Goal: Book appointment/travel/reservation

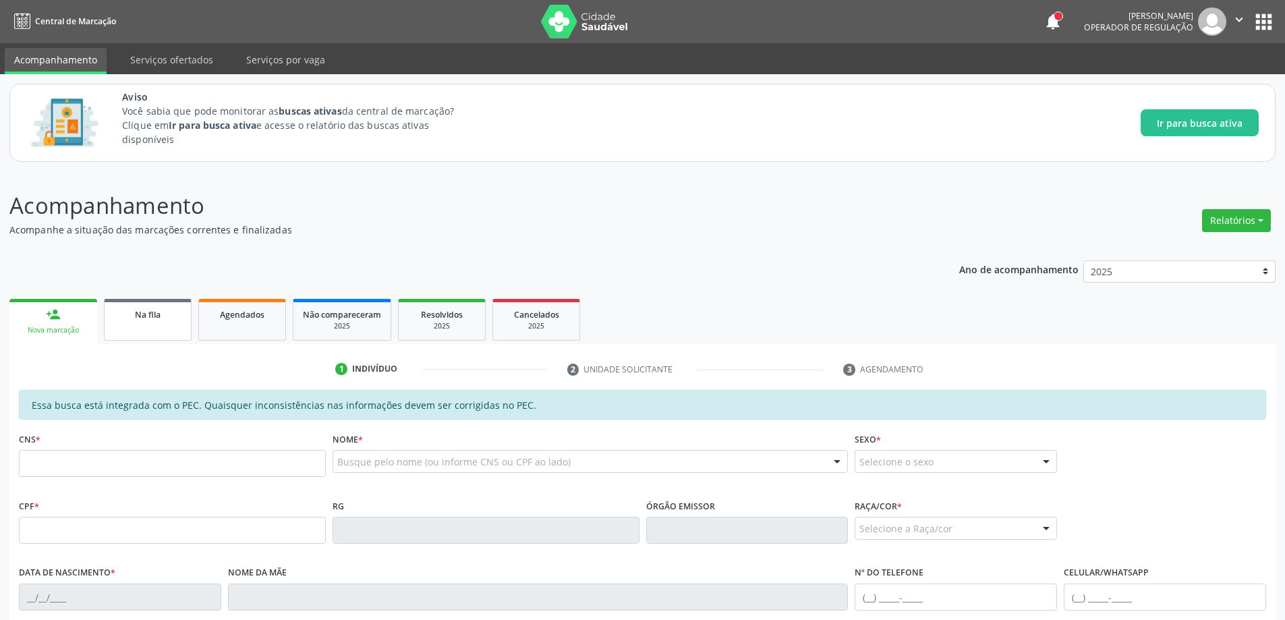
click at [156, 321] on link "Na fila" at bounding box center [148, 320] width 88 height 42
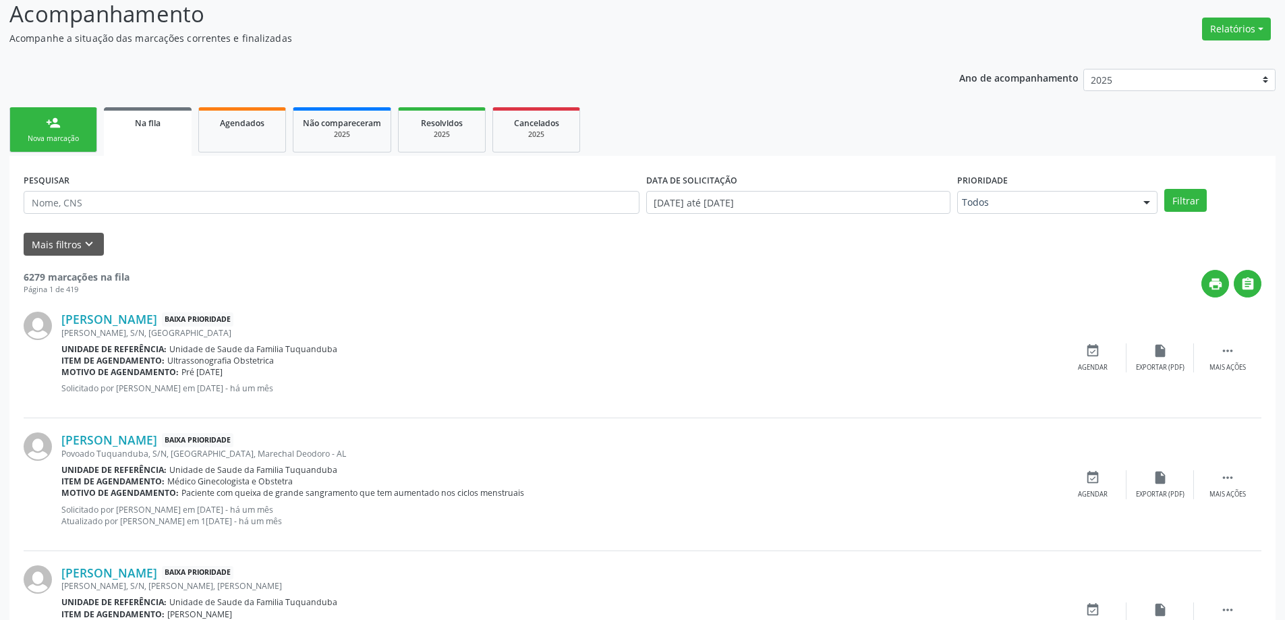
scroll to position [202, 0]
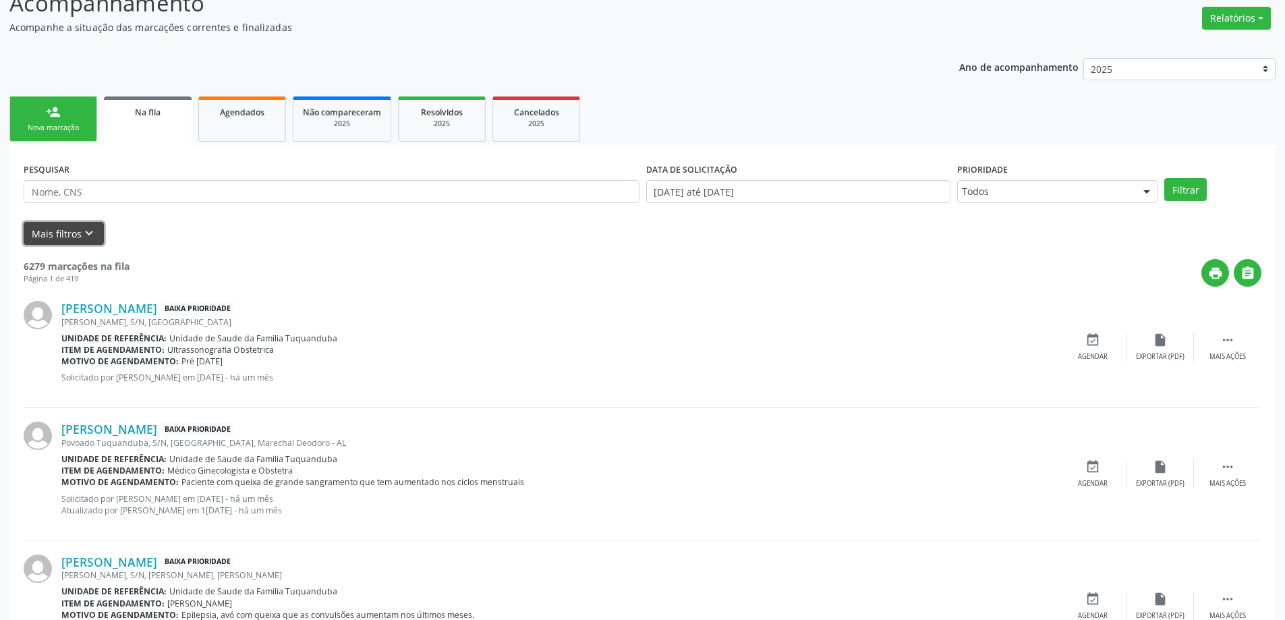
click at [55, 233] on button "Mais filtros keyboard_arrow_down" at bounding box center [64, 234] width 80 height 24
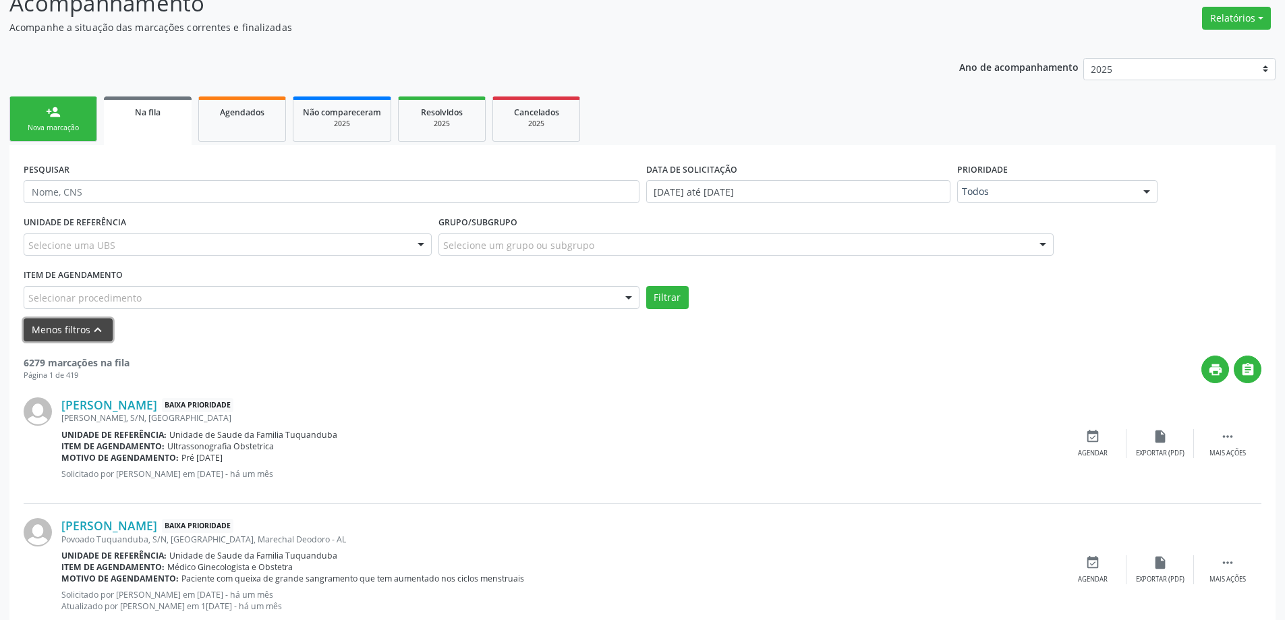
click at [97, 330] on icon "keyboard_arrow_up" at bounding box center [97, 329] width 15 height 15
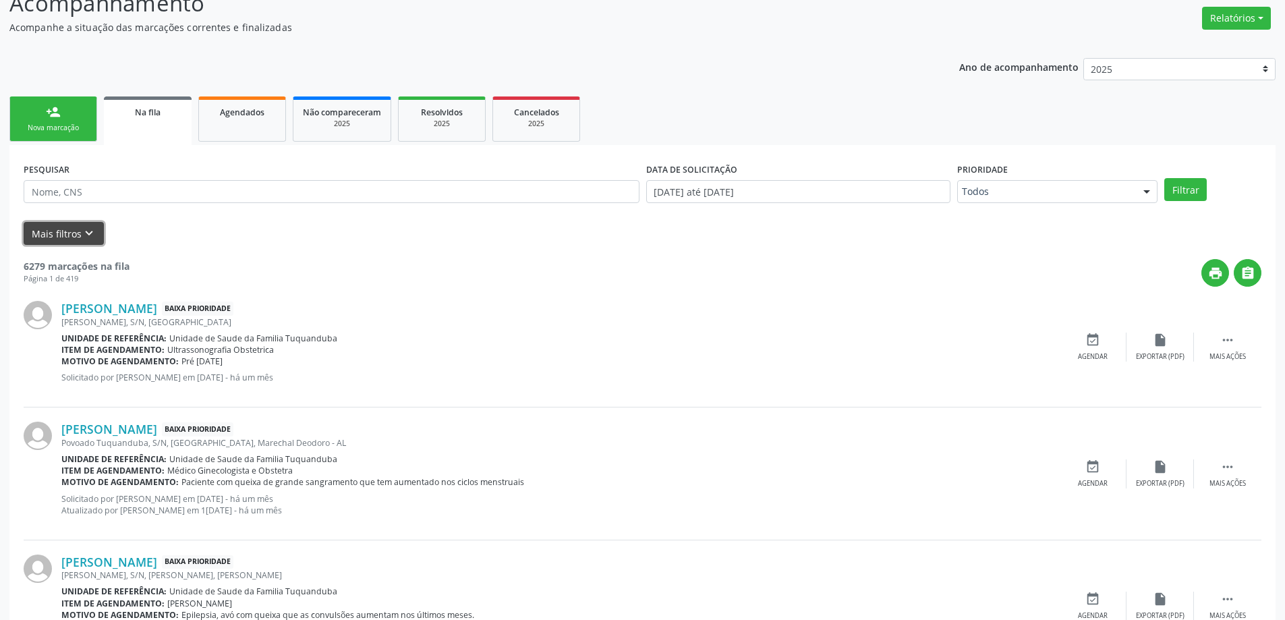
click at [74, 233] on button "Mais filtros keyboard_arrow_down" at bounding box center [64, 234] width 80 height 24
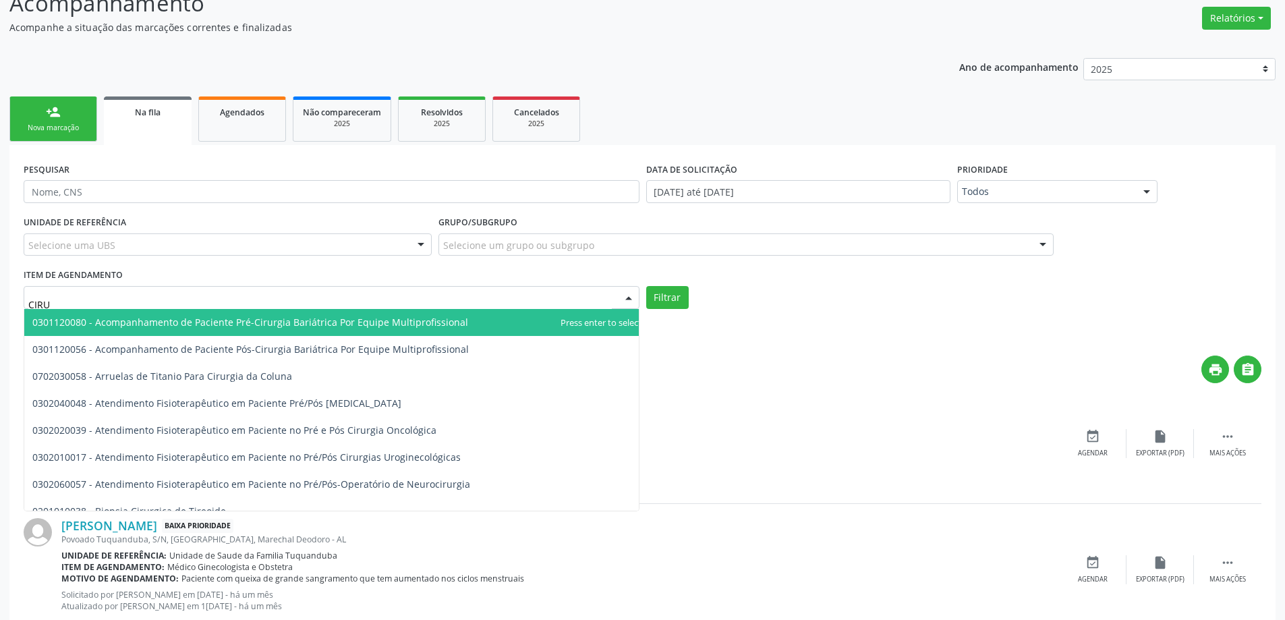
type input "CIRUR"
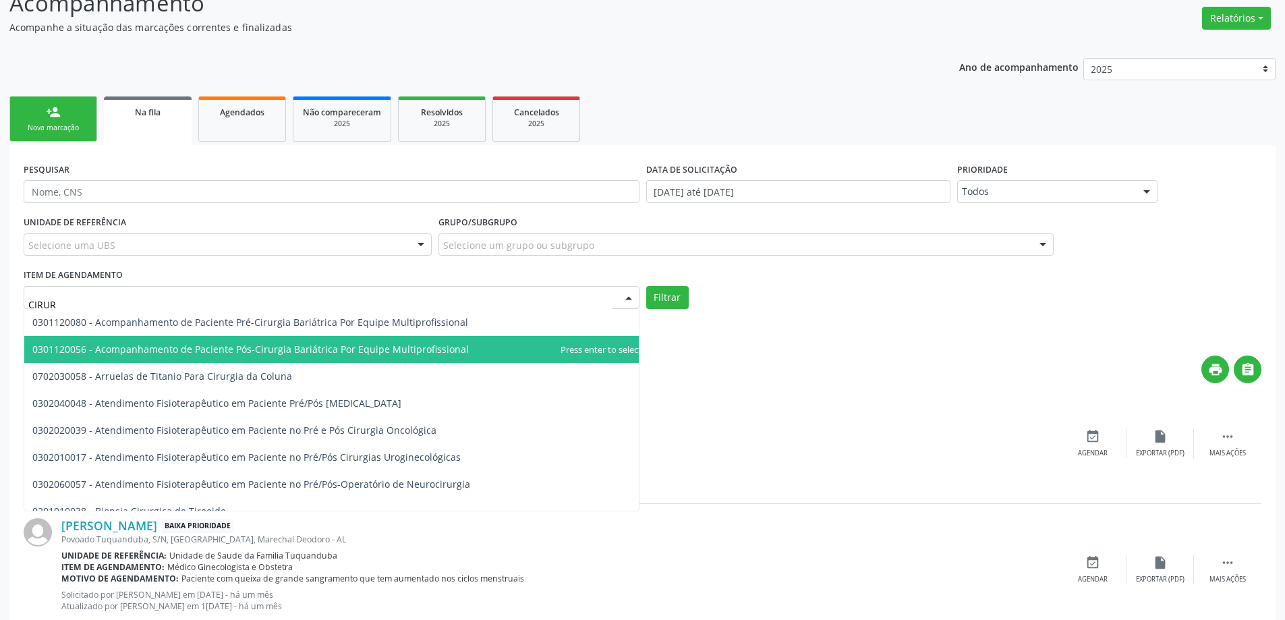
click at [836, 240] on div "Selecione um grupo ou subgrupo" at bounding box center [746, 244] width 616 height 23
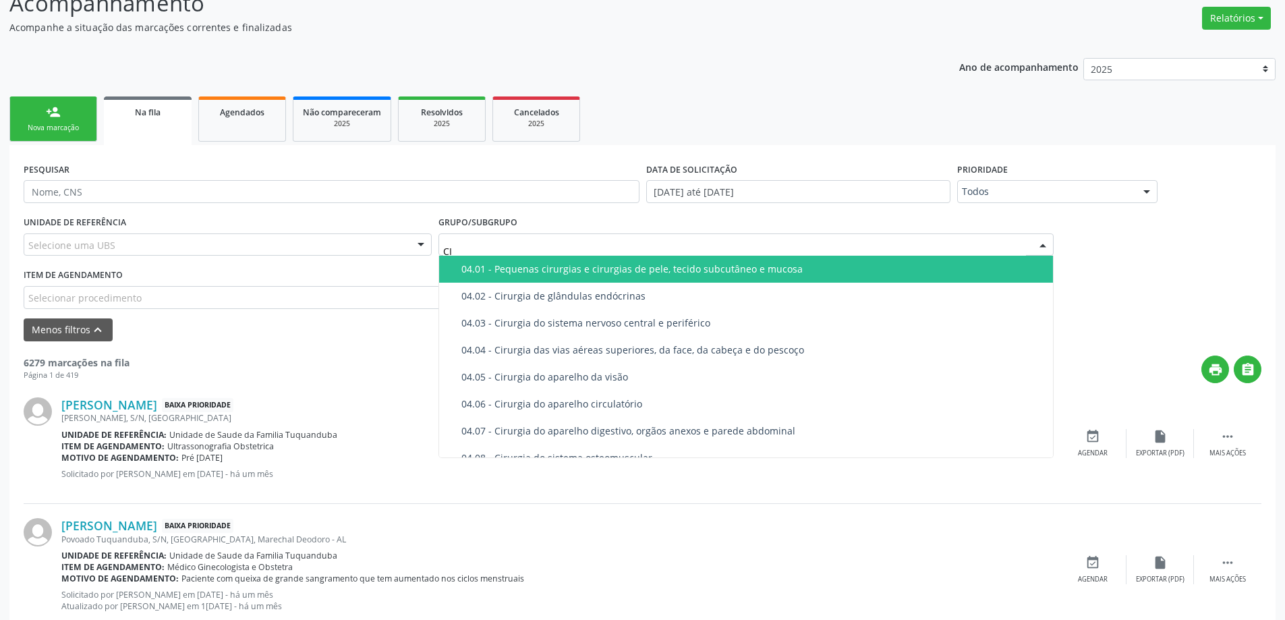
type input "C"
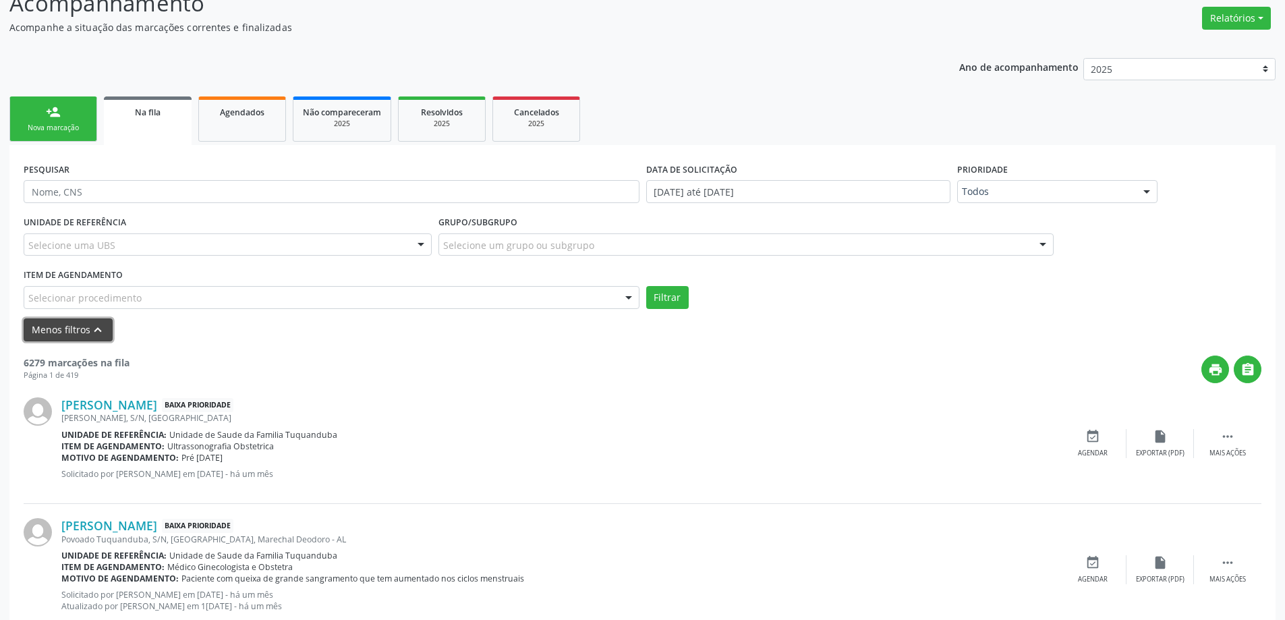
click at [90, 326] on icon "keyboard_arrow_up" at bounding box center [97, 329] width 15 height 15
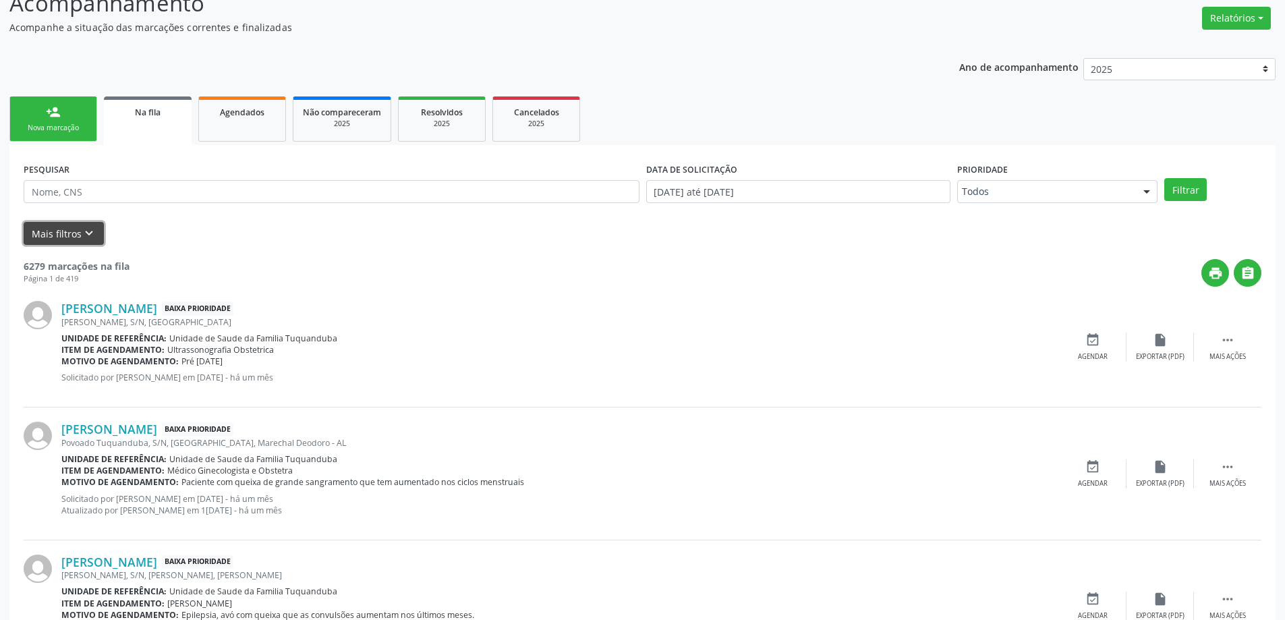
click at [61, 235] on button "Mais filtros keyboard_arrow_down" at bounding box center [64, 234] width 80 height 24
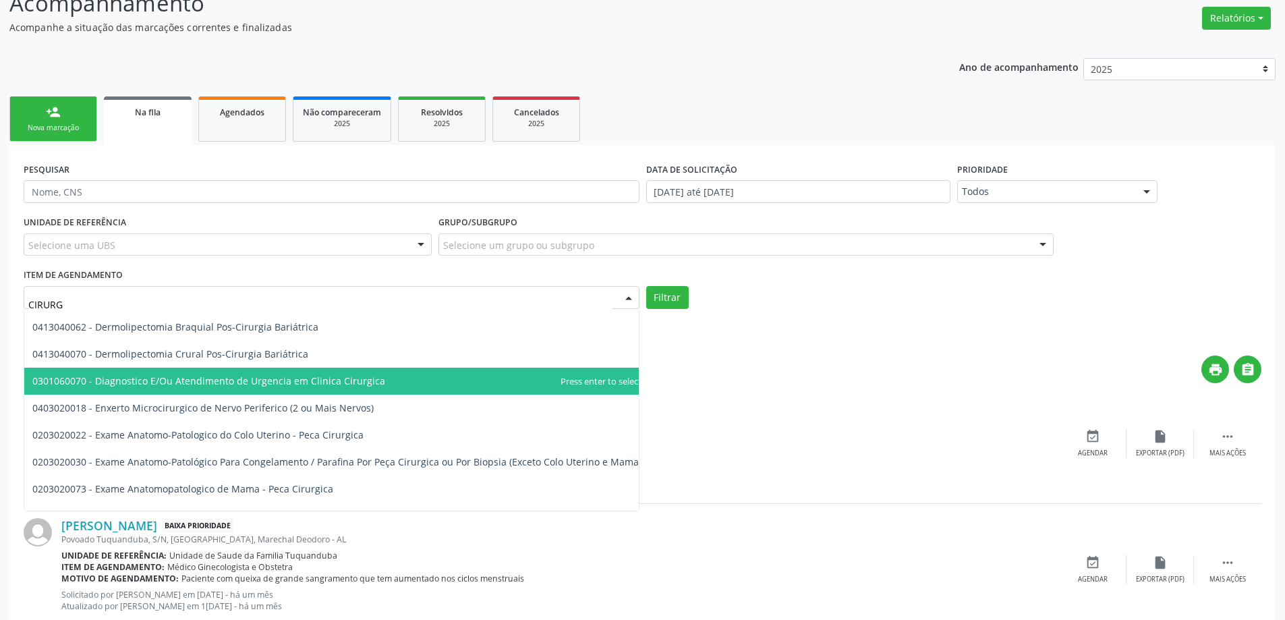
scroll to position [1484, 0]
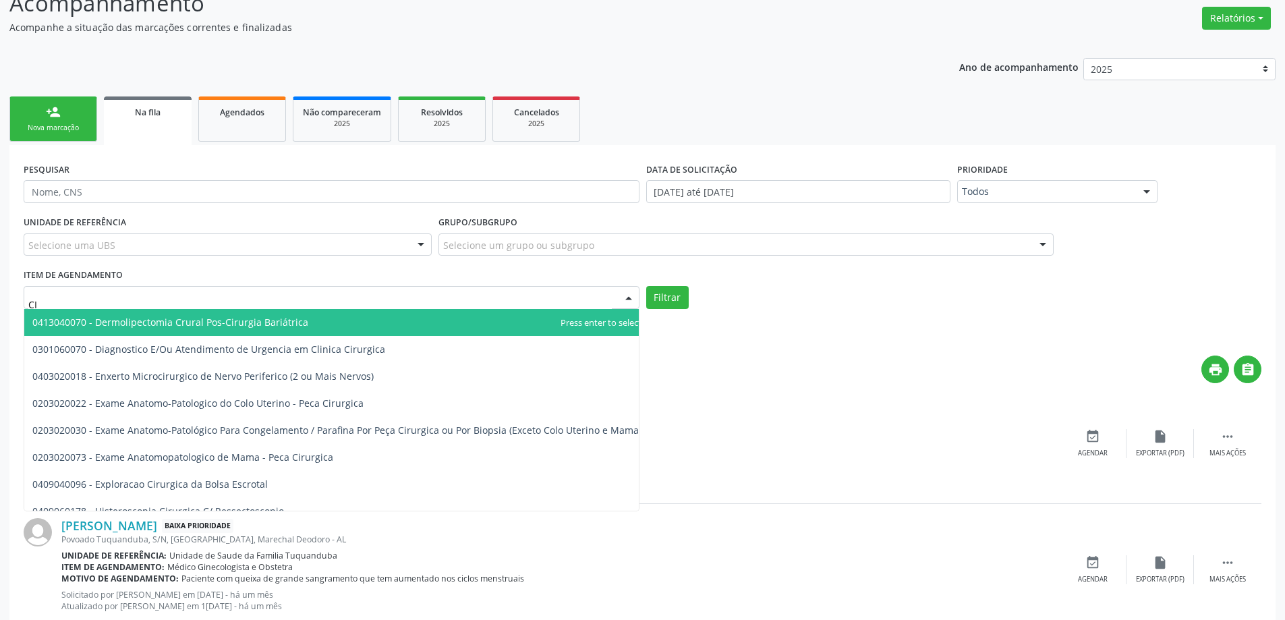
type input "C"
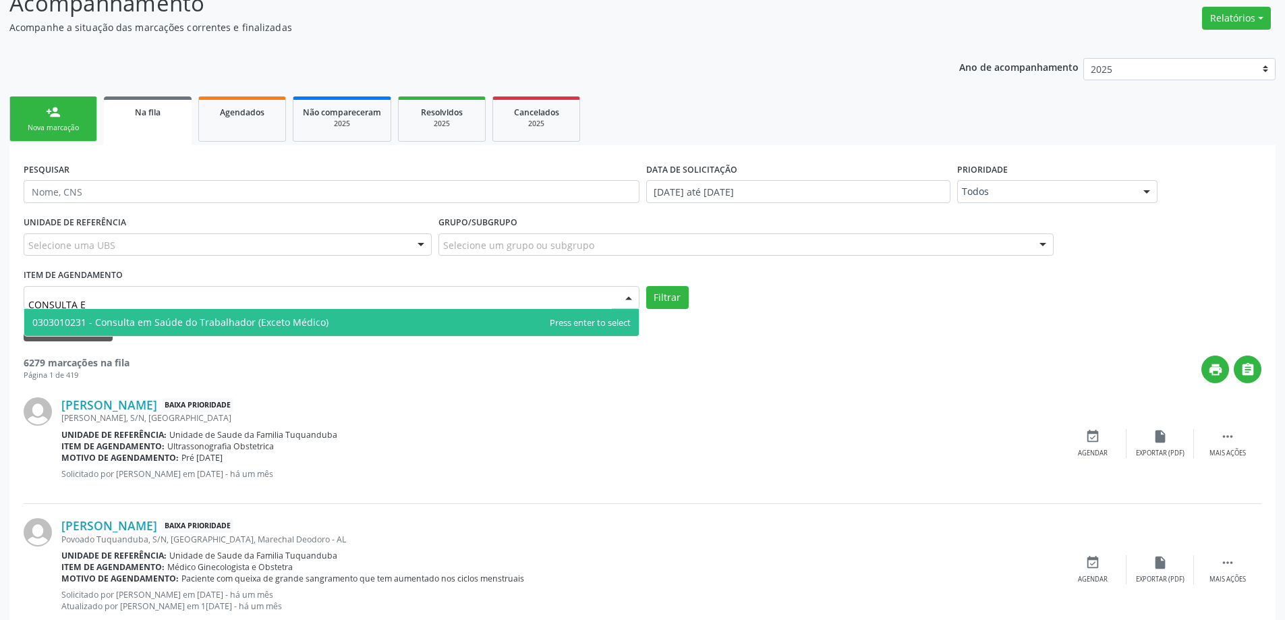
scroll to position [0, 0]
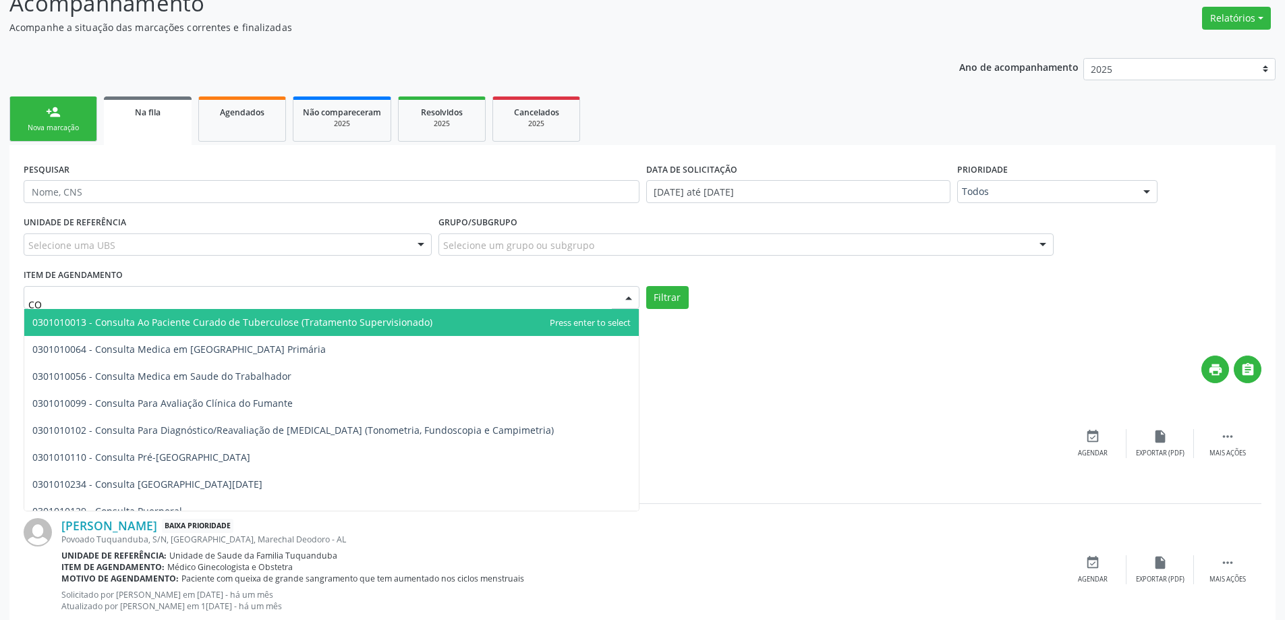
type input "C"
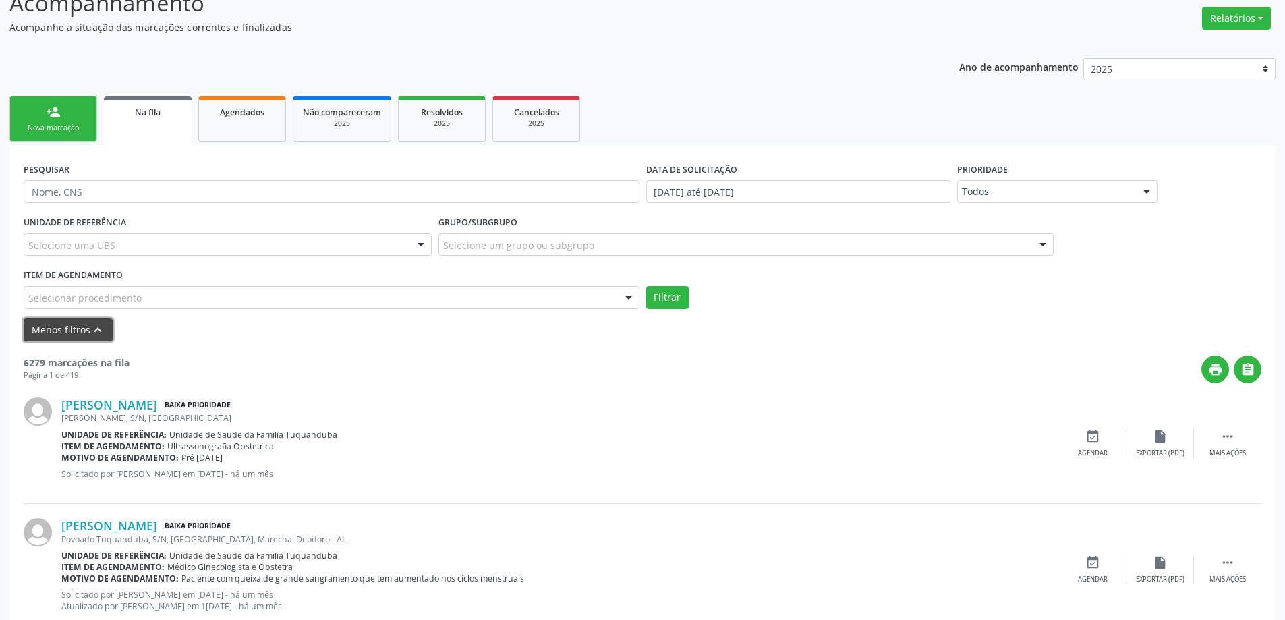
click at [82, 331] on button "Menos filtros keyboard_arrow_up" at bounding box center [68, 330] width 89 height 24
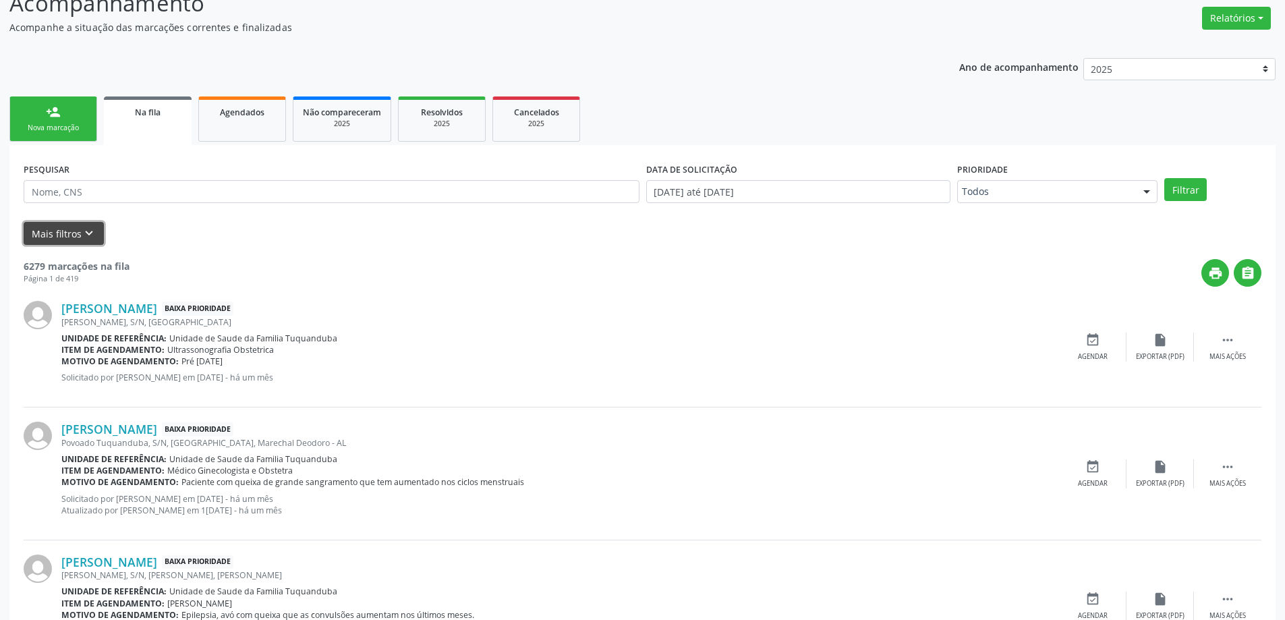
click at [74, 233] on button "Mais filtros keyboard_arrow_down" at bounding box center [64, 234] width 80 height 24
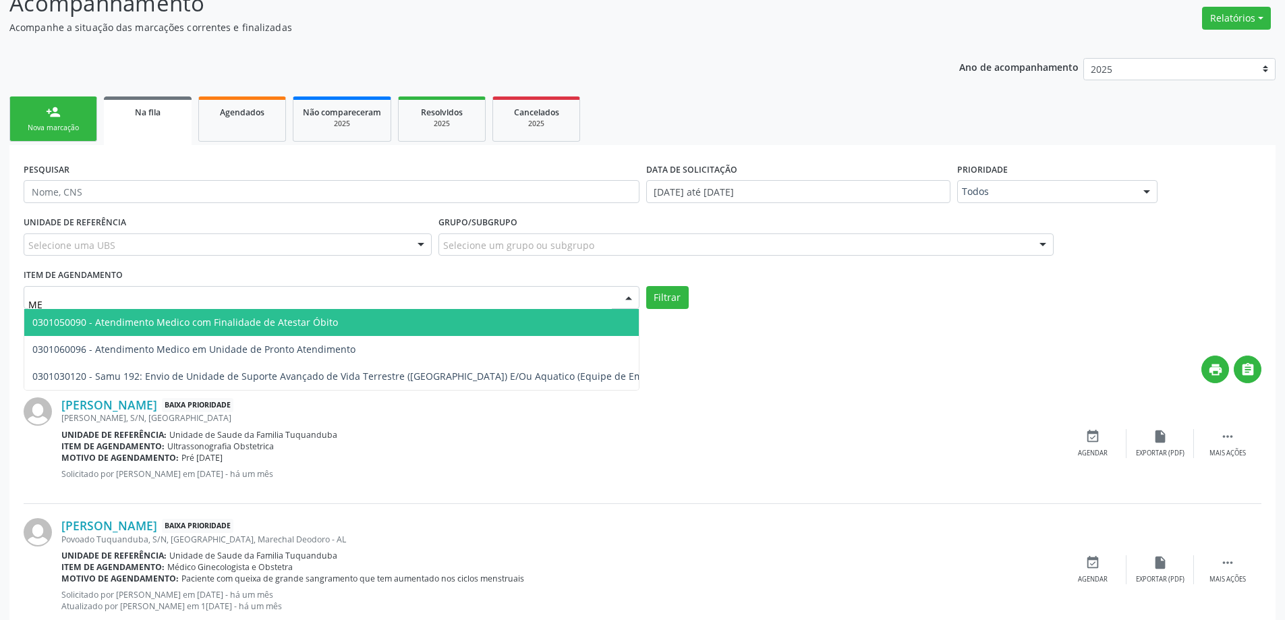
type input "M"
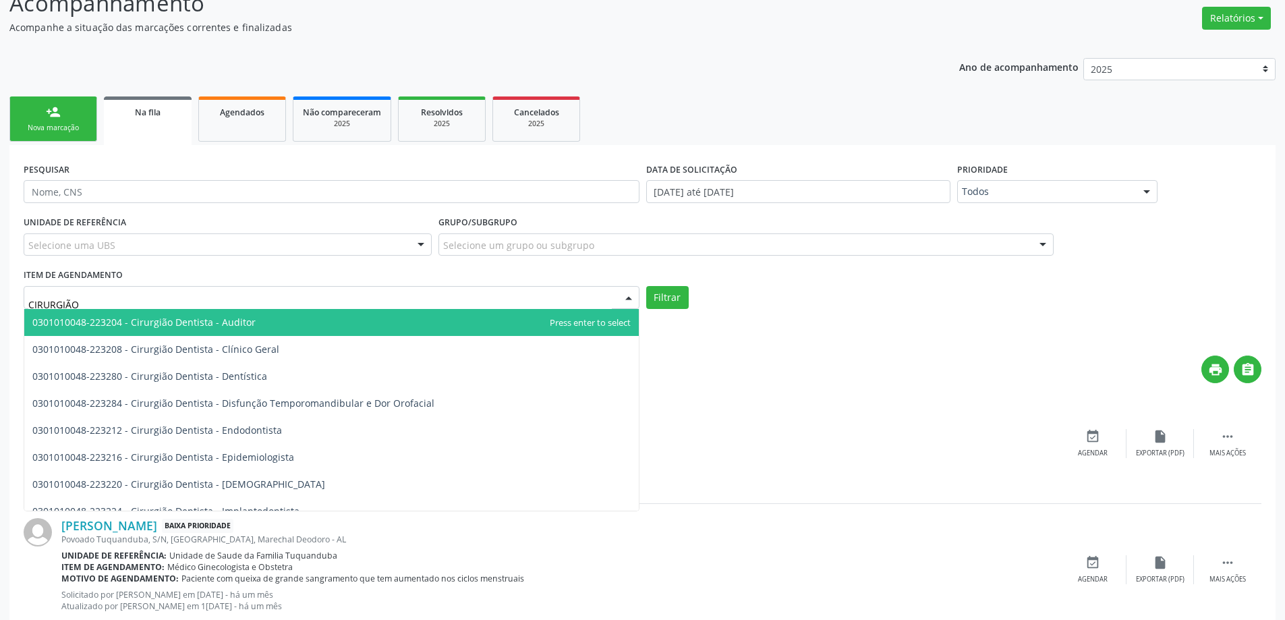
type input "CIRURGIÃO G"
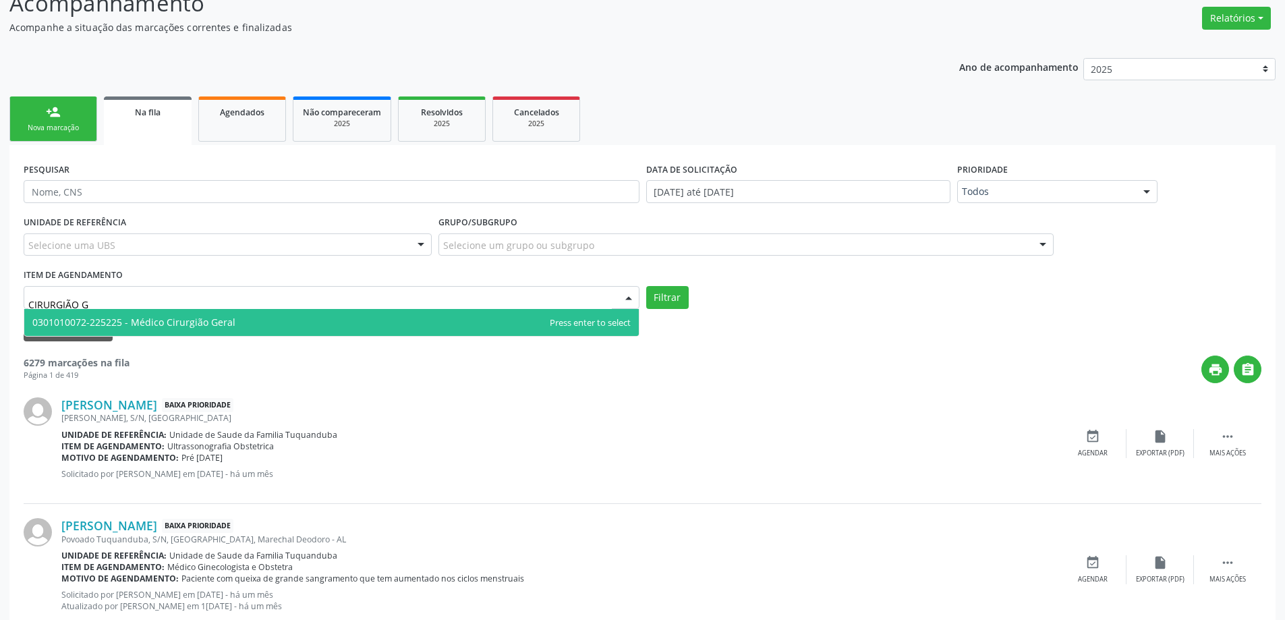
click at [158, 326] on span "0301010072-225225 - Médico Cirurgião Geral" at bounding box center [133, 322] width 203 height 13
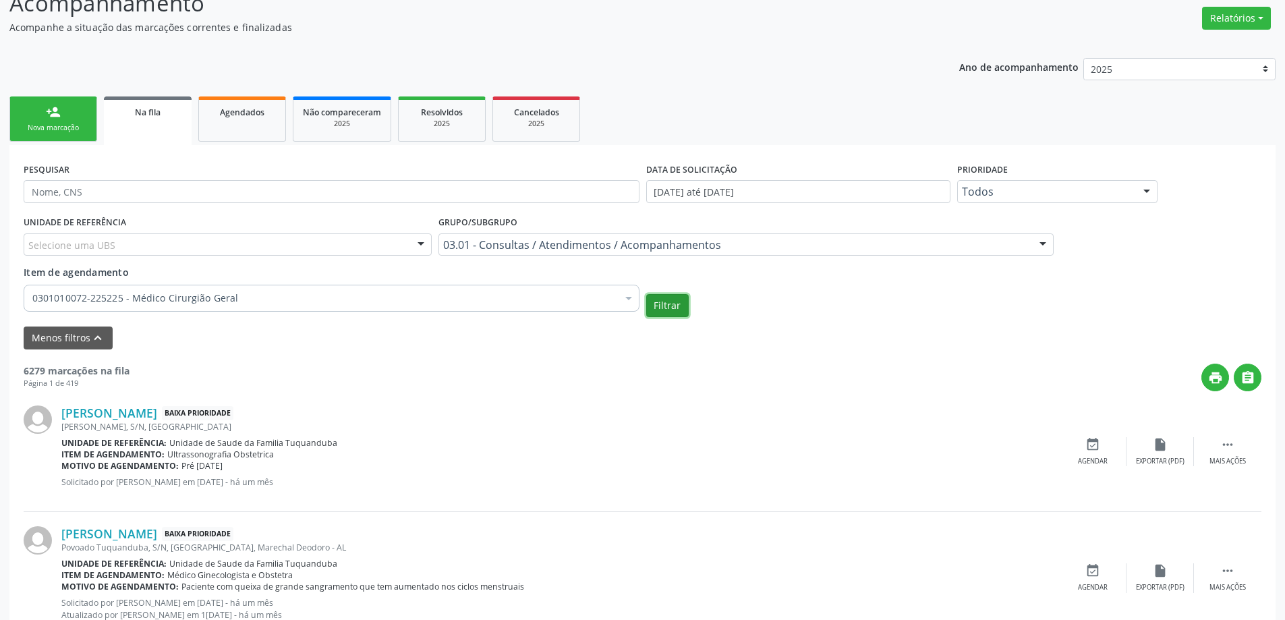
click at [676, 305] on button "Filtrar" at bounding box center [667, 305] width 42 height 23
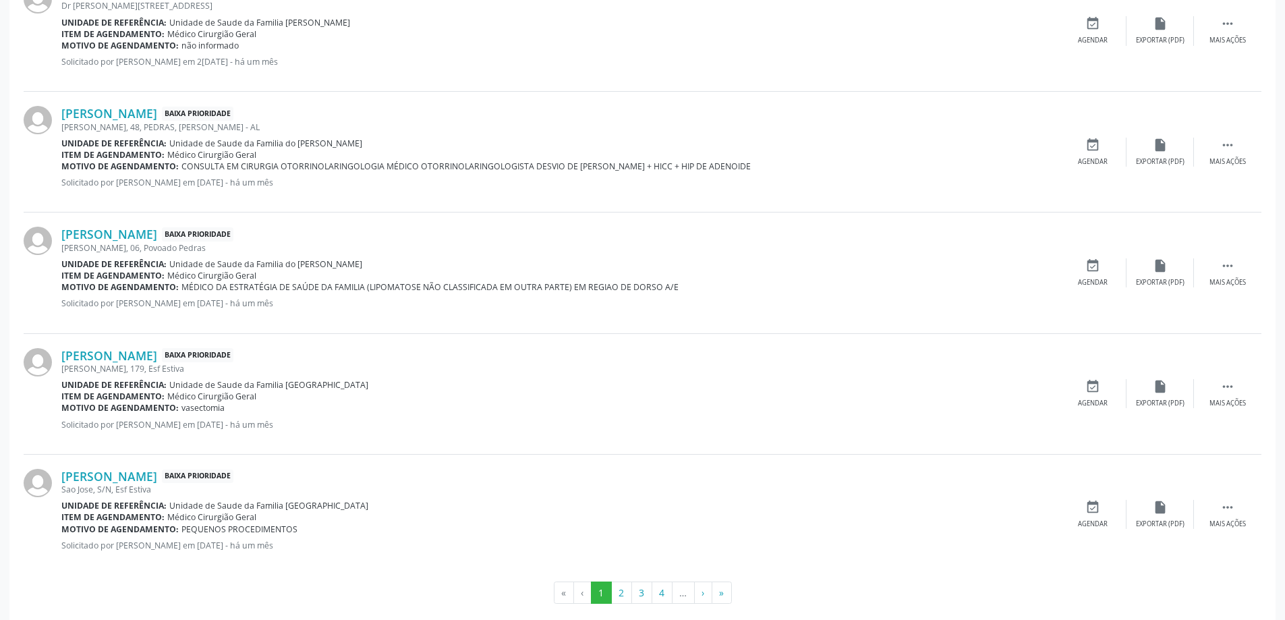
scroll to position [1871, 0]
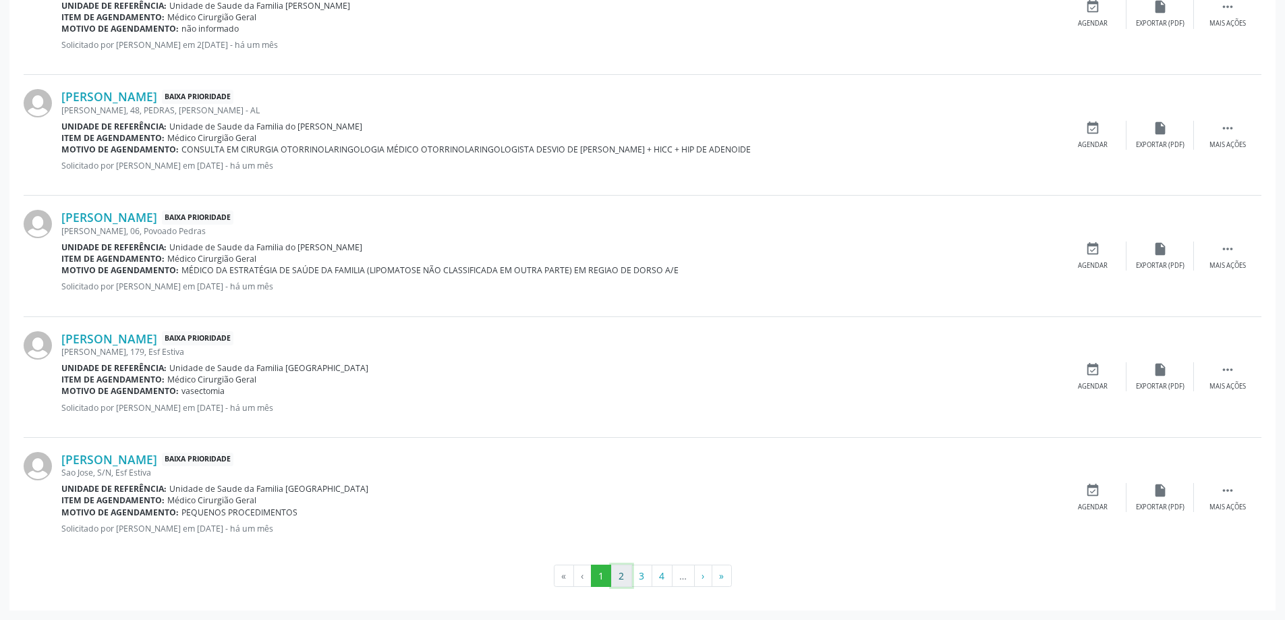
click at [620, 579] on button "2" at bounding box center [621, 575] width 21 height 23
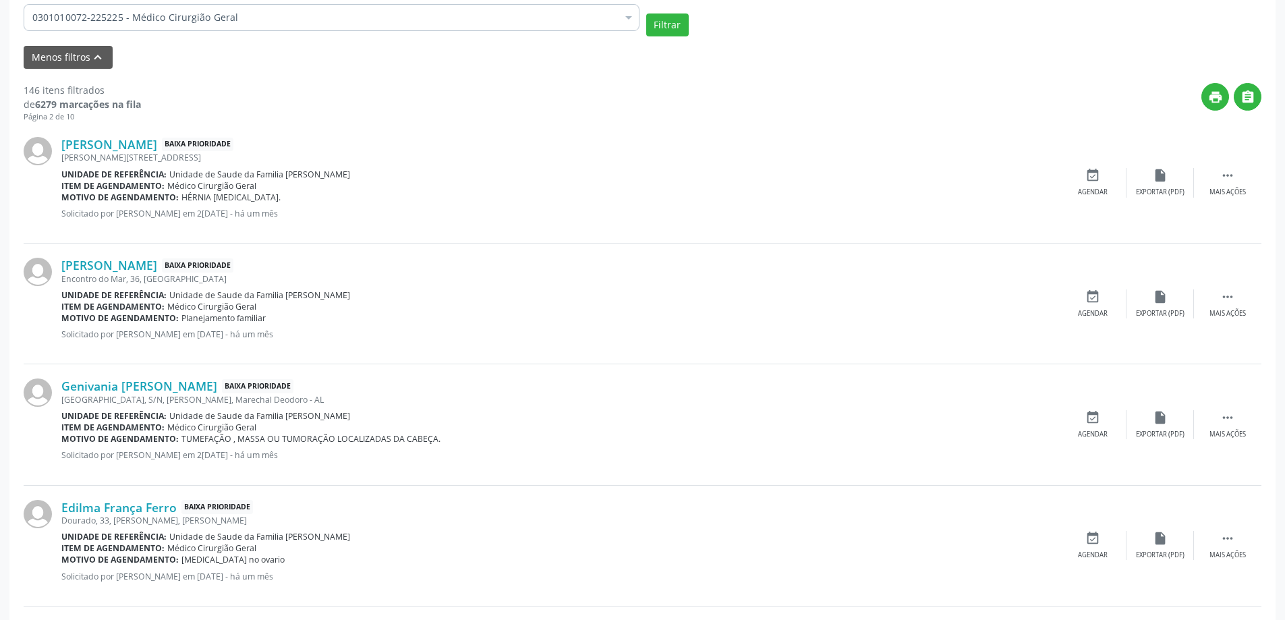
scroll to position [535, 0]
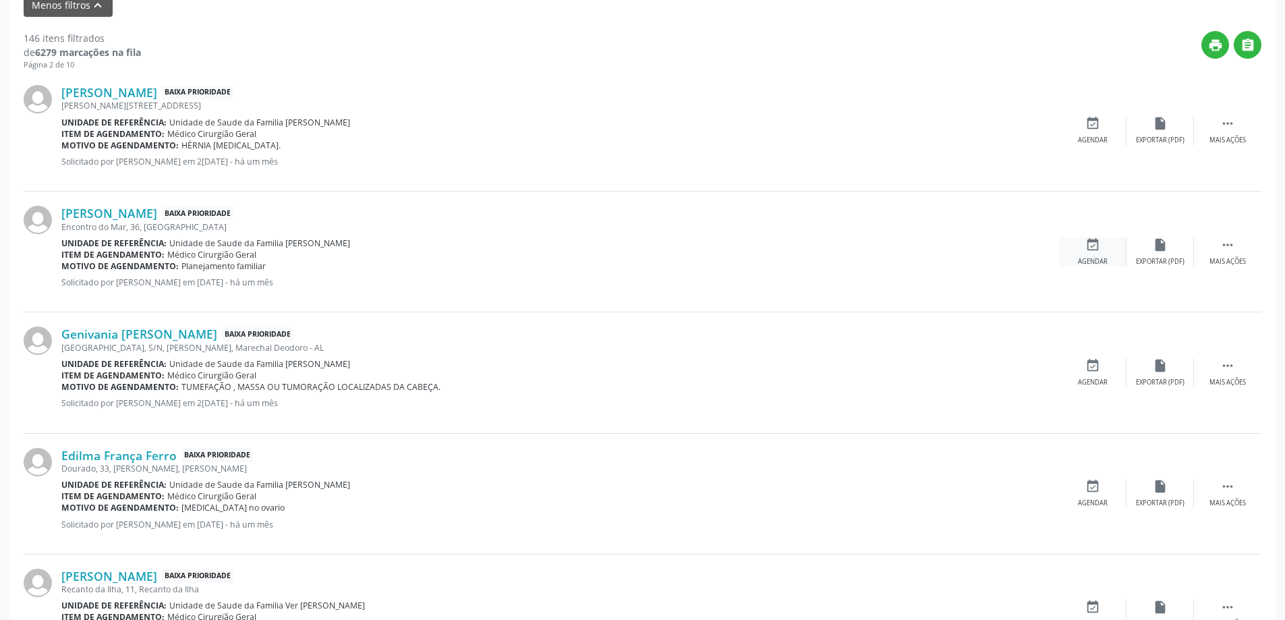
click at [1091, 250] on icon "event_available" at bounding box center [1092, 244] width 15 height 15
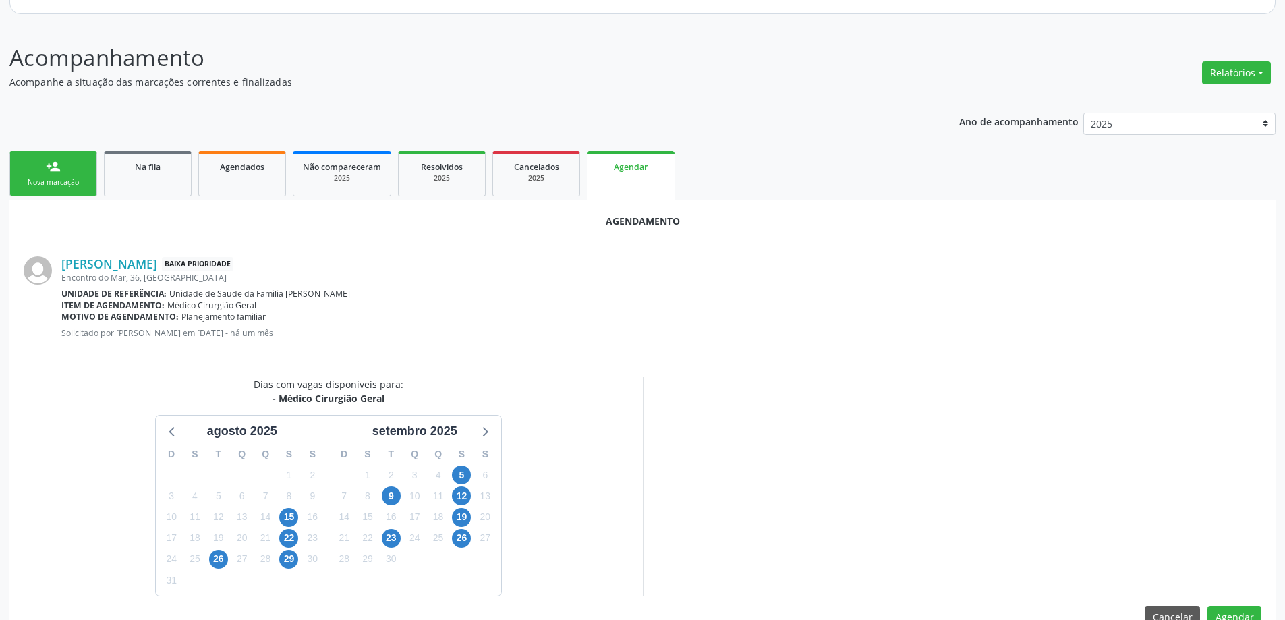
scroll to position [179, 0]
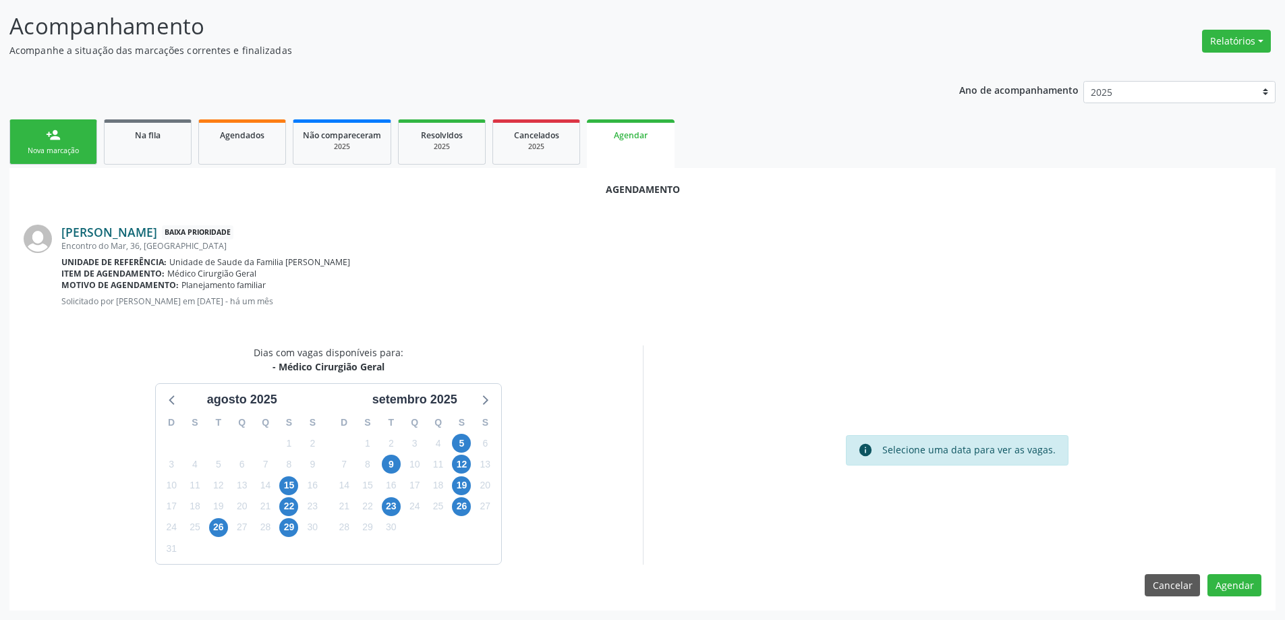
click at [157, 232] on link "[PERSON_NAME]" at bounding box center [109, 232] width 96 height 15
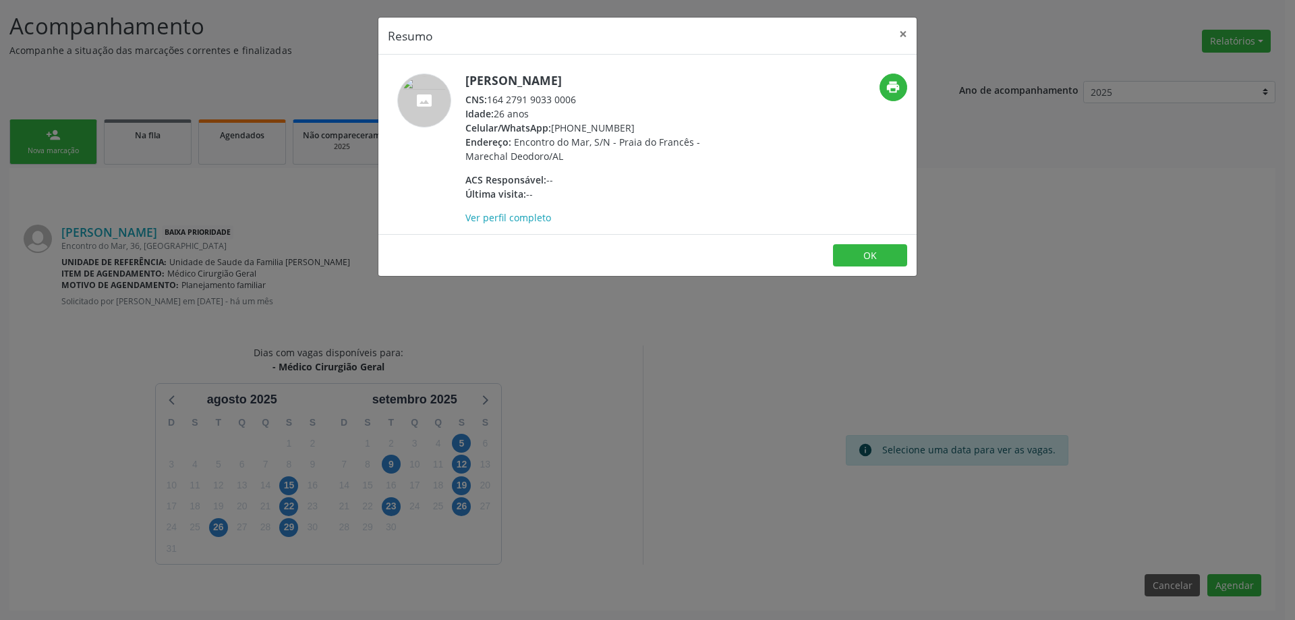
drag, startPoint x: 578, startPoint y: 98, endPoint x: 490, endPoint y: 100, distance: 88.4
click at [490, 100] on div "CNS: 164 2791 9033 0006" at bounding box center [596, 99] width 262 height 14
copy div "164 2791 9033 0006"
click at [898, 34] on button "×" at bounding box center [902, 34] width 27 height 33
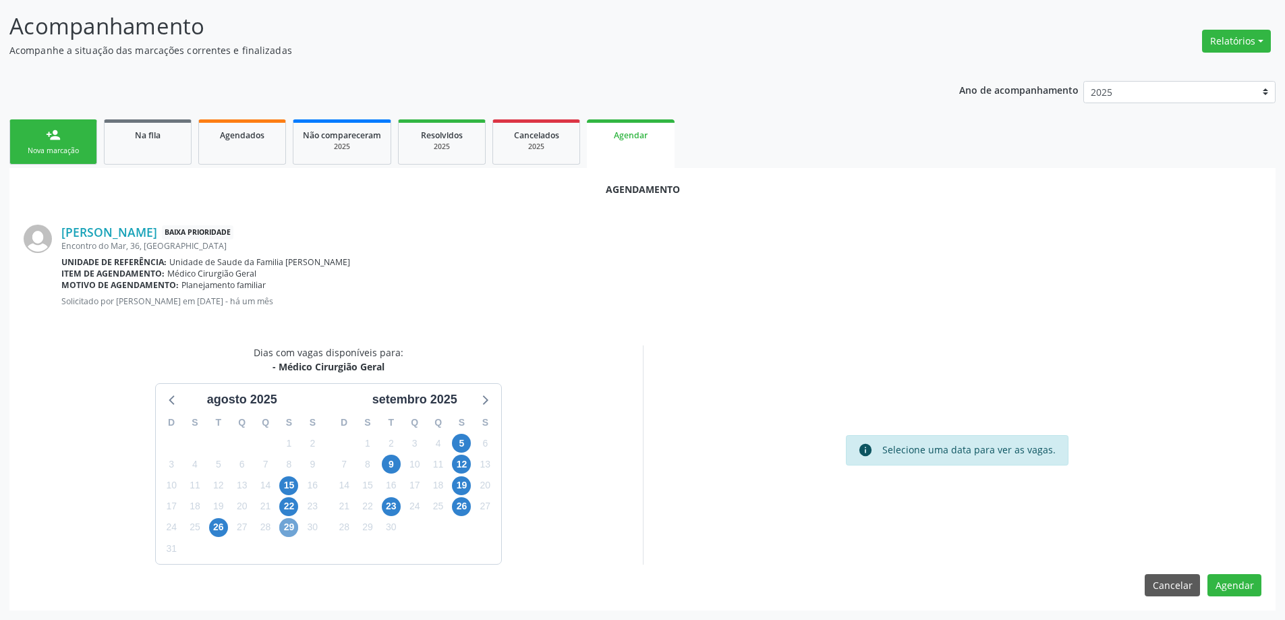
click at [285, 525] on span "29" at bounding box center [288, 527] width 19 height 19
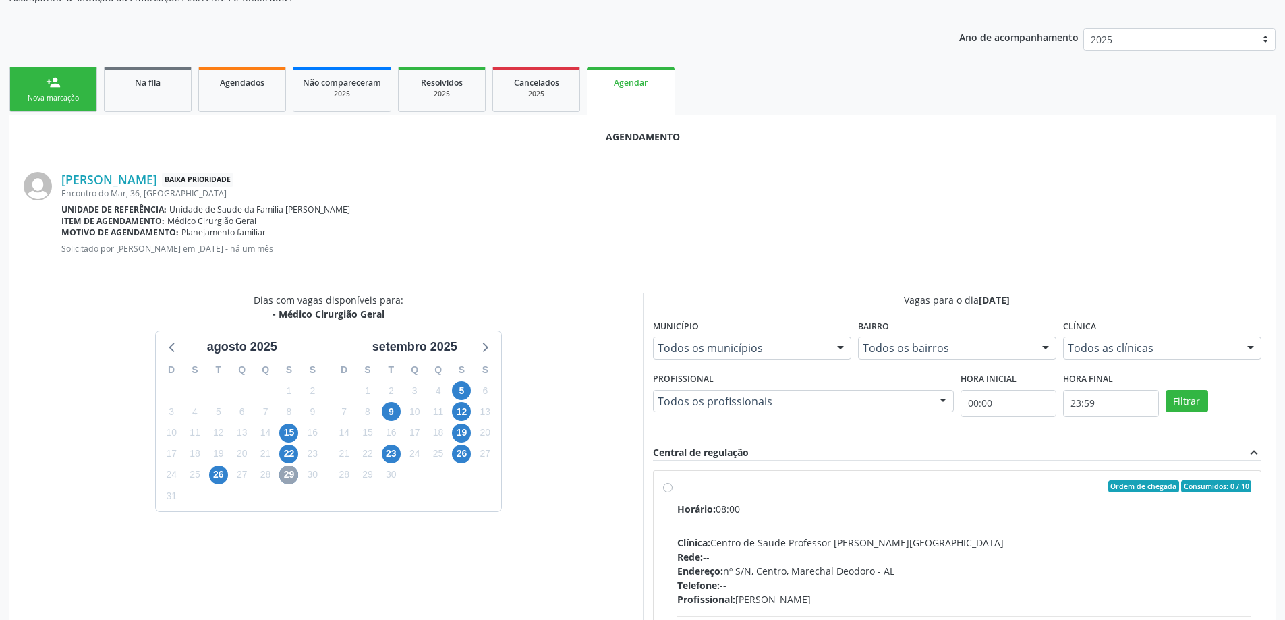
scroll to position [314, 0]
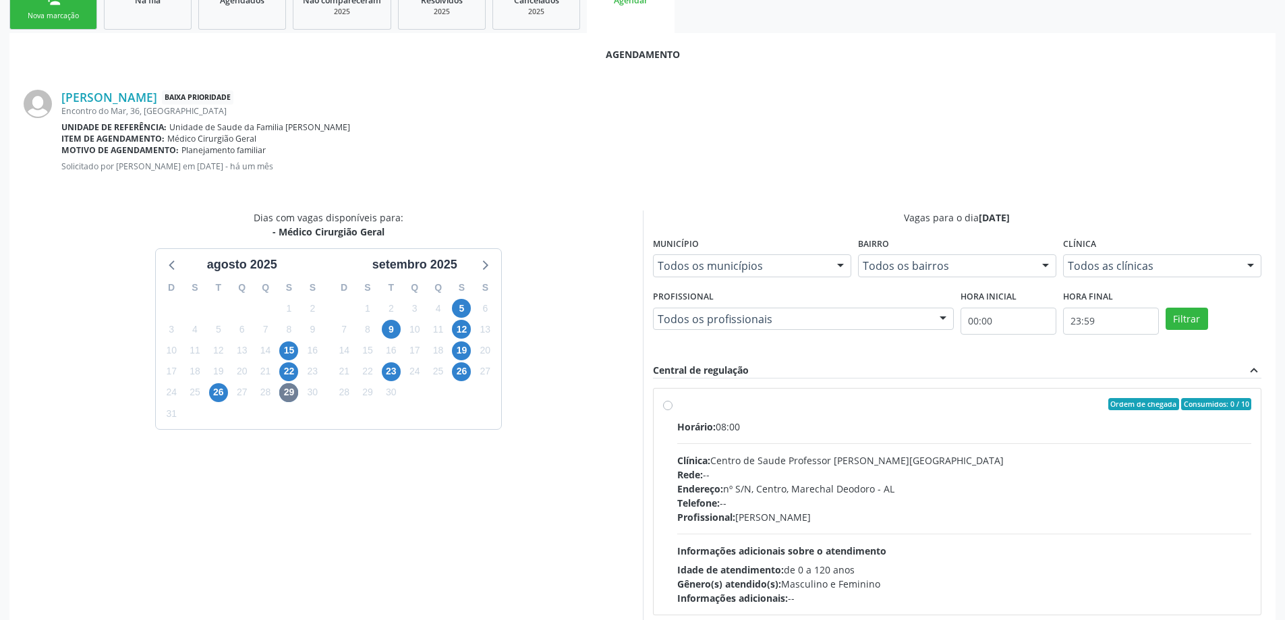
click at [677, 406] on label "Ordem de chegada Consumidos: 0 / 10 Horário: 08:00 Clínica: Centro de Saude Pro…" at bounding box center [964, 501] width 575 height 207
click at [667, 406] on input "Ordem de chegada Consumidos: 0 / 10 Horário: 08:00 Clínica: Centro de Saude Pro…" at bounding box center [667, 404] width 9 height 12
radio input "true"
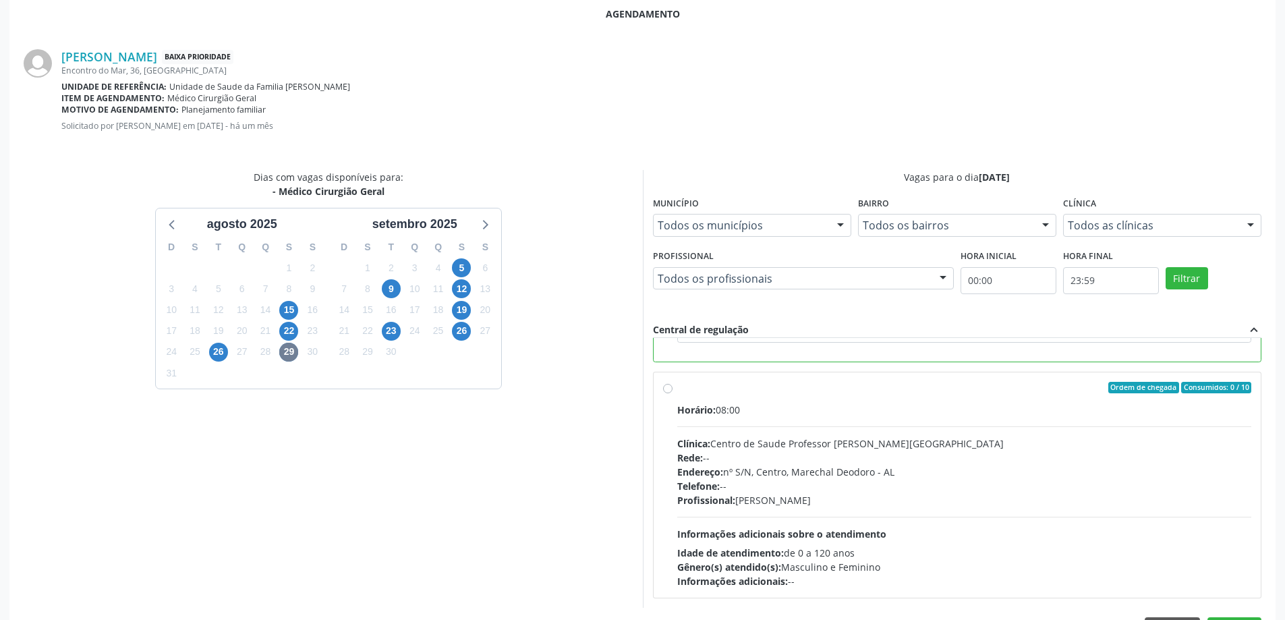
scroll to position [399, 0]
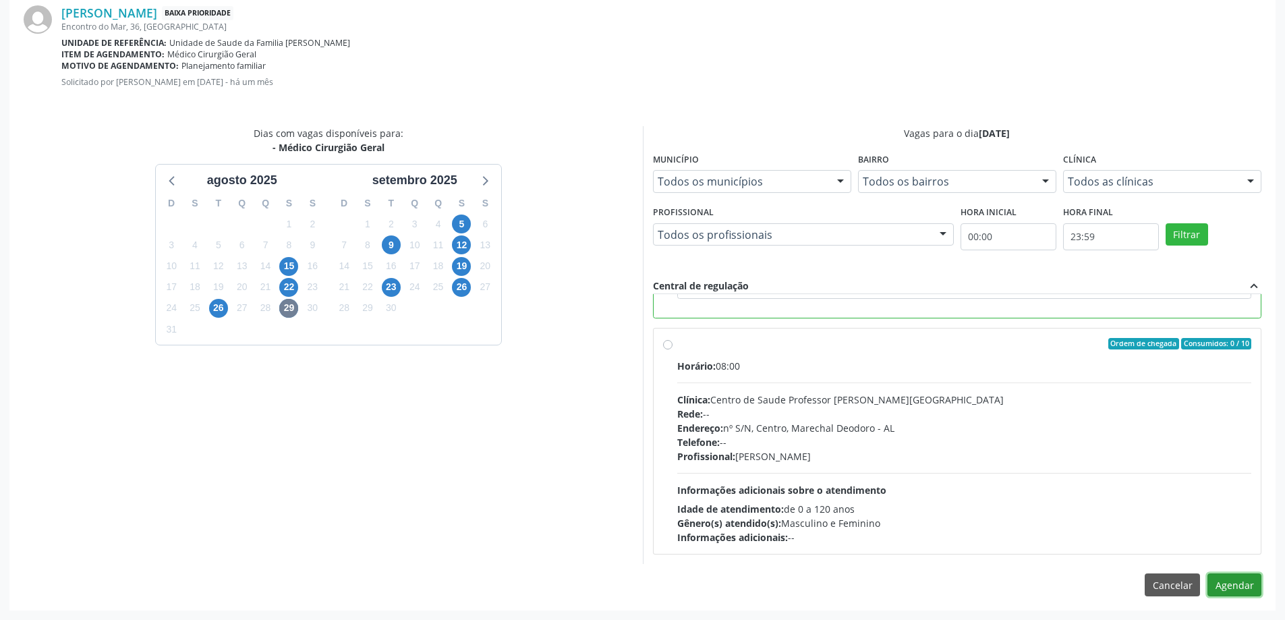
click at [1233, 587] on button "Agendar" at bounding box center [1234, 584] width 54 height 23
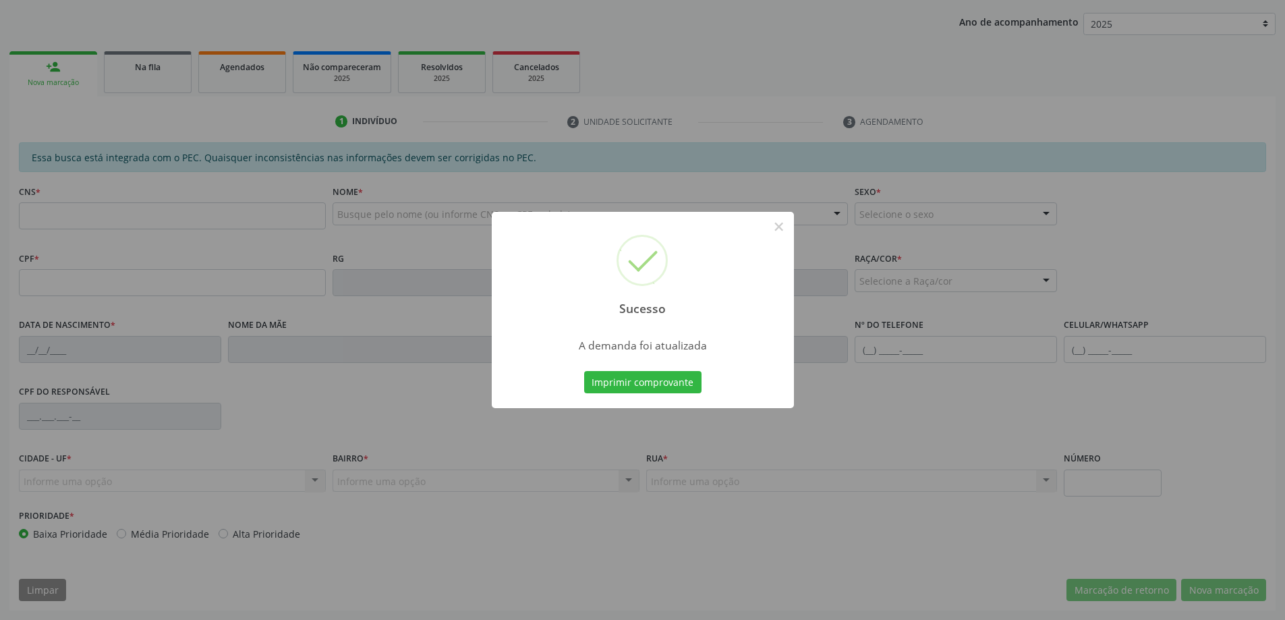
scroll to position [247, 0]
click at [783, 225] on button "×" at bounding box center [778, 226] width 23 height 23
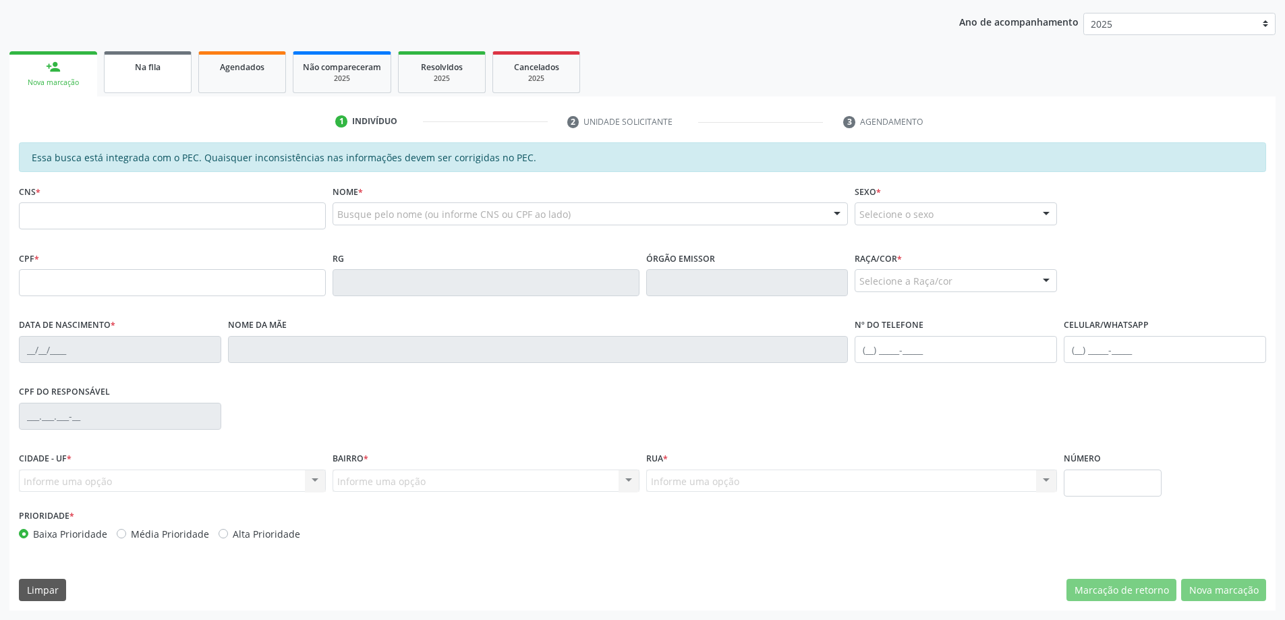
click at [158, 70] on span "Na fila" at bounding box center [148, 66] width 26 height 11
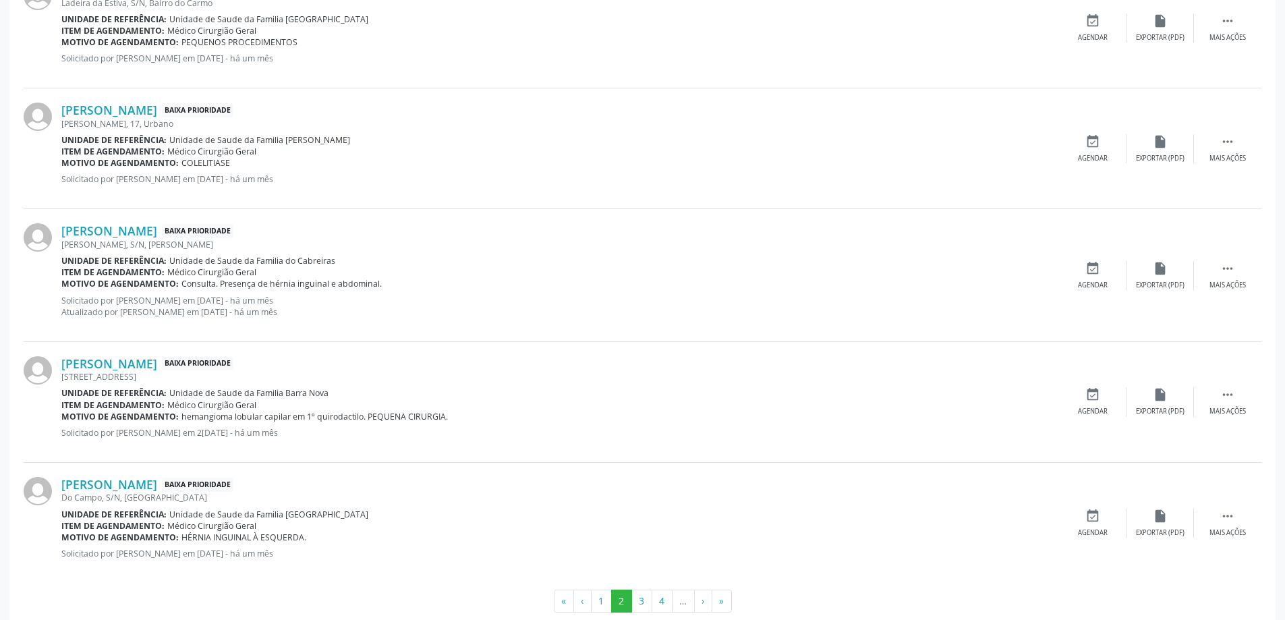
scroll to position [1779, 0]
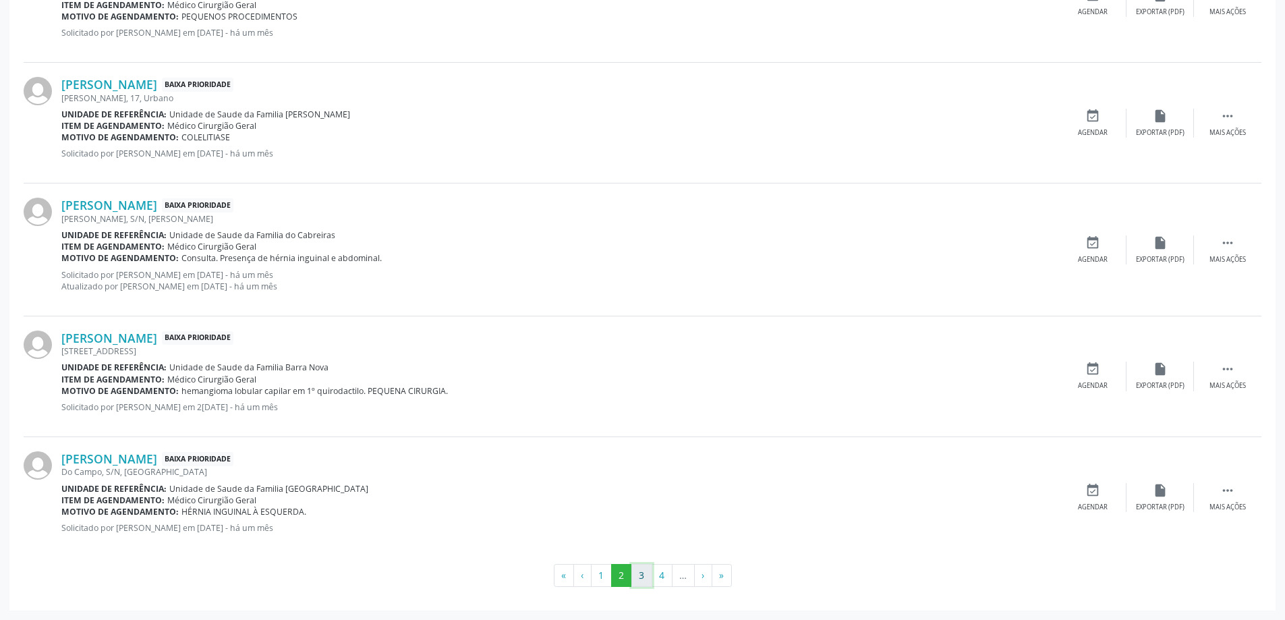
click at [643, 577] on button "3" at bounding box center [641, 575] width 21 height 23
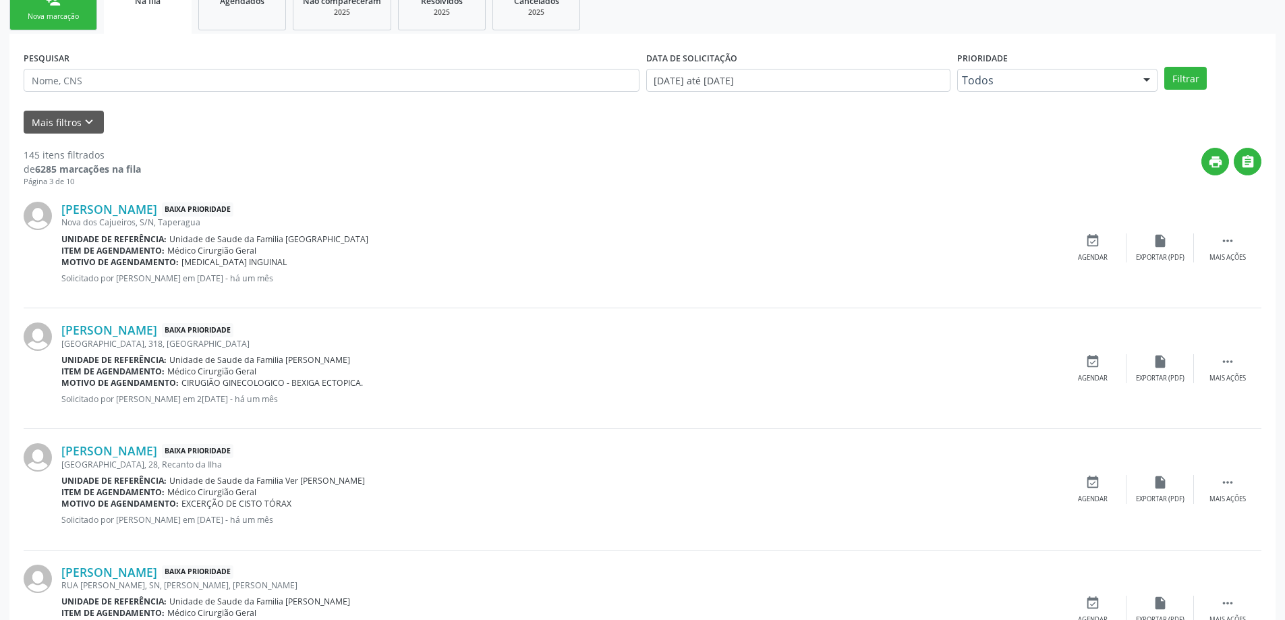
scroll to position [337, 0]
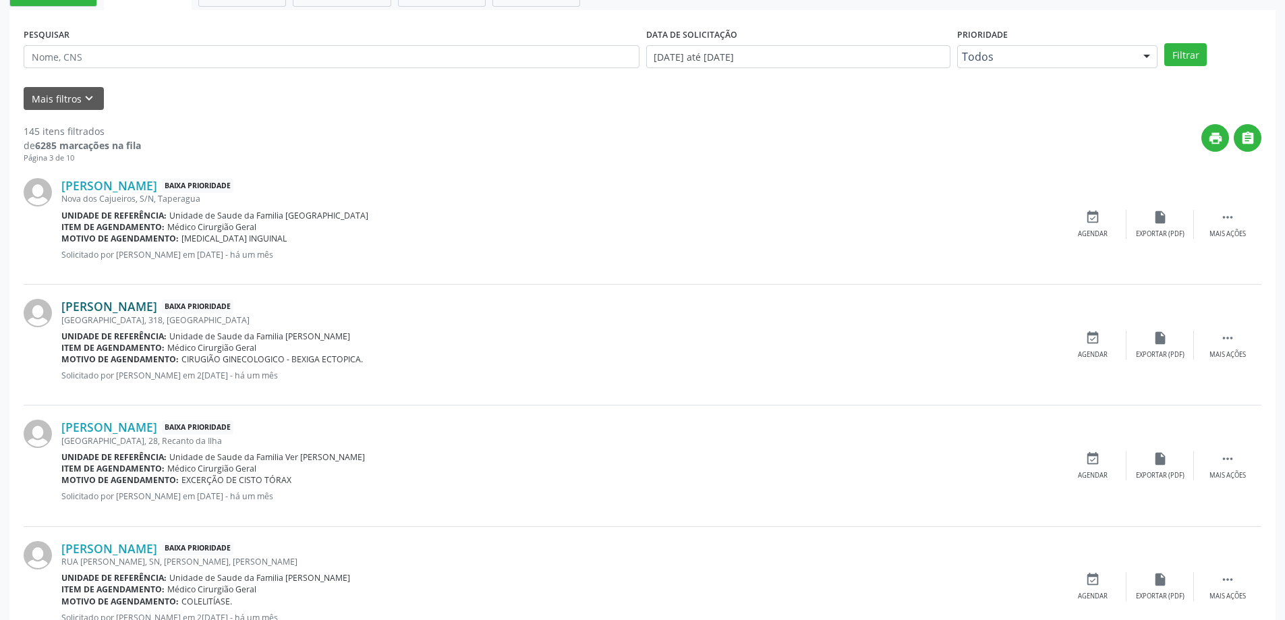
click at [157, 308] on link "[PERSON_NAME]" at bounding box center [109, 306] width 96 height 15
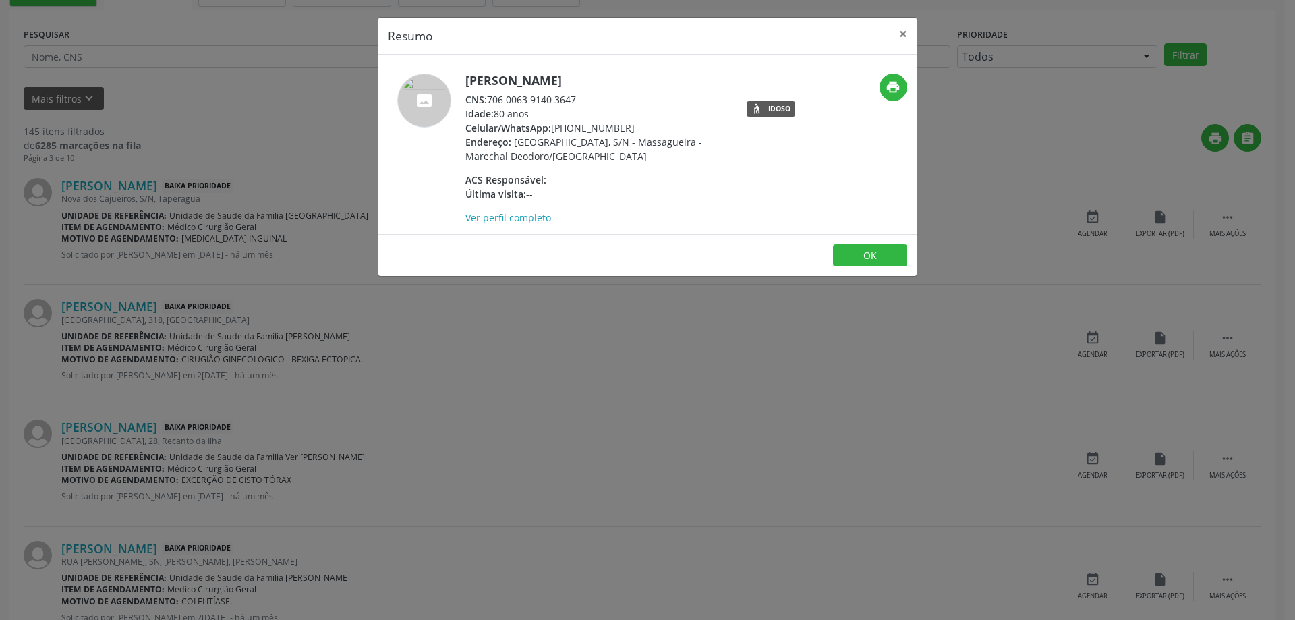
click at [513, 103] on div "CNS: 706 0063 9140 3647" at bounding box center [596, 99] width 262 height 14
drag, startPoint x: 578, startPoint y: 98, endPoint x: 486, endPoint y: 102, distance: 92.5
click at [486, 102] on div "CNS: 706 0063 9140 3647" at bounding box center [596, 99] width 262 height 14
copy div "706 0063 9140 3647"
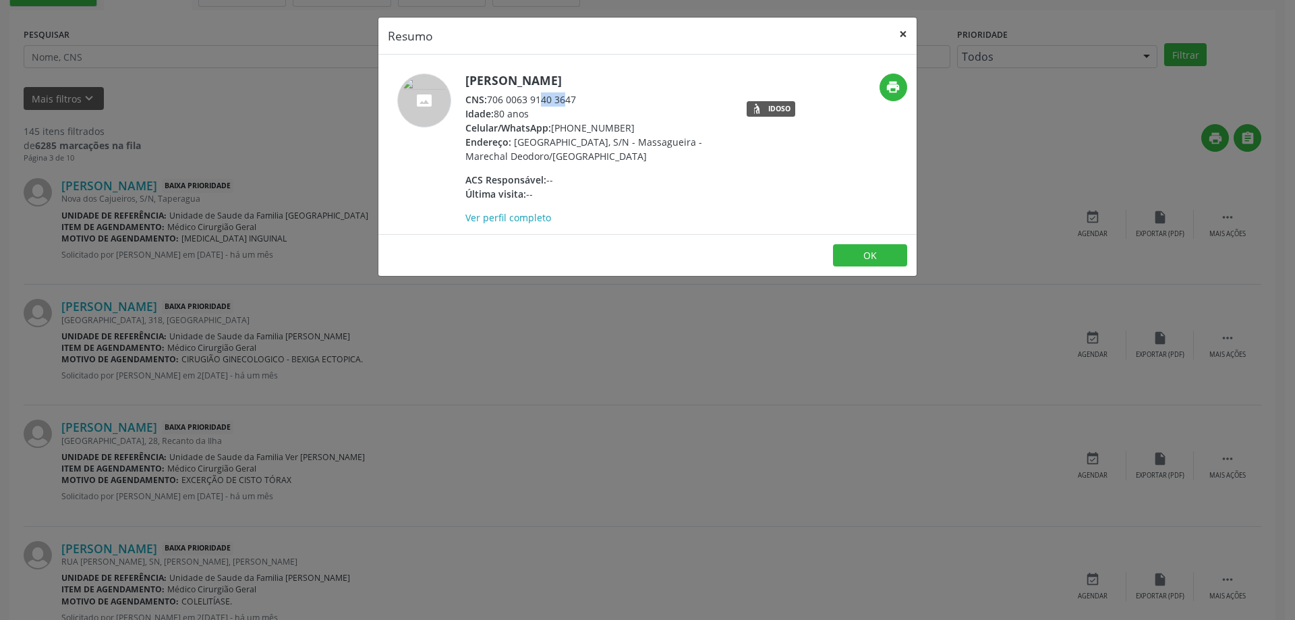
click at [896, 39] on button "×" at bounding box center [902, 34] width 27 height 33
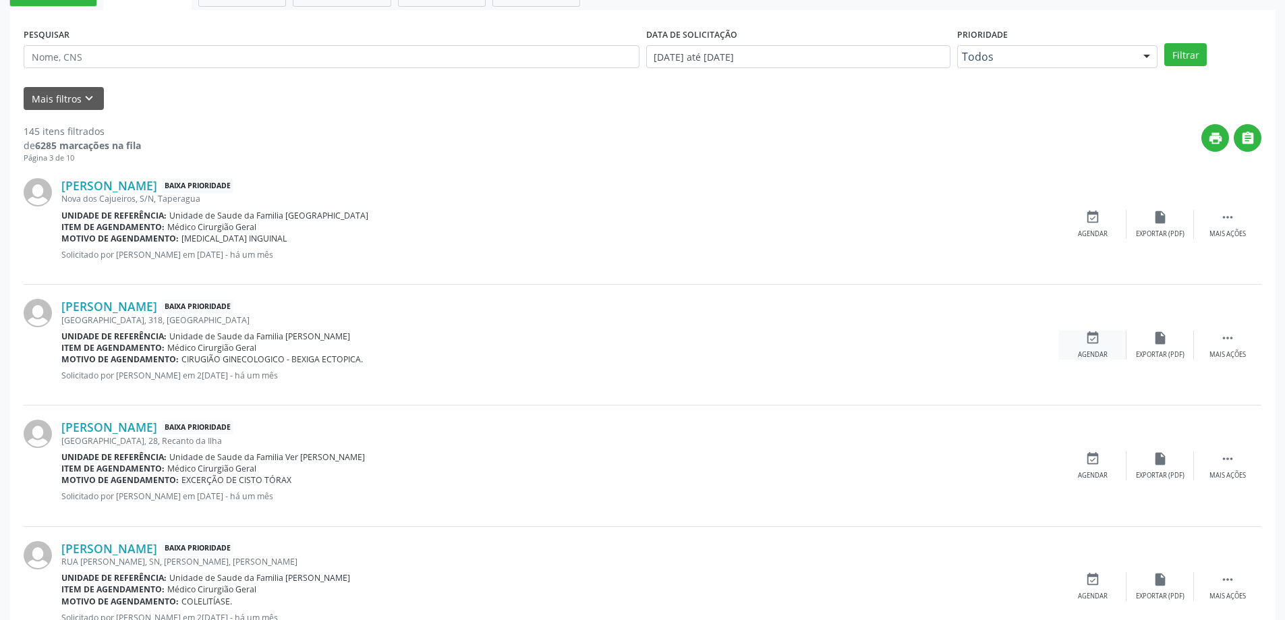
click at [1083, 342] on div "event_available Agendar" at bounding box center [1092, 344] width 67 height 29
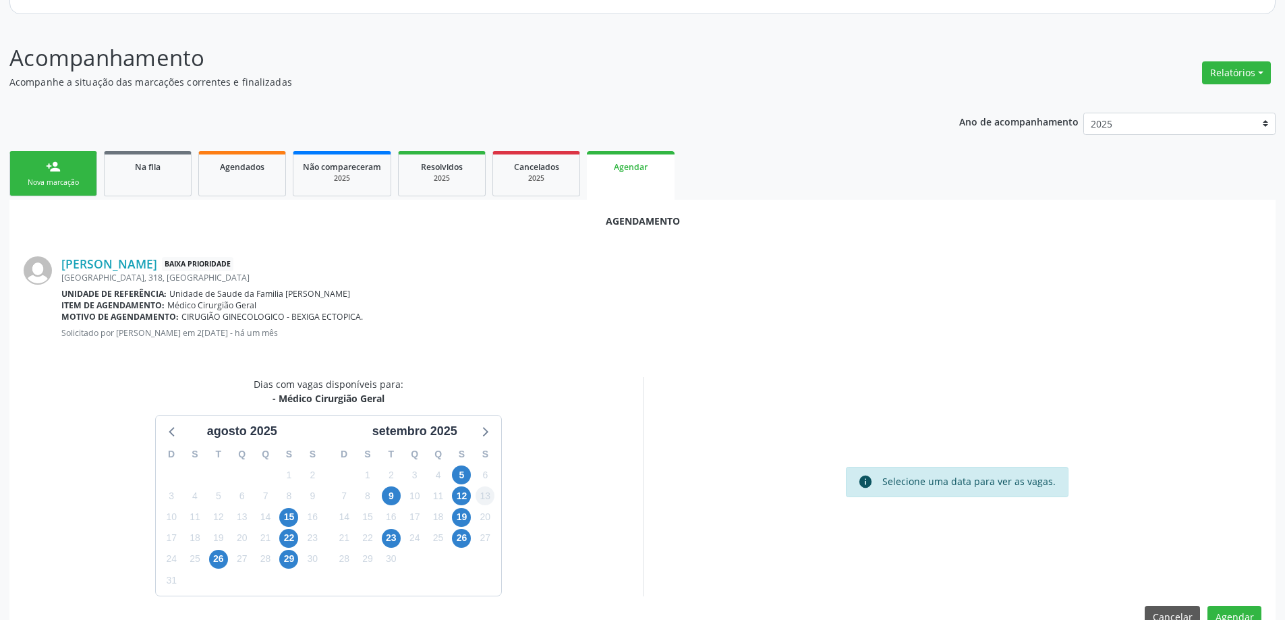
scroll to position [179, 0]
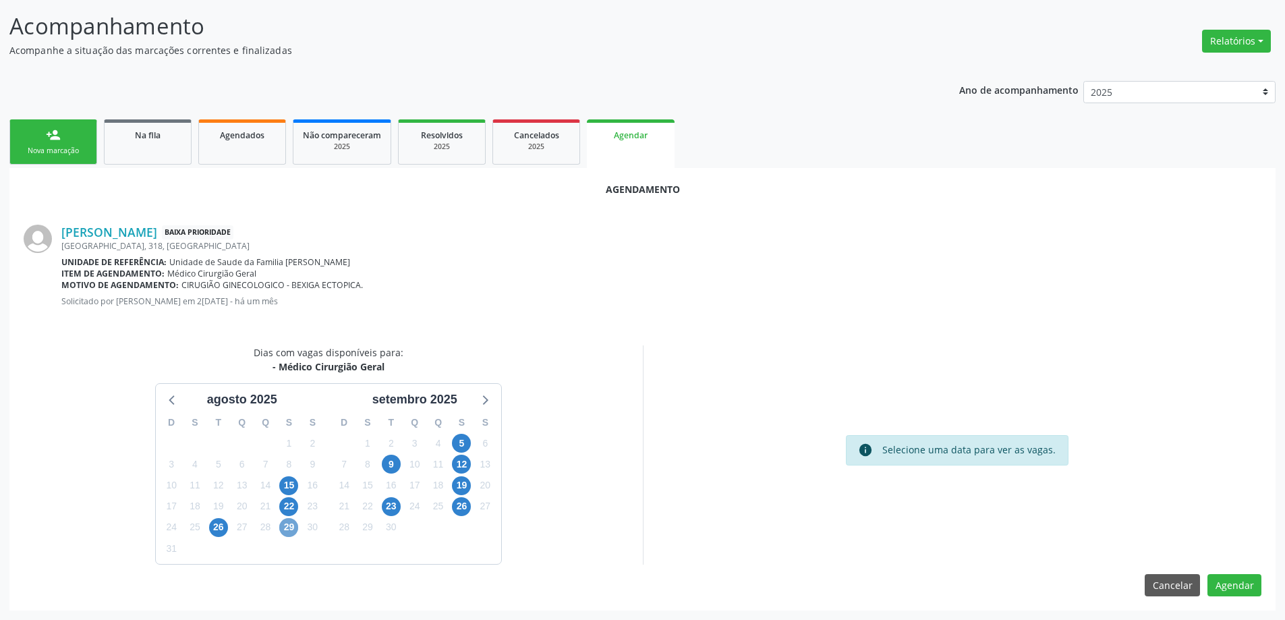
click at [289, 527] on span "29" at bounding box center [288, 527] width 19 height 19
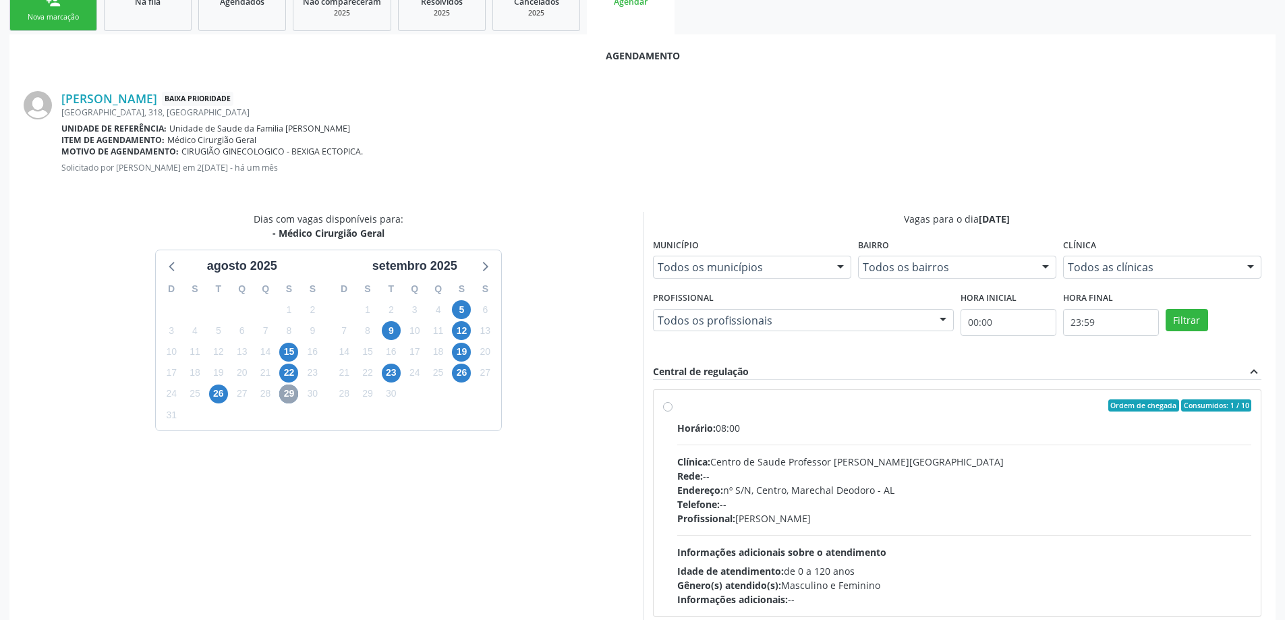
scroll to position [314, 0]
click at [677, 405] on label "Ordem de chegada Consumidos: 1 / 10 Horário: 08:00 Clínica: Centro de Saude Pro…" at bounding box center [964, 501] width 575 height 207
click at [666, 405] on input "Ordem de chegada Consumidos: 1 / 10 Horário: 08:00 Clínica: Centro de Saude Pro…" at bounding box center [667, 404] width 9 height 12
radio input "true"
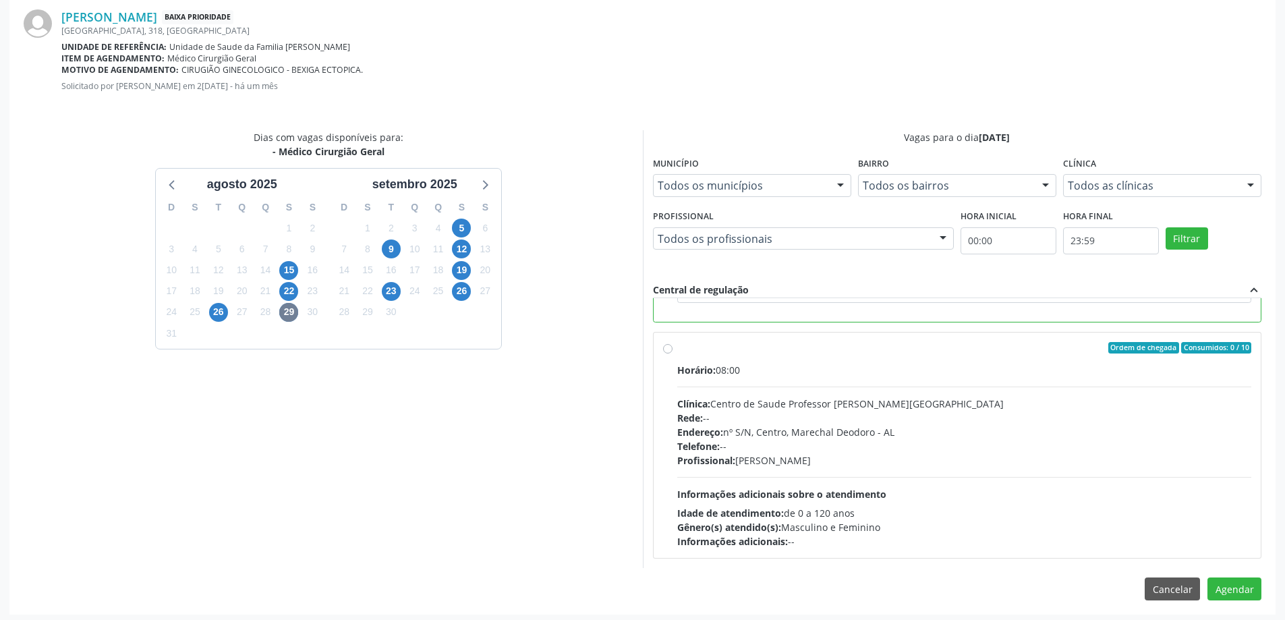
scroll to position [399, 0]
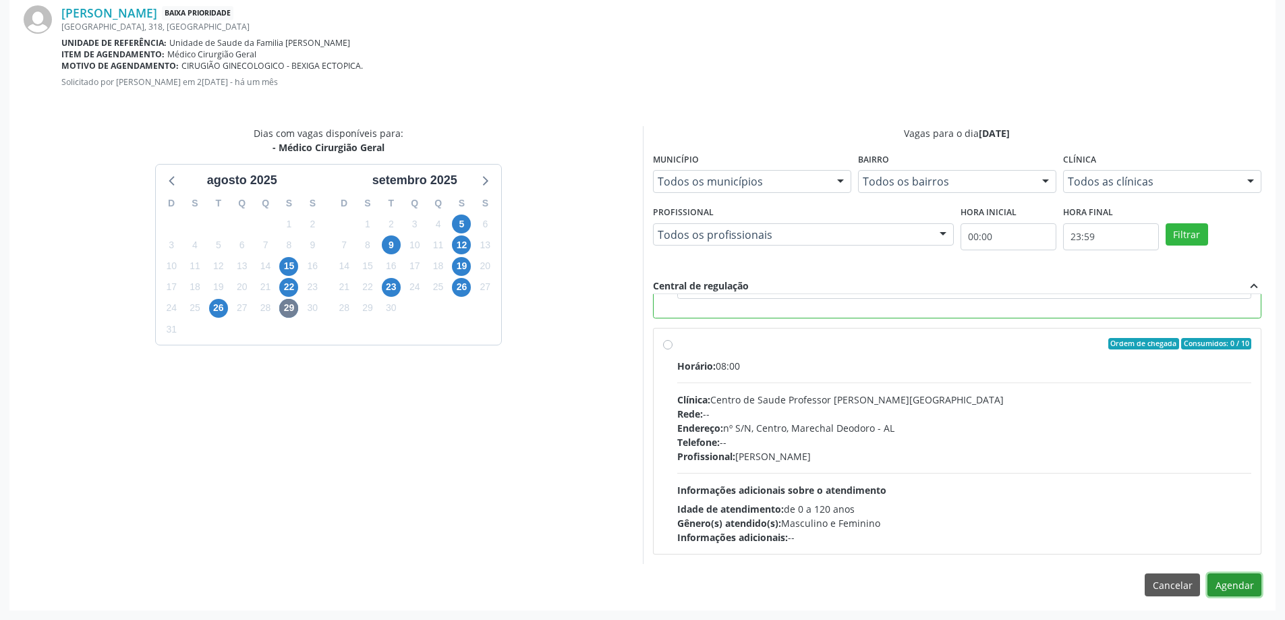
click at [1227, 588] on button "Agendar" at bounding box center [1234, 584] width 54 height 23
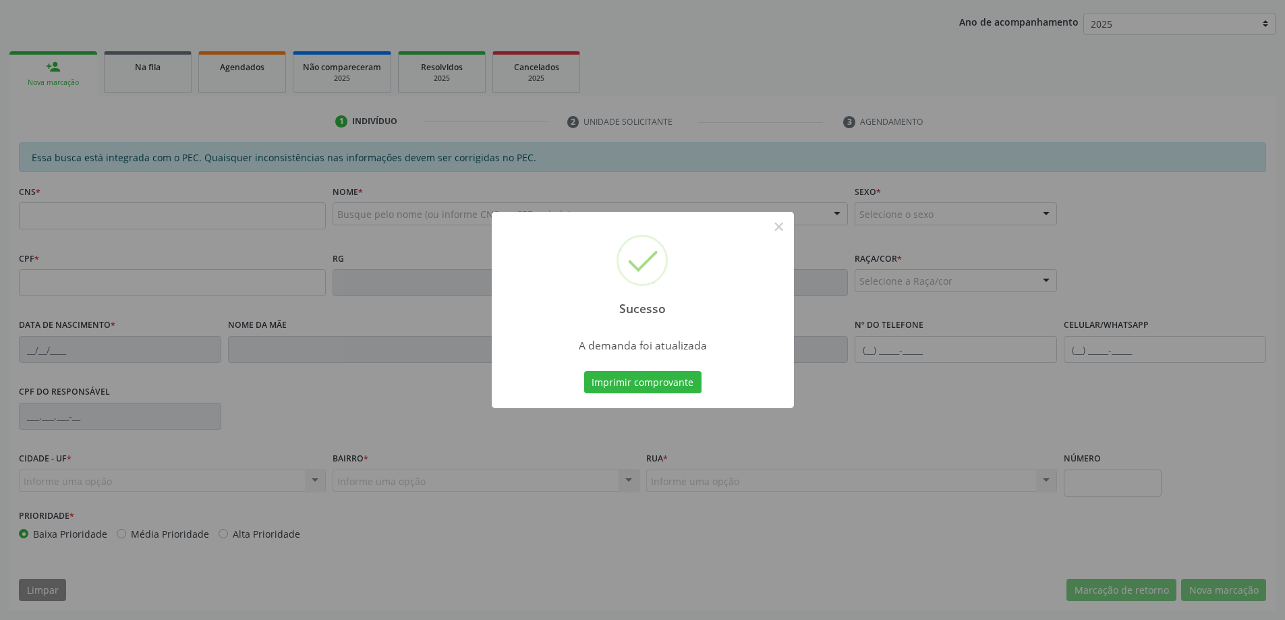
scroll to position [247, 0]
click at [780, 229] on button "×" at bounding box center [778, 226] width 23 height 23
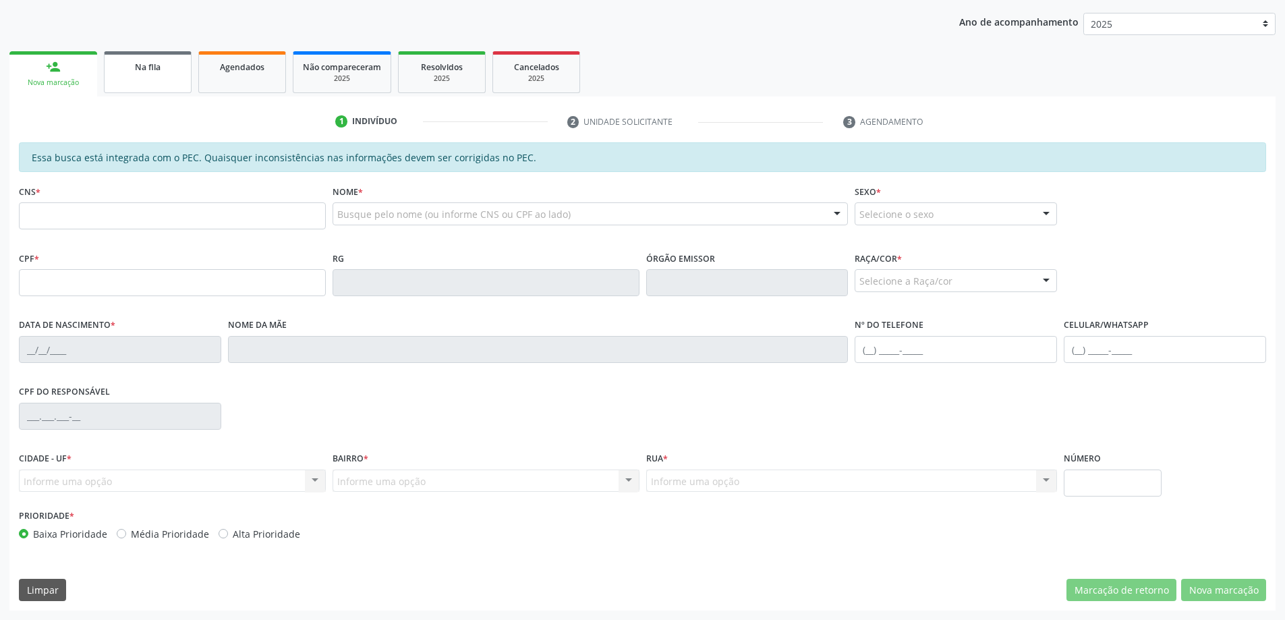
click at [144, 72] on span "Na fila" at bounding box center [148, 66] width 26 height 11
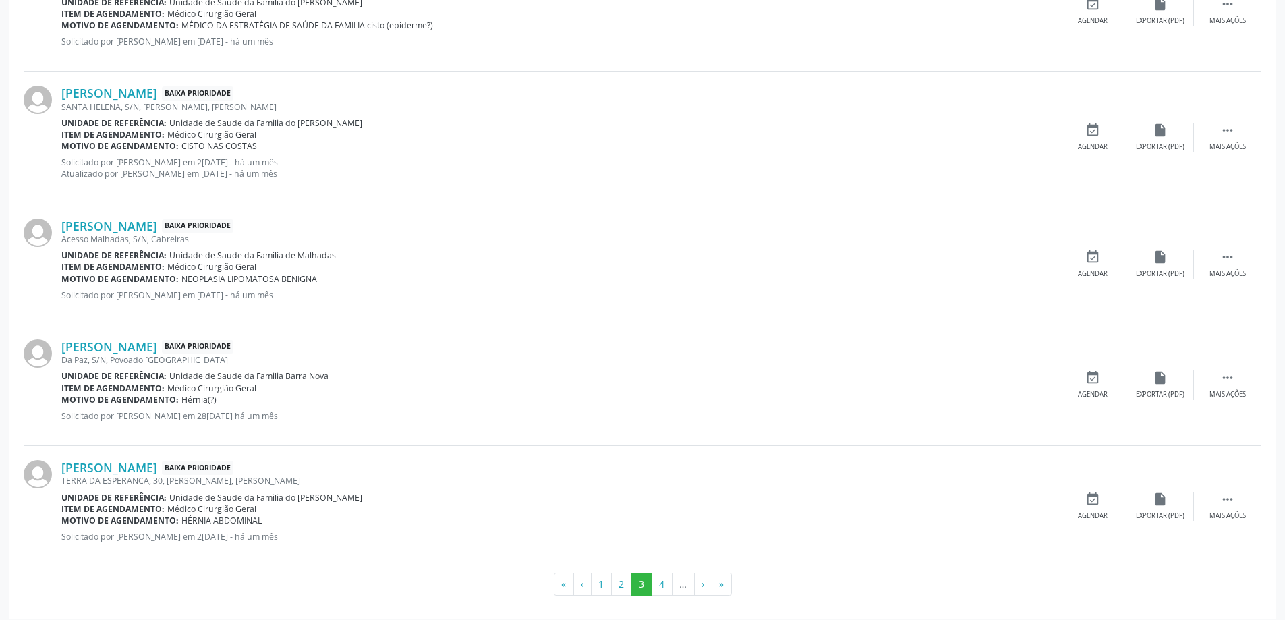
scroll to position [1779, 0]
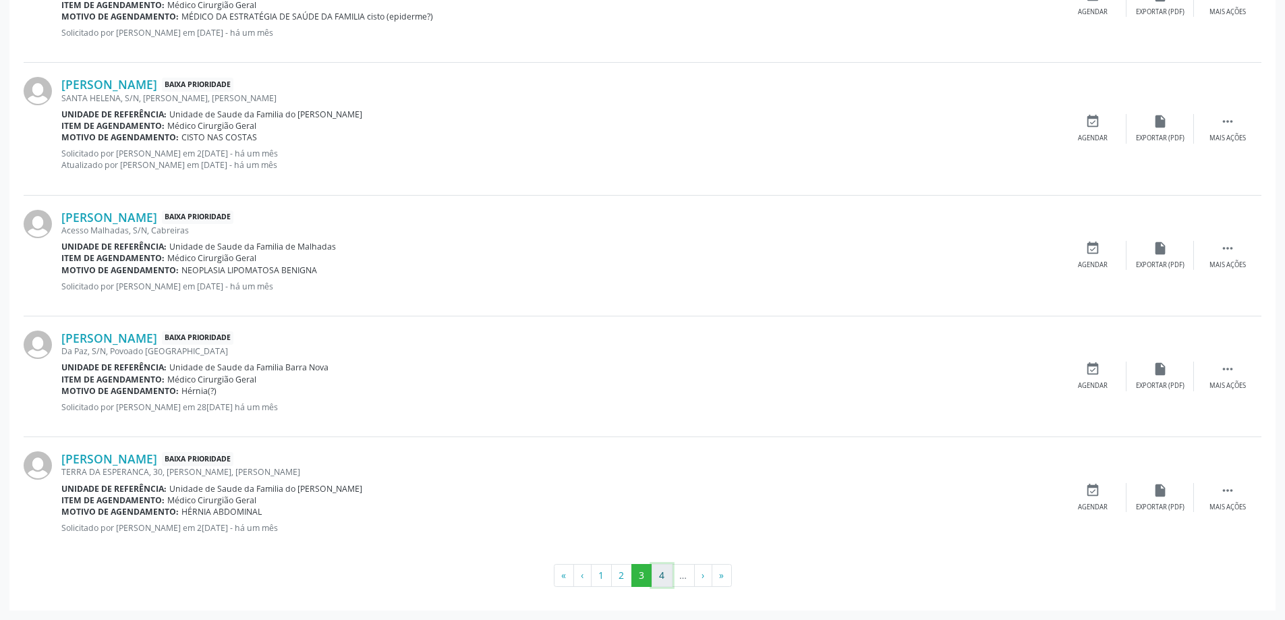
click at [662, 580] on button "4" at bounding box center [661, 575] width 21 height 23
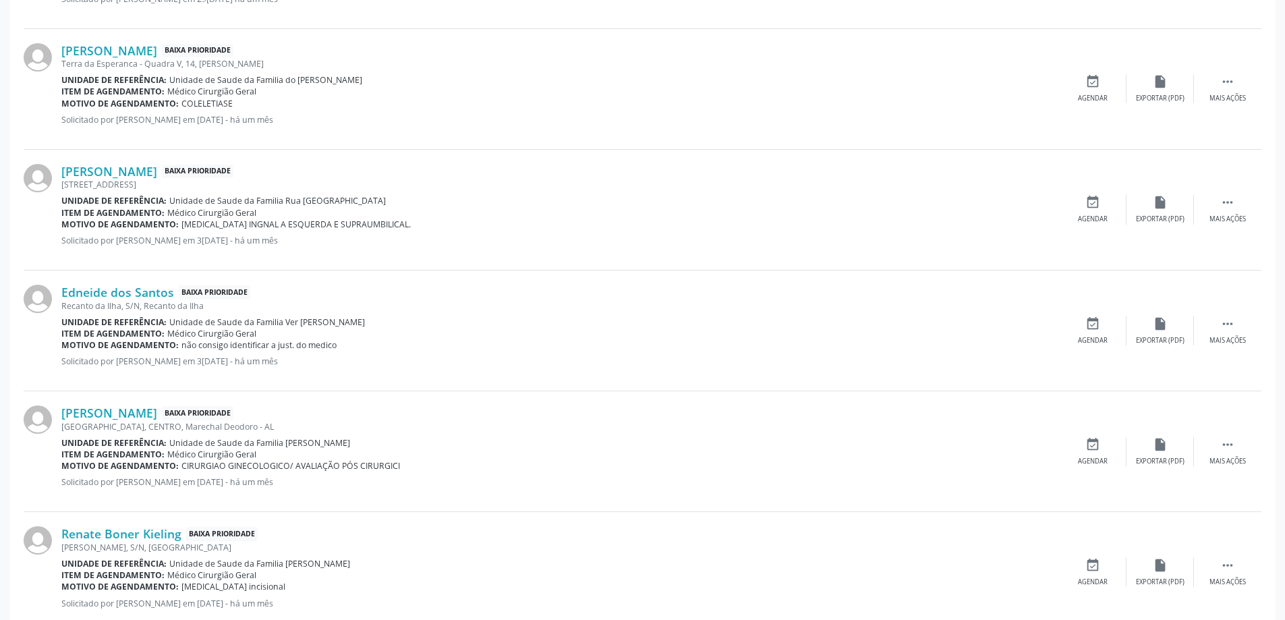
scroll to position [1484, 0]
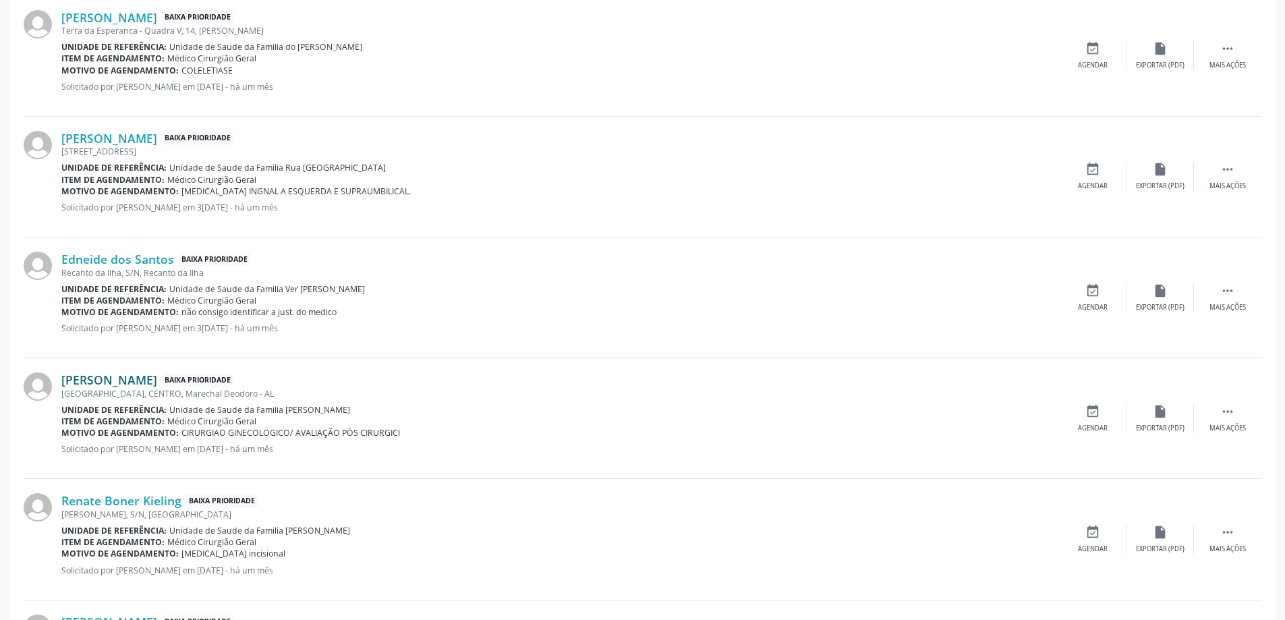
click at [145, 378] on link "[PERSON_NAME]" at bounding box center [109, 379] width 96 height 15
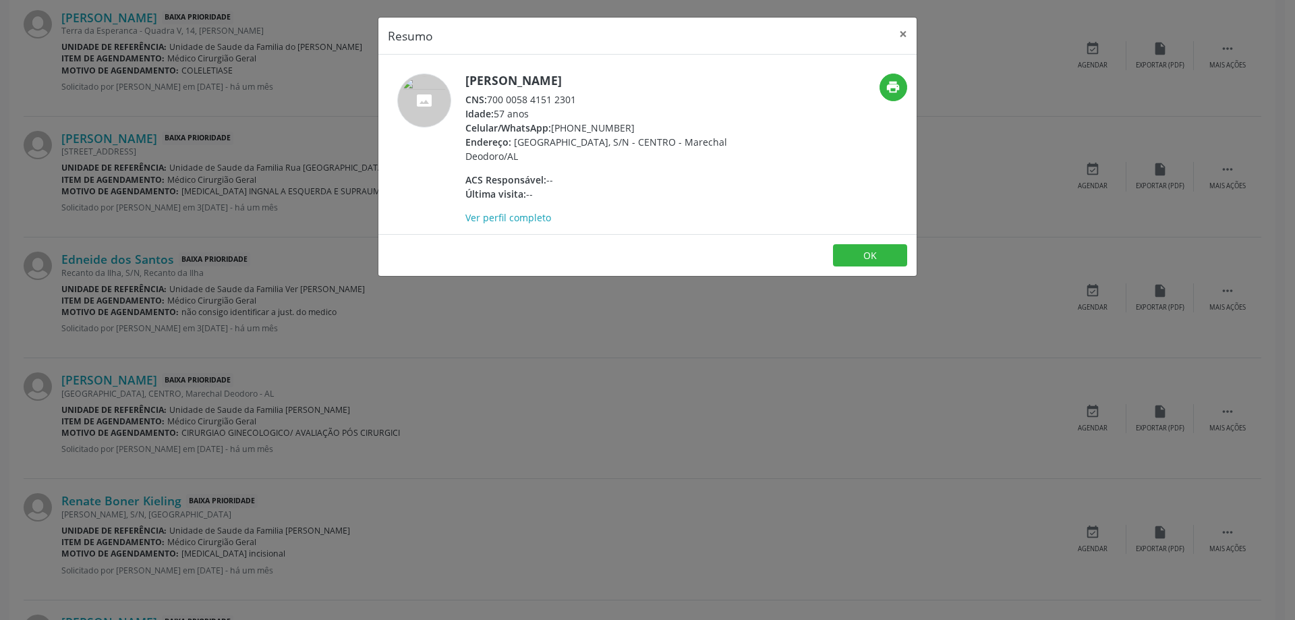
drag, startPoint x: 579, startPoint y: 98, endPoint x: 488, endPoint y: 100, distance: 91.1
click at [488, 100] on div "CNS: 700 0058 4151 2301" at bounding box center [596, 99] width 262 height 14
copy div "700 0058 4151 2301"
click at [904, 30] on button "×" at bounding box center [902, 34] width 27 height 33
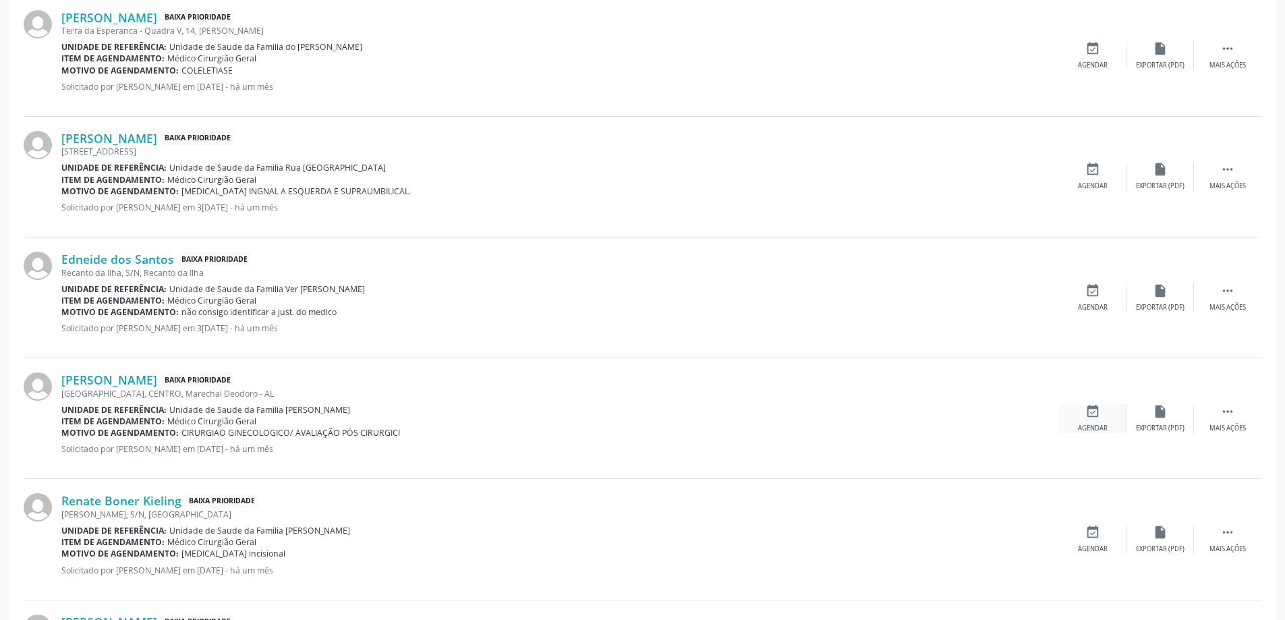
click at [1109, 417] on div "event_available Agendar" at bounding box center [1092, 418] width 67 height 29
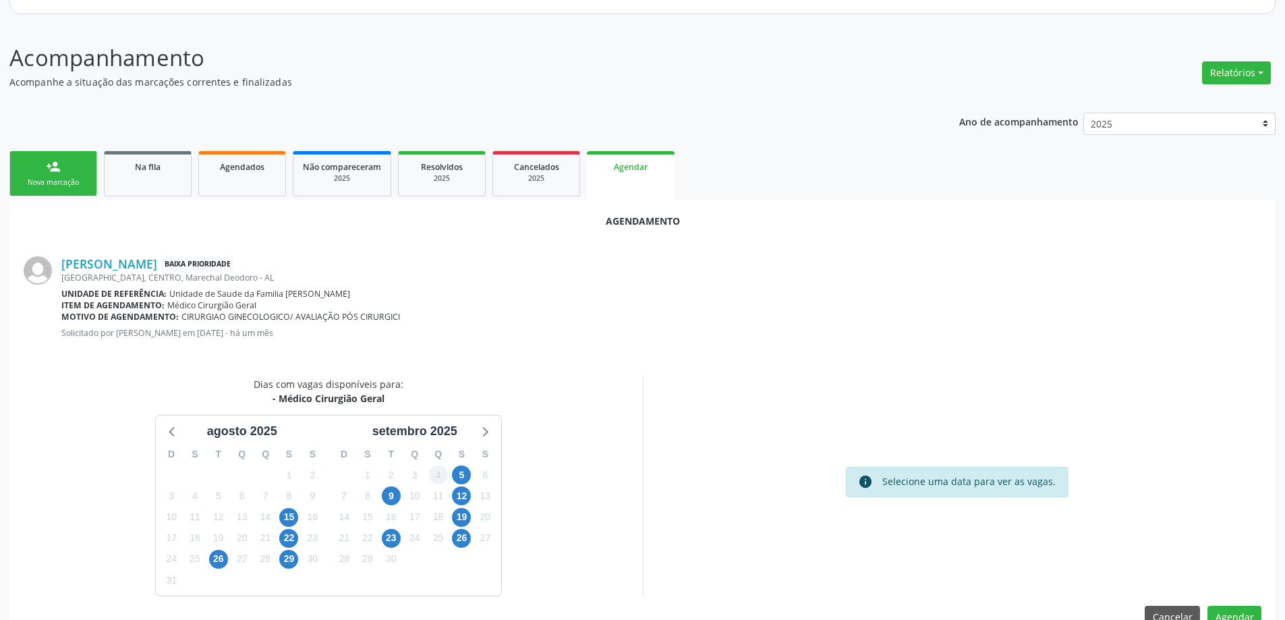
scroll to position [179, 0]
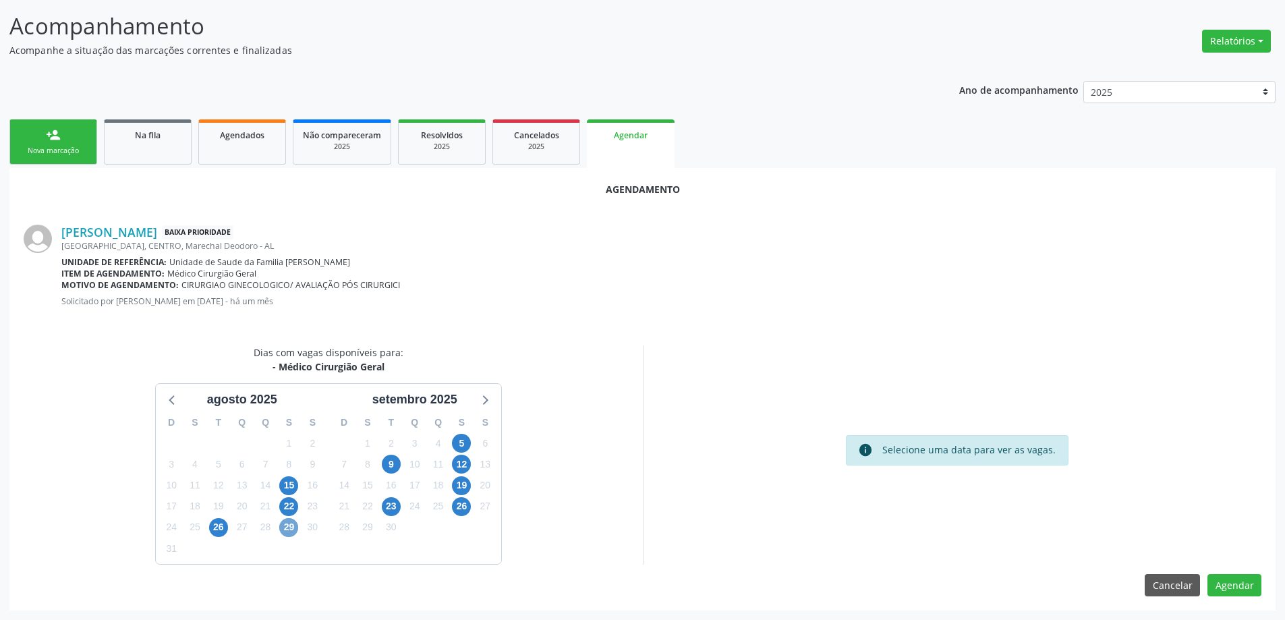
click at [287, 529] on span "29" at bounding box center [288, 527] width 19 height 19
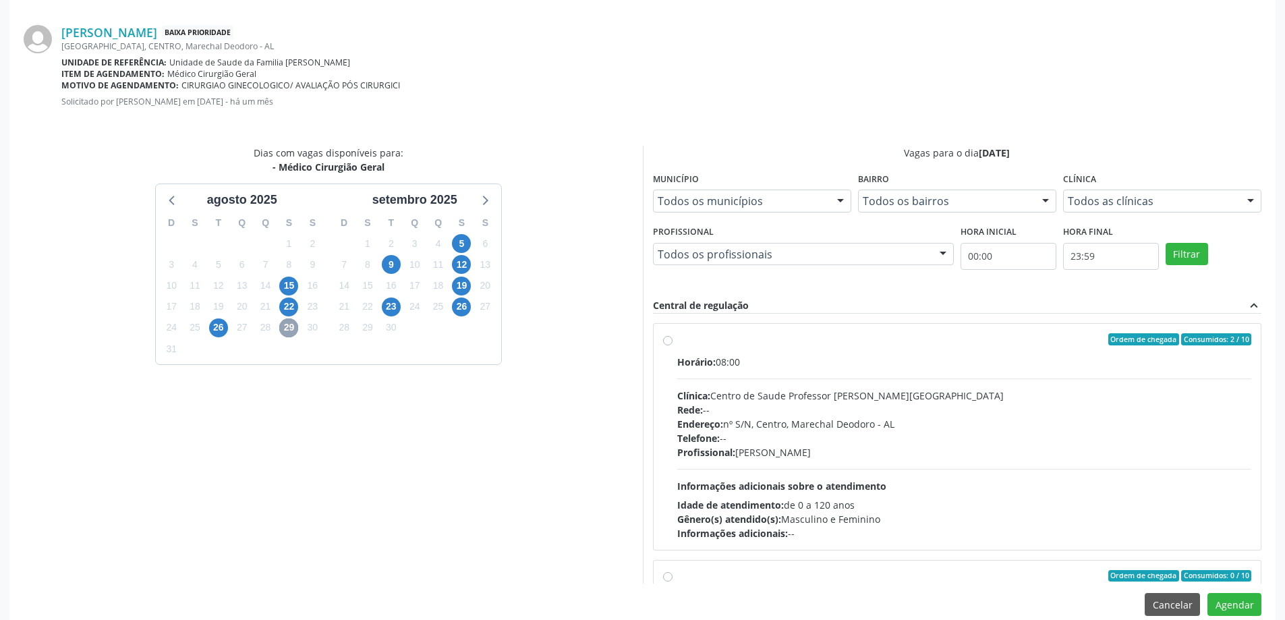
scroll to position [382, 0]
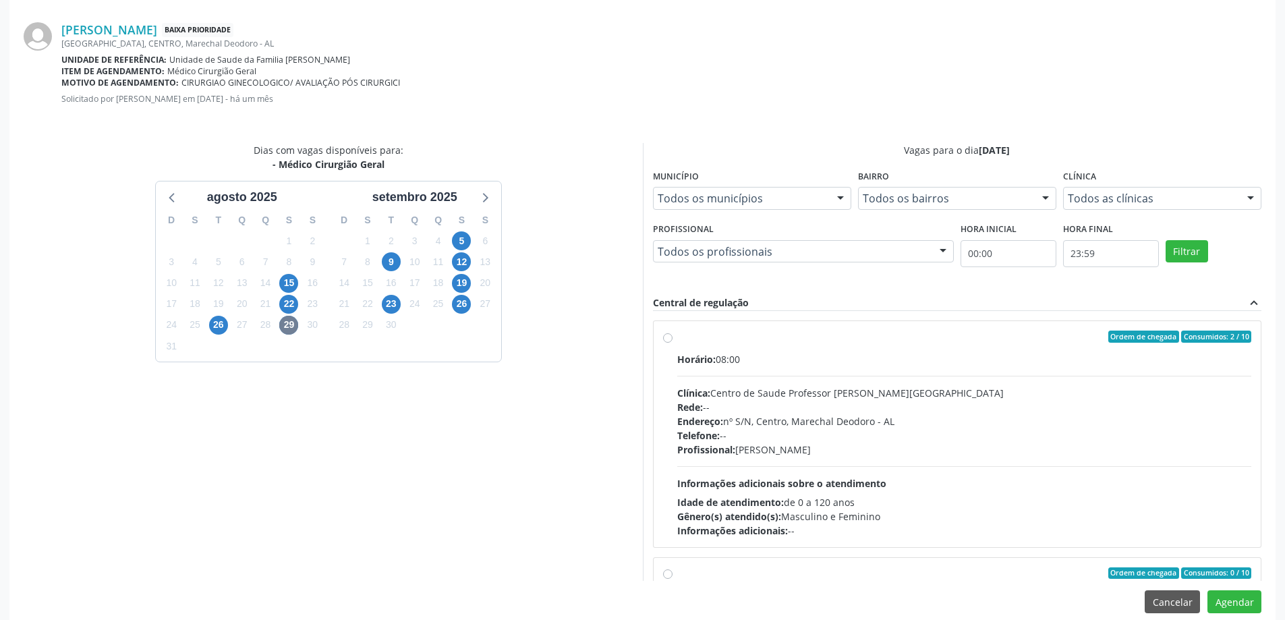
click at [677, 340] on label "Ordem de chegada Consumidos: 2 / 10 Horário: 08:00 Clínica: Centro de Saude Pro…" at bounding box center [964, 433] width 575 height 207
click at [669, 340] on input "Ordem de chegada Consumidos: 2 / 10 Horário: 08:00 Clínica: Centro de Saude Pro…" at bounding box center [667, 336] width 9 height 12
radio input "true"
click at [1234, 605] on button "Agendar" at bounding box center [1234, 601] width 54 height 23
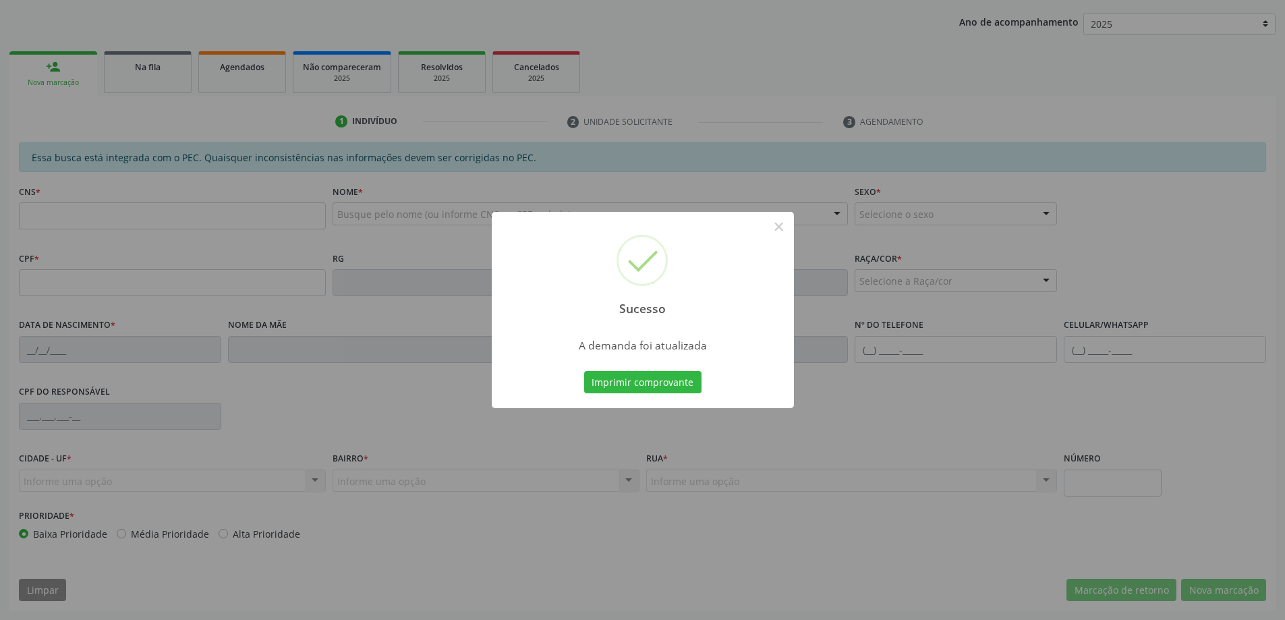
scroll to position [247, 0]
click at [773, 229] on button "×" at bounding box center [778, 226] width 23 height 23
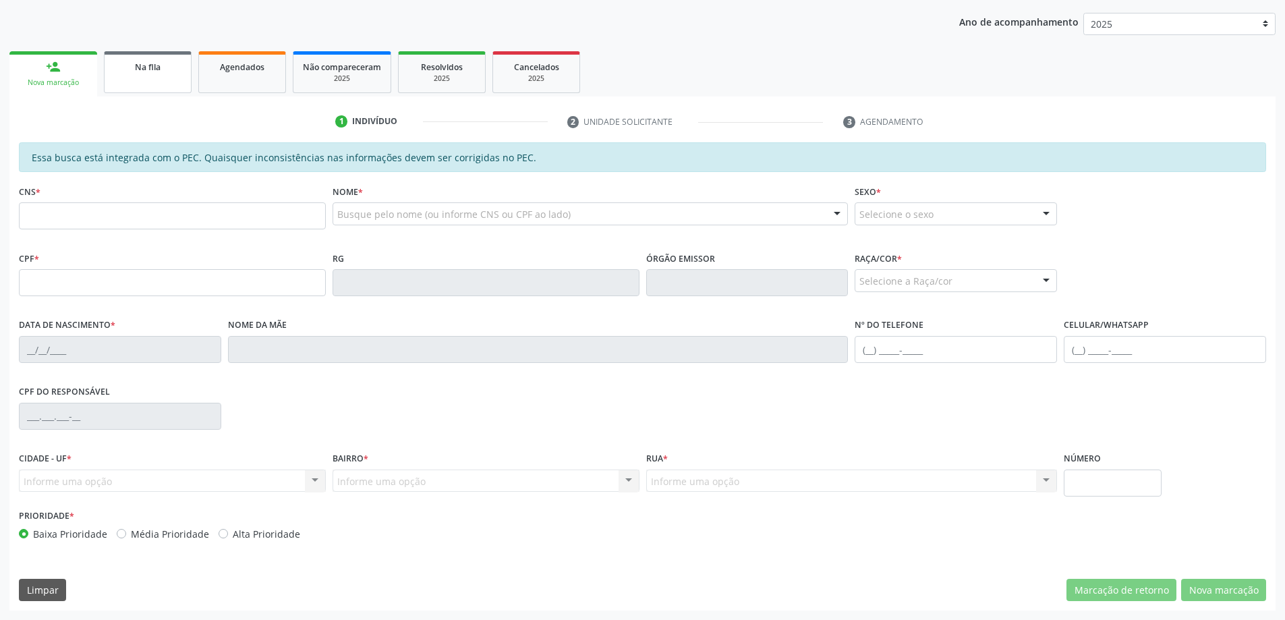
click at [146, 73] on div "Na fila" at bounding box center [147, 66] width 67 height 14
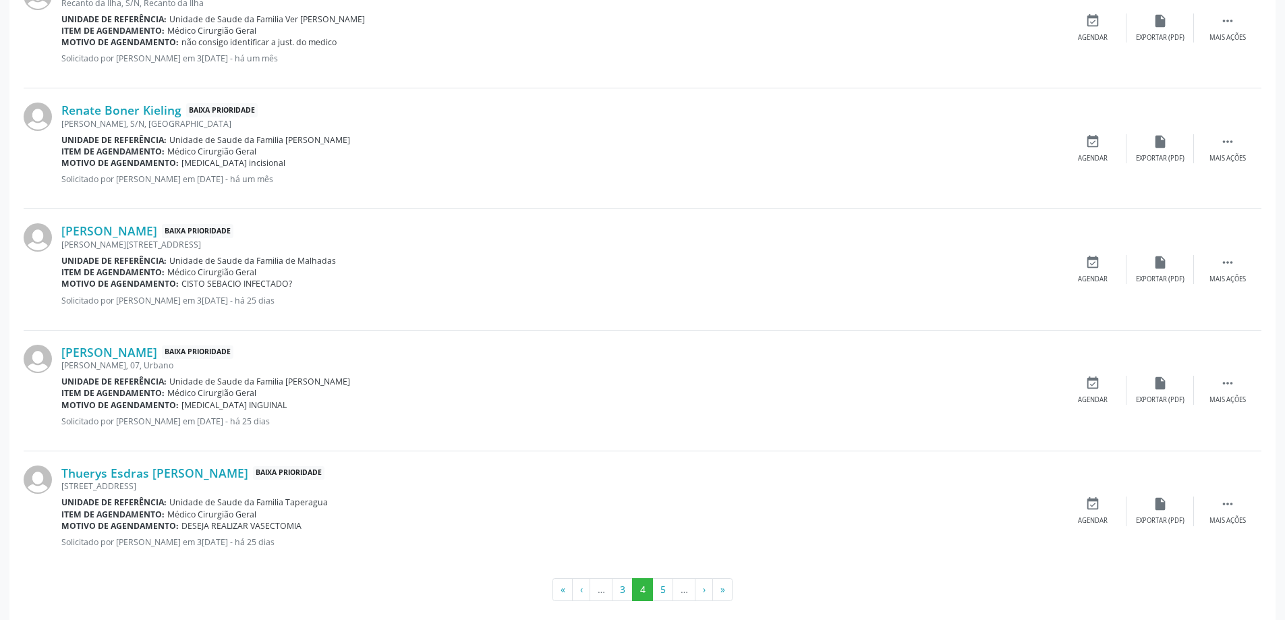
scroll to position [1767, 0]
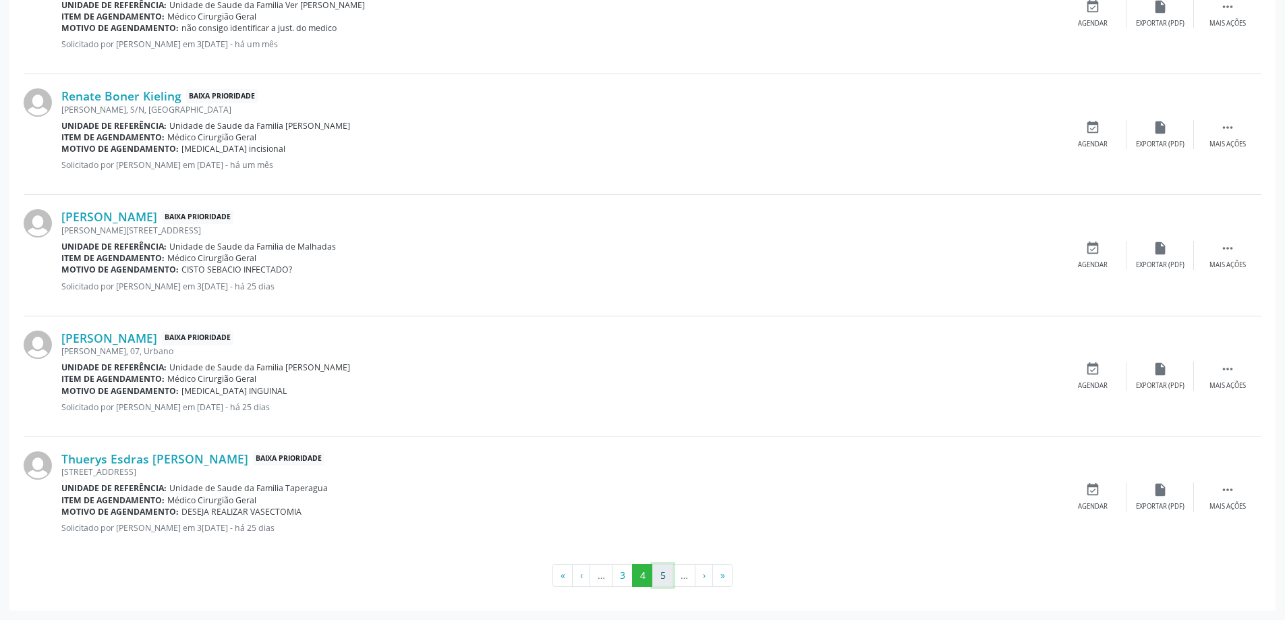
click at [661, 582] on button "5" at bounding box center [662, 575] width 21 height 23
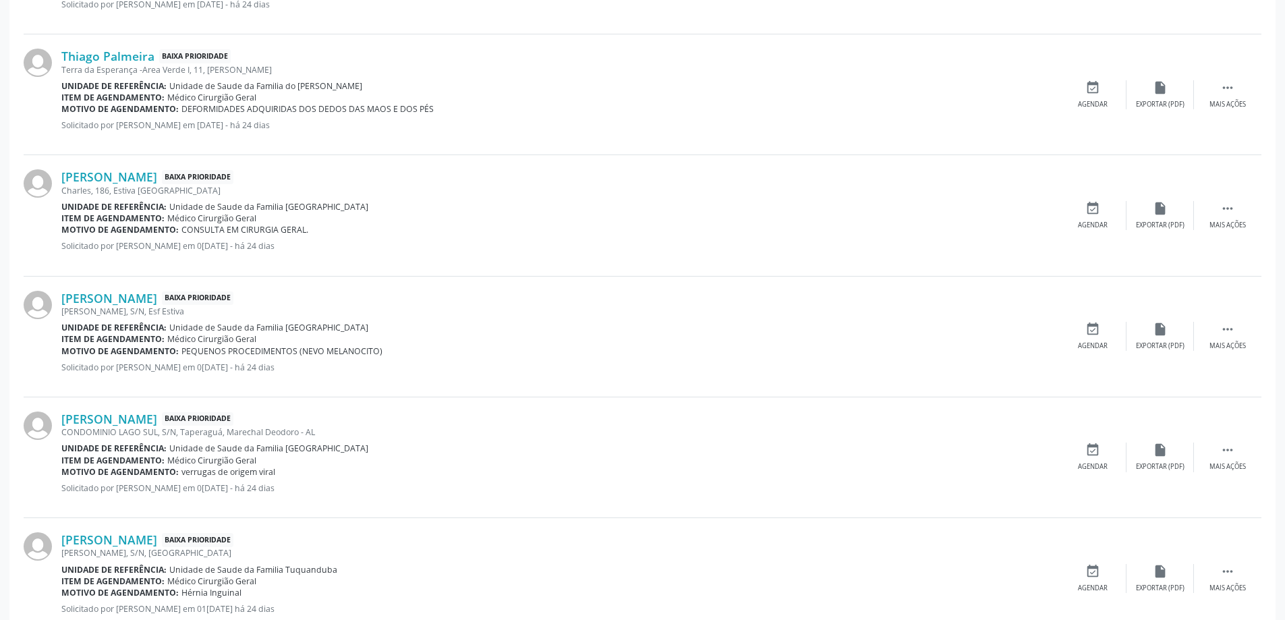
scroll to position [607, 0]
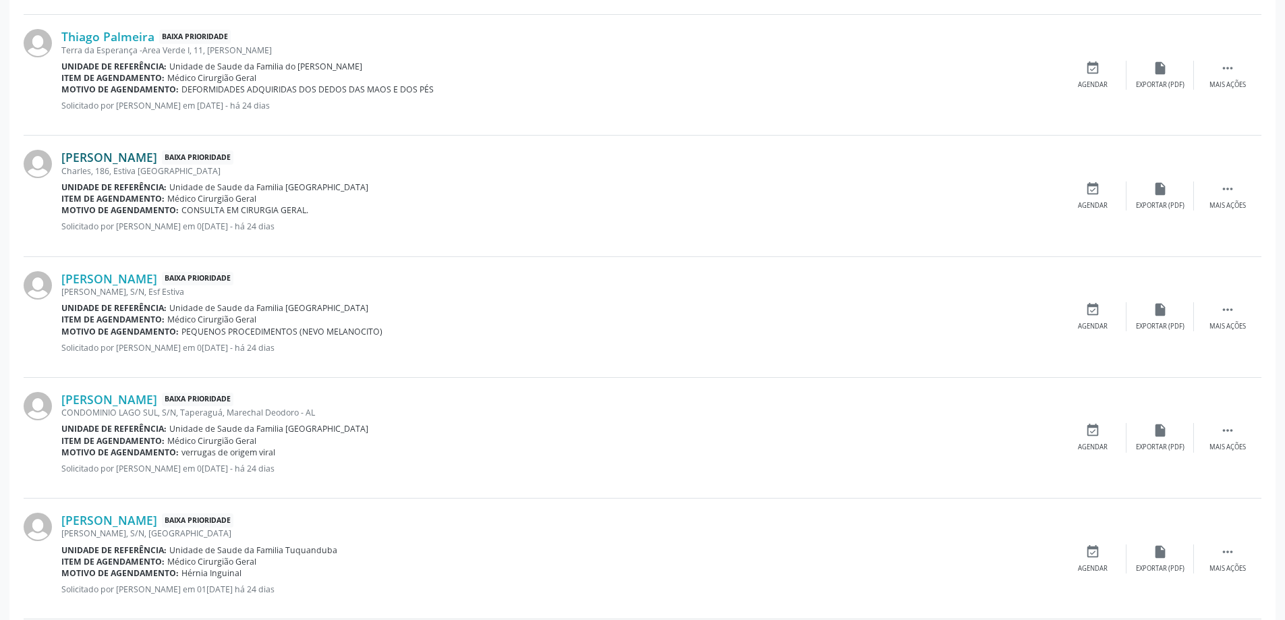
click at [157, 160] on link "[PERSON_NAME]" at bounding box center [109, 157] width 96 height 15
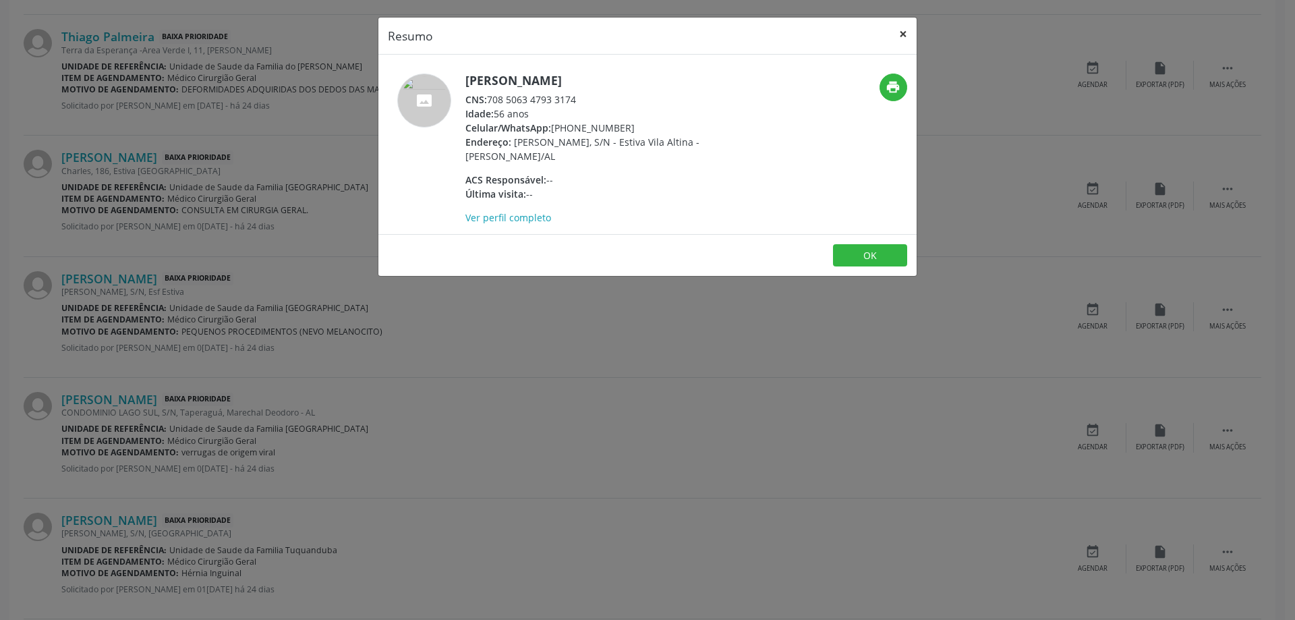
click at [904, 34] on button "×" at bounding box center [902, 34] width 27 height 33
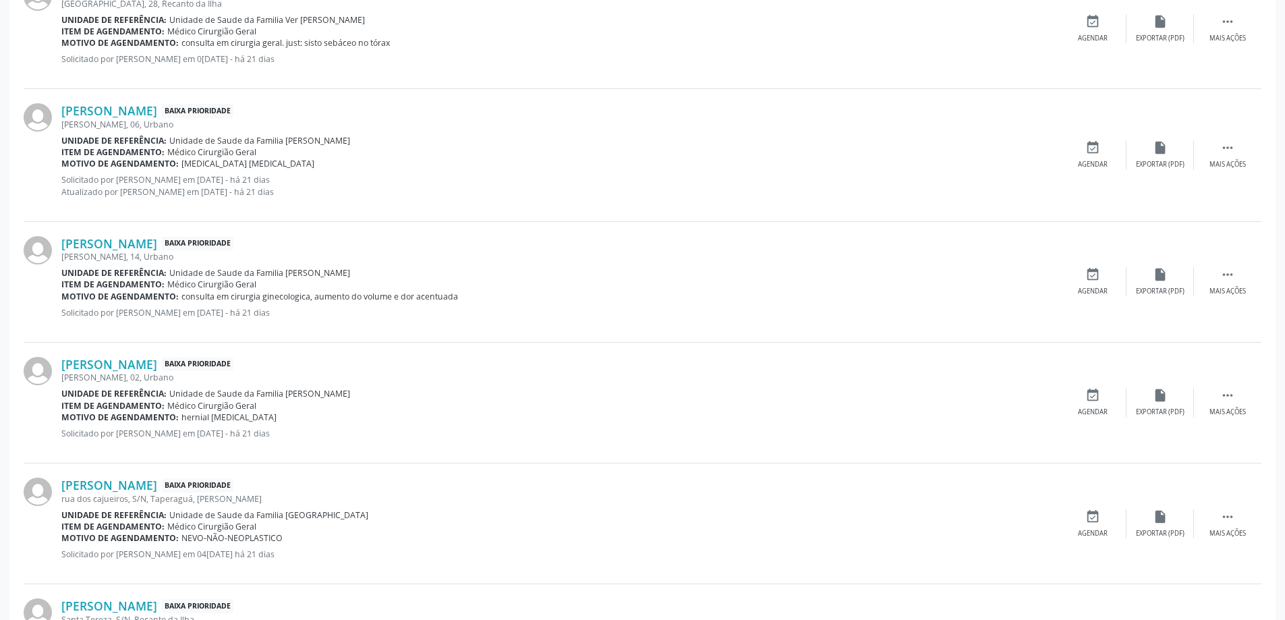
scroll to position [1281, 0]
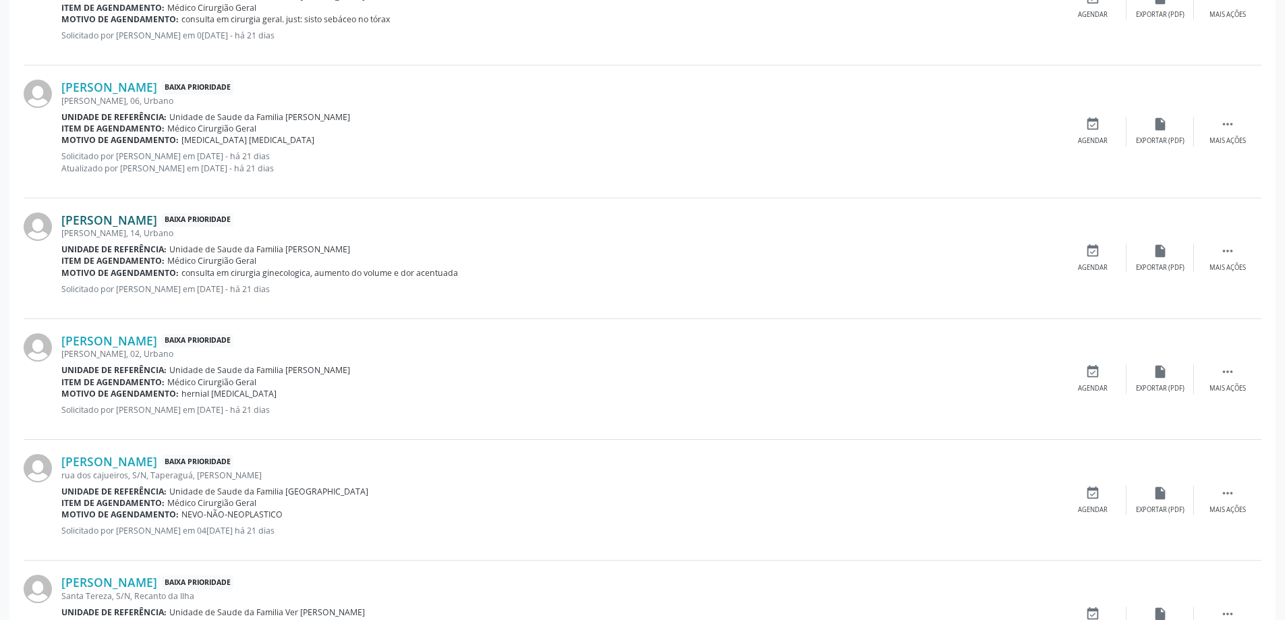
click at [144, 225] on link "[PERSON_NAME]" at bounding box center [109, 219] width 96 height 15
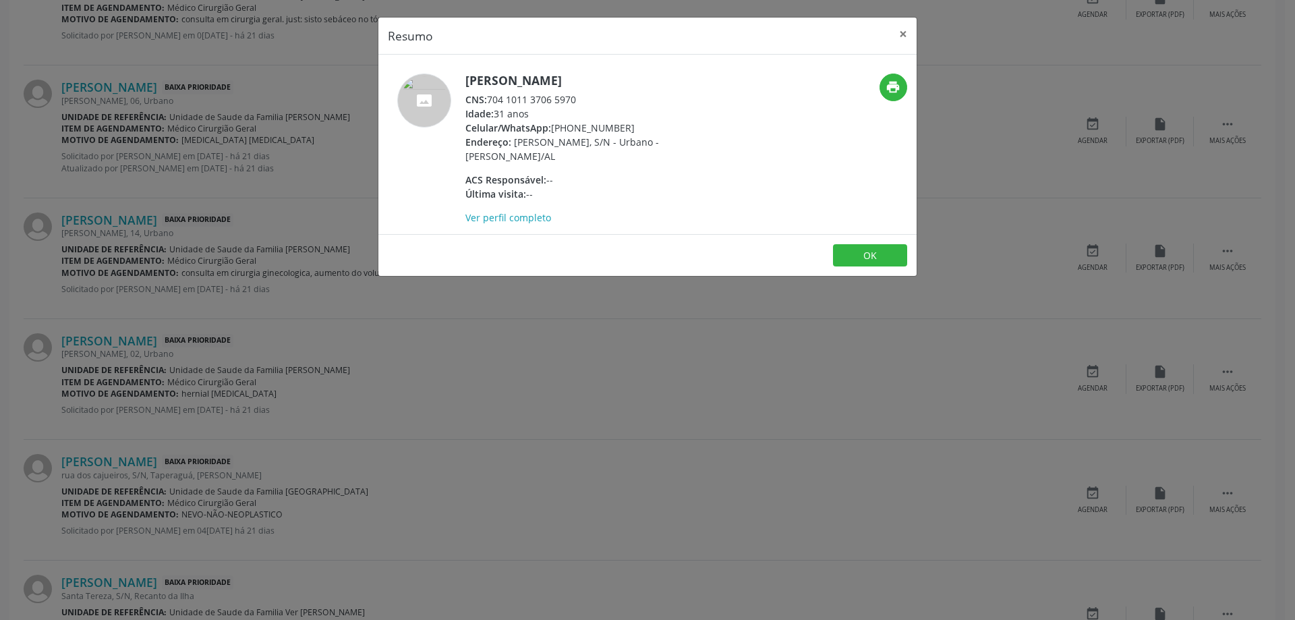
drag, startPoint x: 582, startPoint y: 98, endPoint x: 490, endPoint y: 100, distance: 92.4
click at [490, 100] on div "CNS: 704 1011 3706 5970" at bounding box center [596, 99] width 262 height 14
copy div "704 1011 3706 5970"
click at [894, 35] on button "×" at bounding box center [902, 34] width 27 height 33
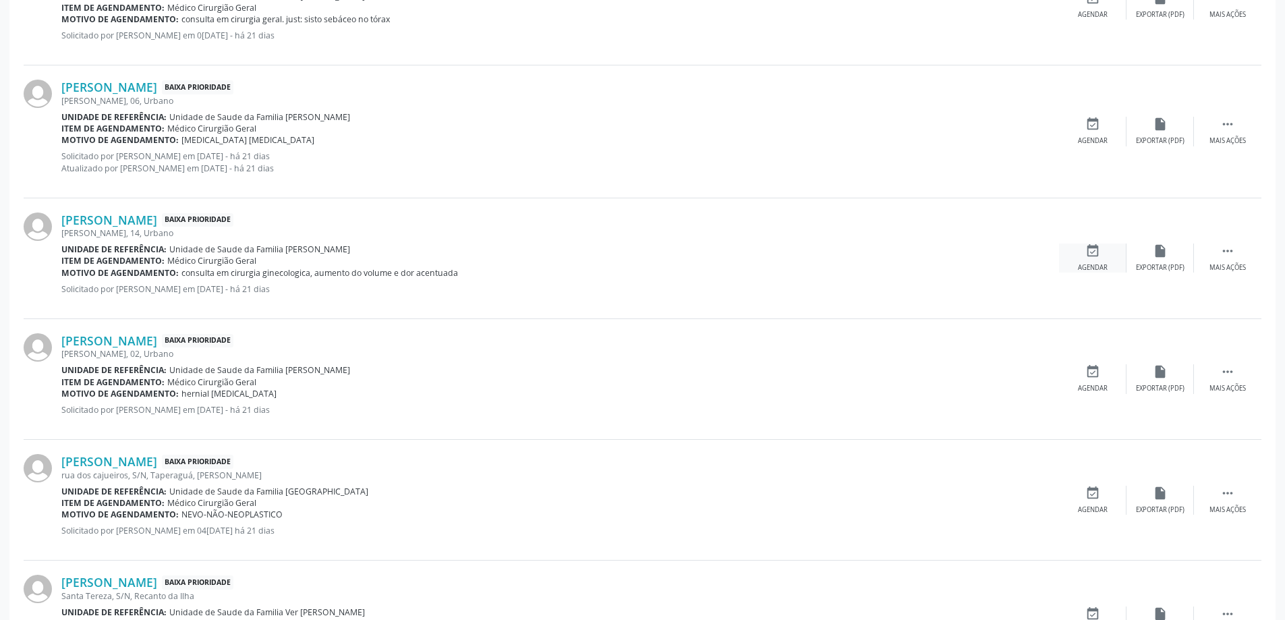
click at [1094, 251] on icon "event_available" at bounding box center [1092, 250] width 15 height 15
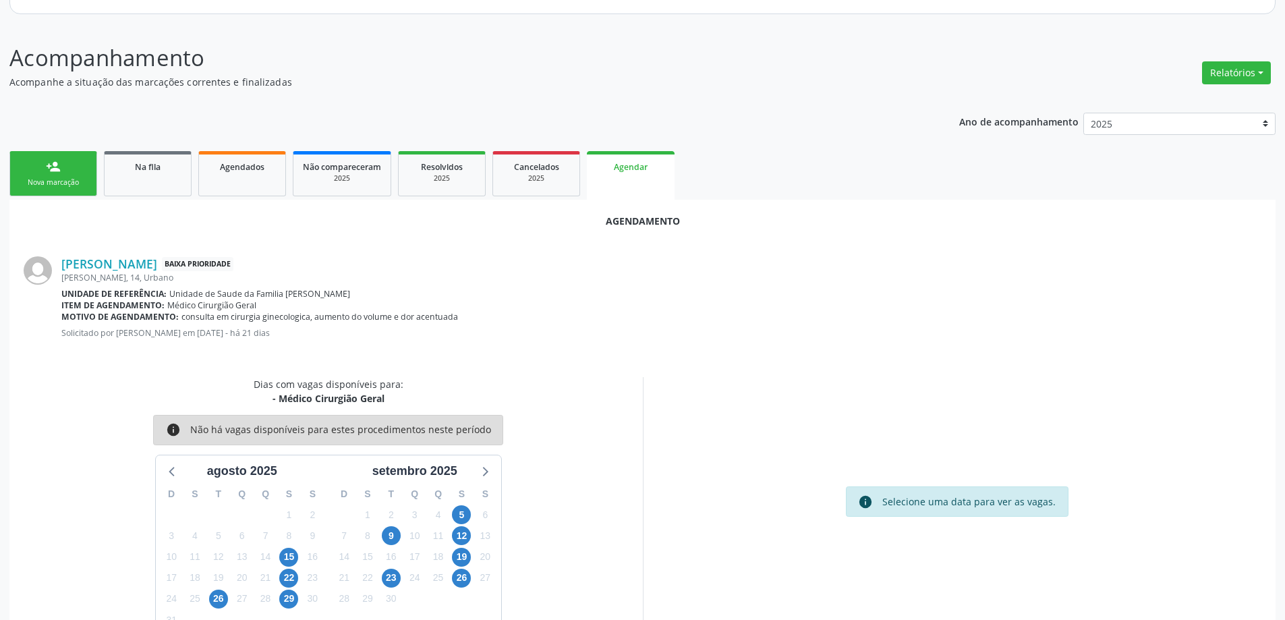
scroll to position [179, 0]
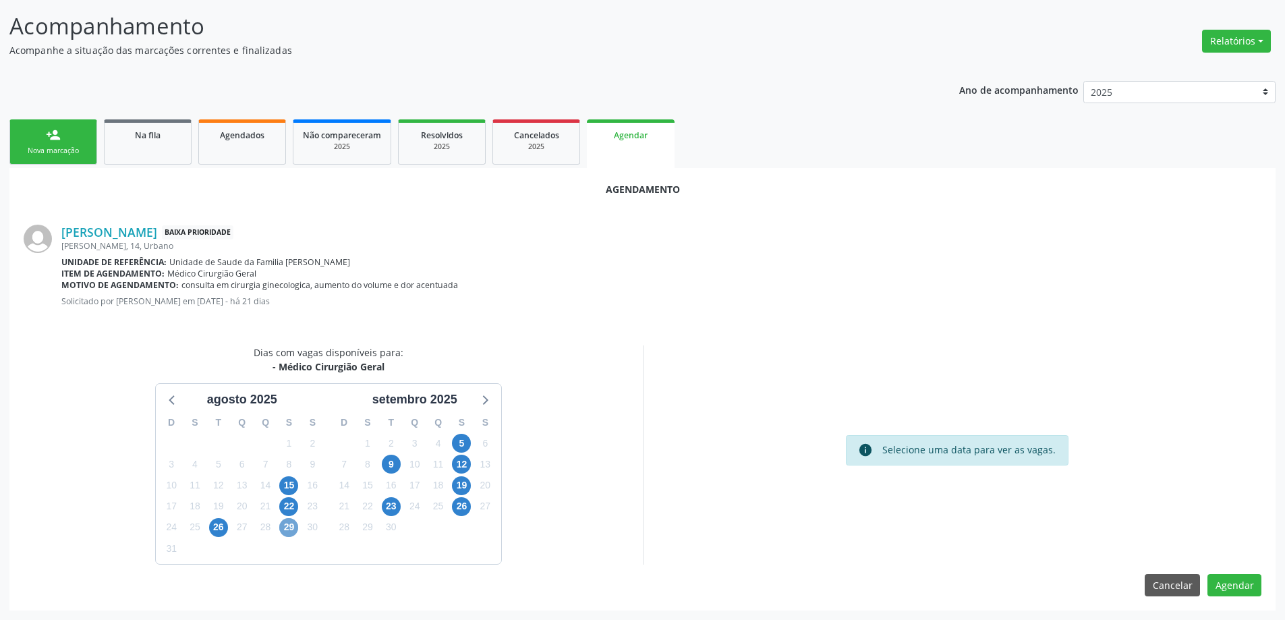
click at [281, 526] on span "29" at bounding box center [288, 527] width 19 height 19
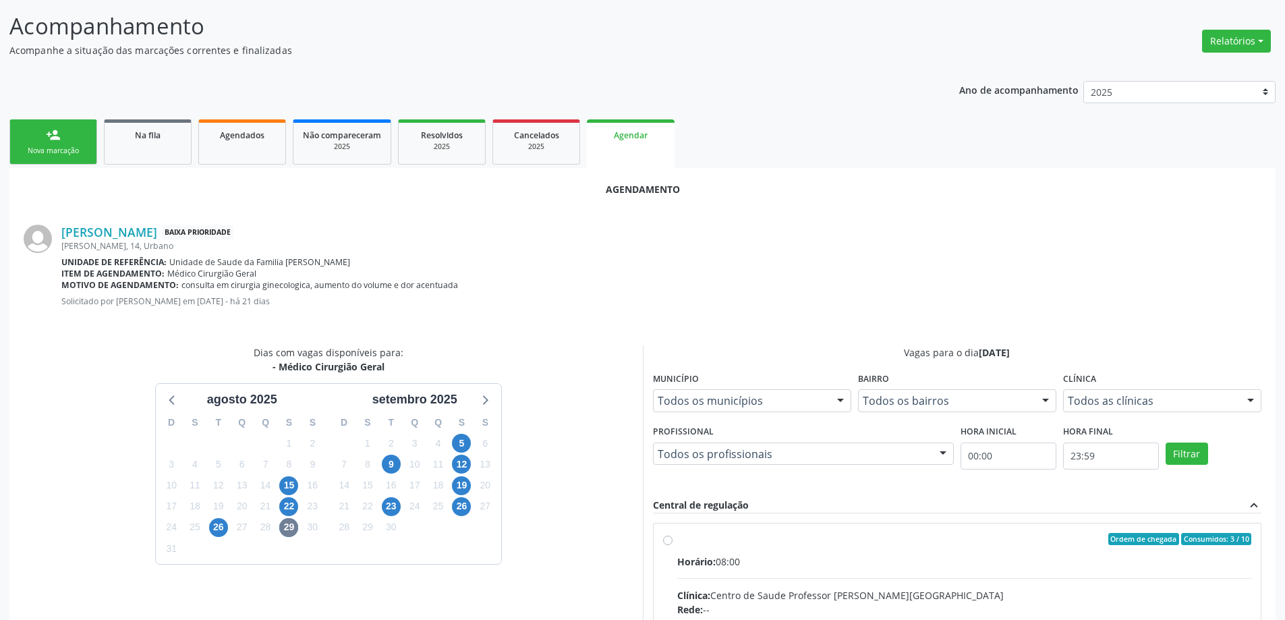
radio input "true"
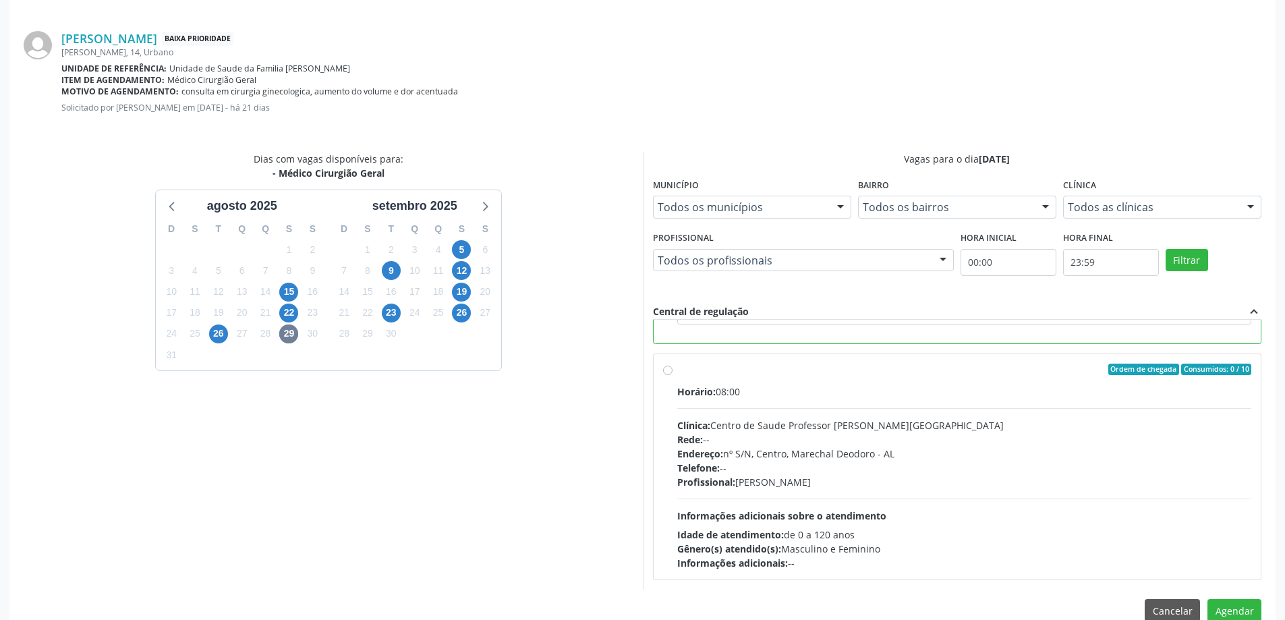
scroll to position [399, 0]
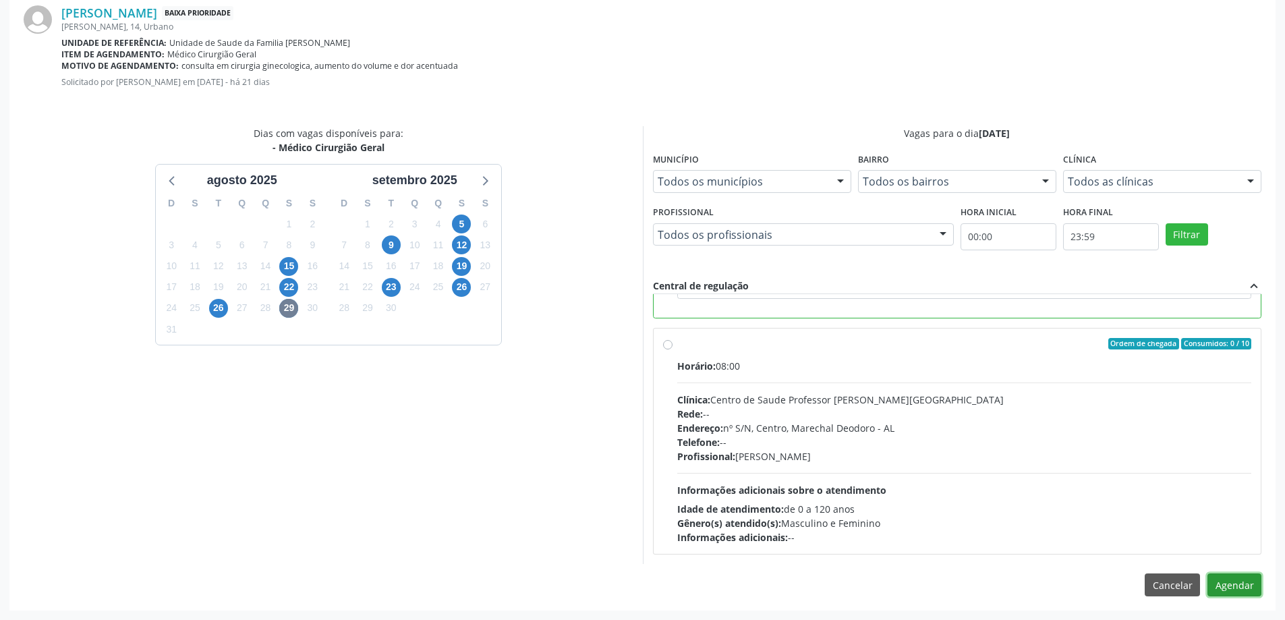
click at [1243, 589] on button "Agendar" at bounding box center [1234, 584] width 54 height 23
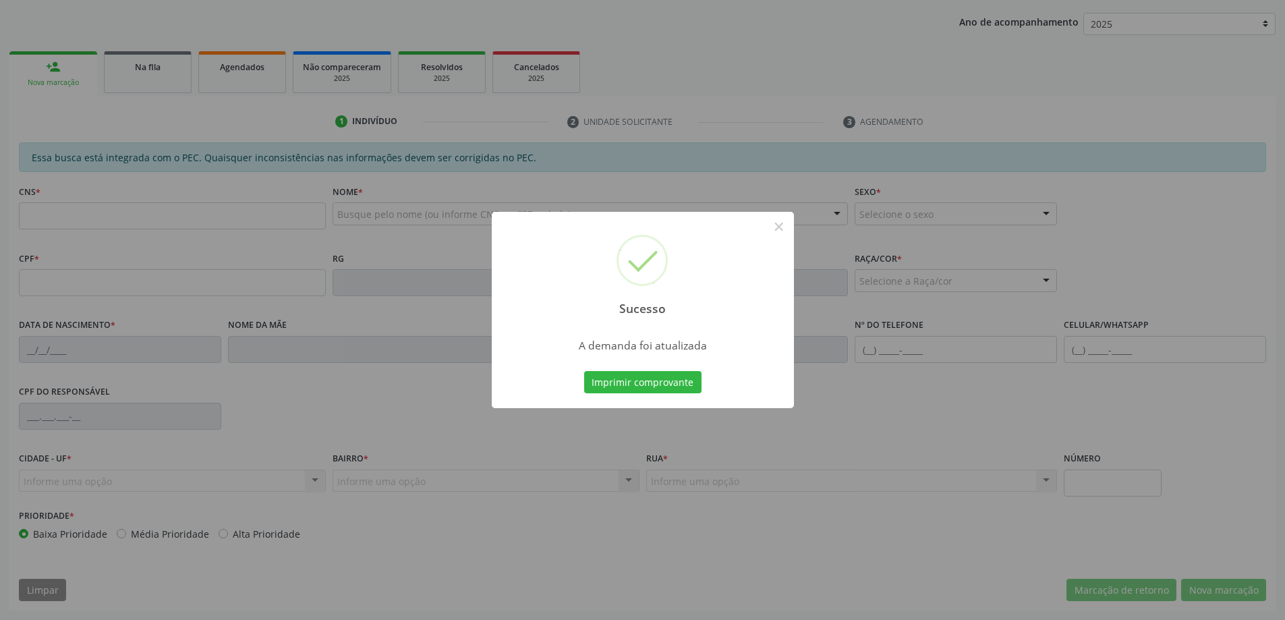
scroll to position [247, 0]
click at [782, 227] on button "×" at bounding box center [778, 226] width 23 height 23
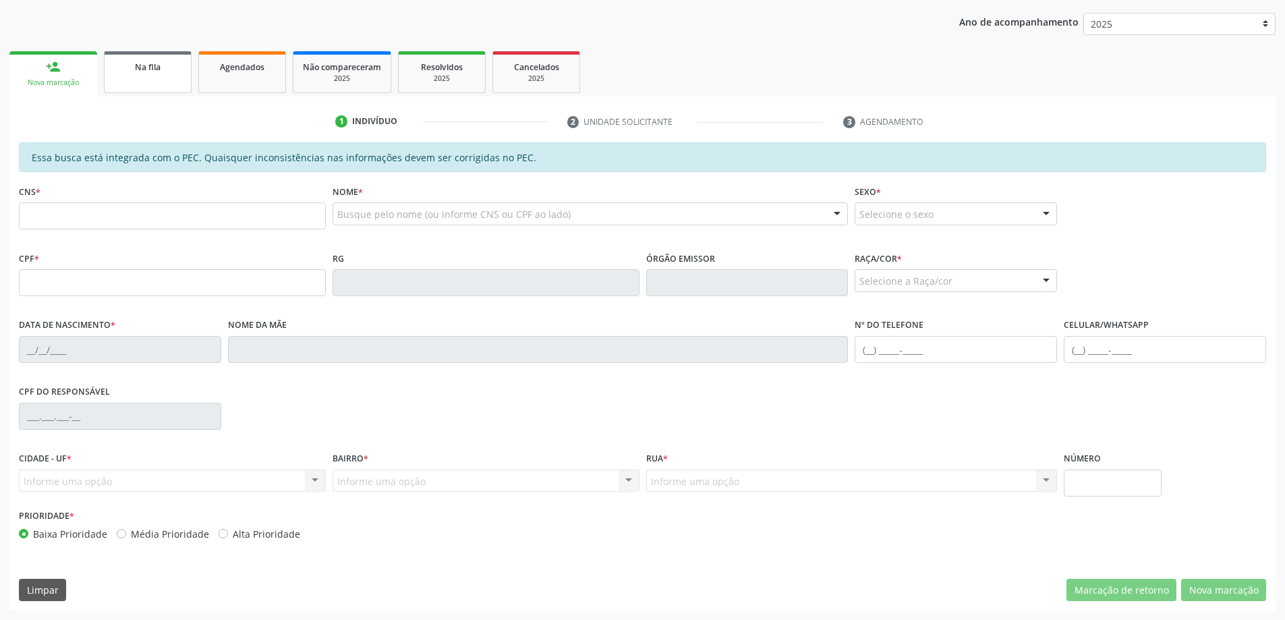
click at [147, 71] on span "Na fila" at bounding box center [148, 66] width 26 height 11
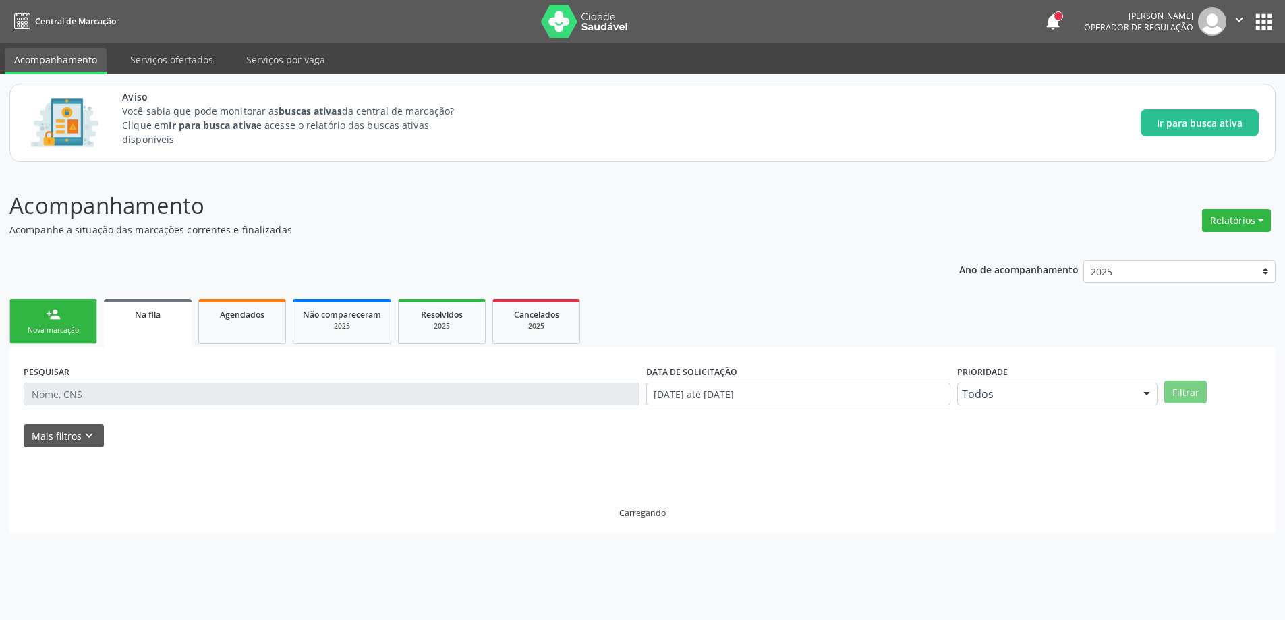
scroll to position [0, 0]
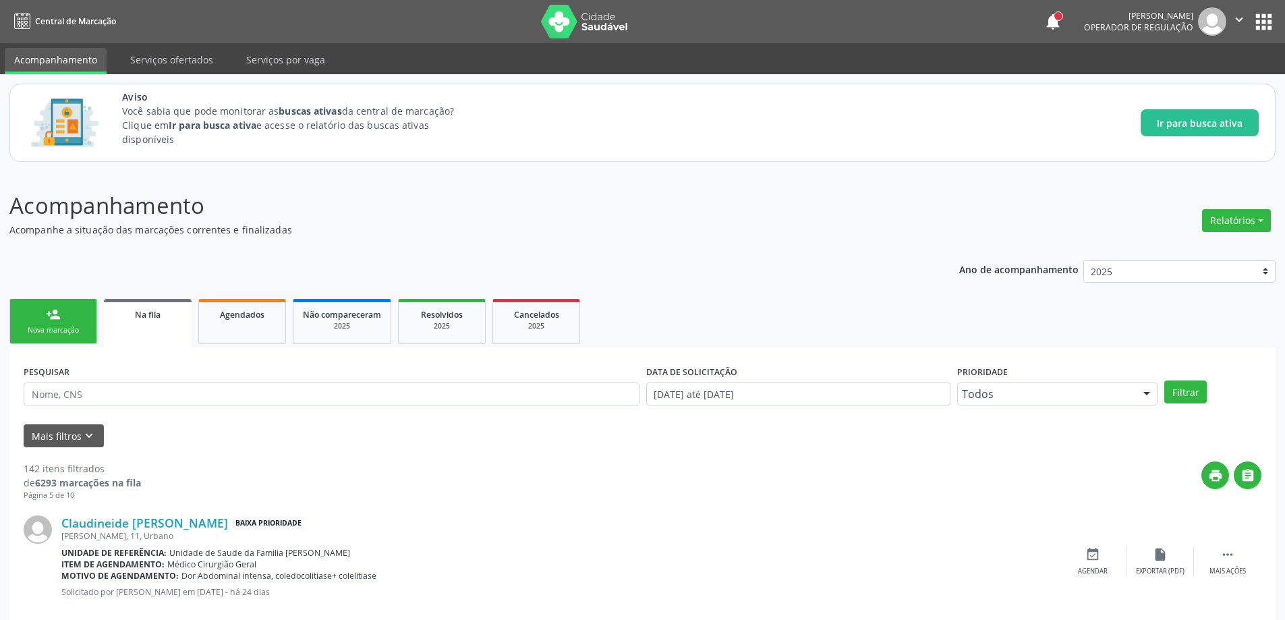
click at [131, 330] on link "Na fila" at bounding box center [148, 323] width 88 height 49
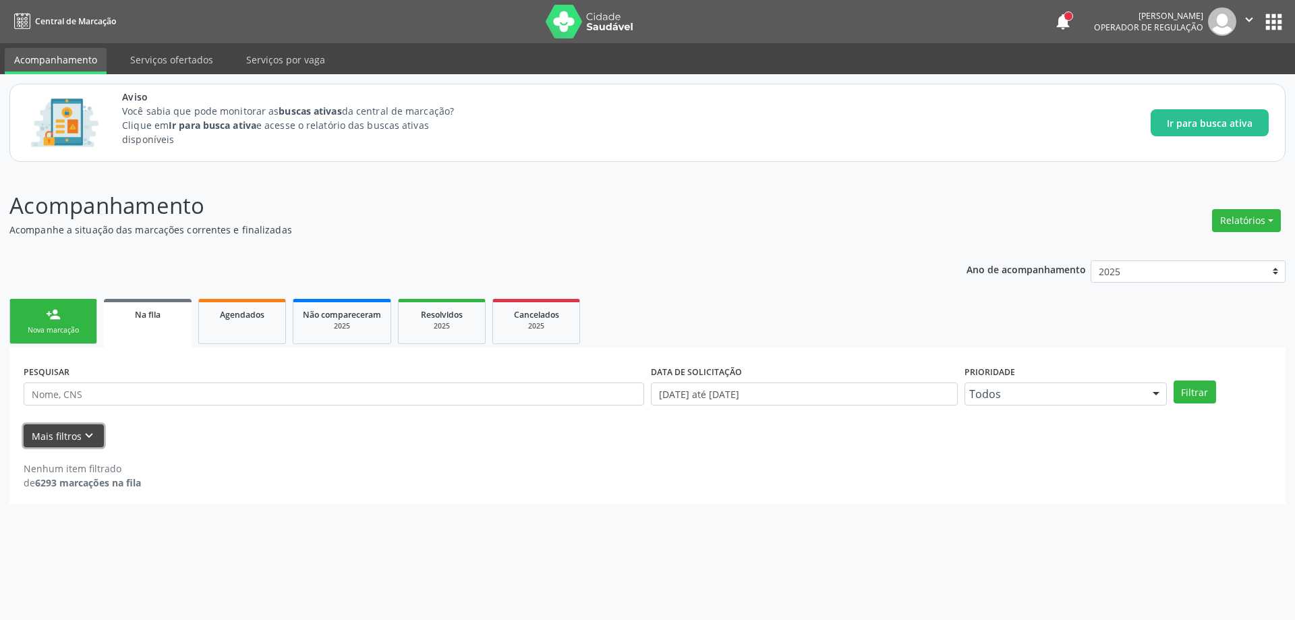
click at [63, 432] on button "Mais filtros keyboard_arrow_down" at bounding box center [64, 436] width 80 height 24
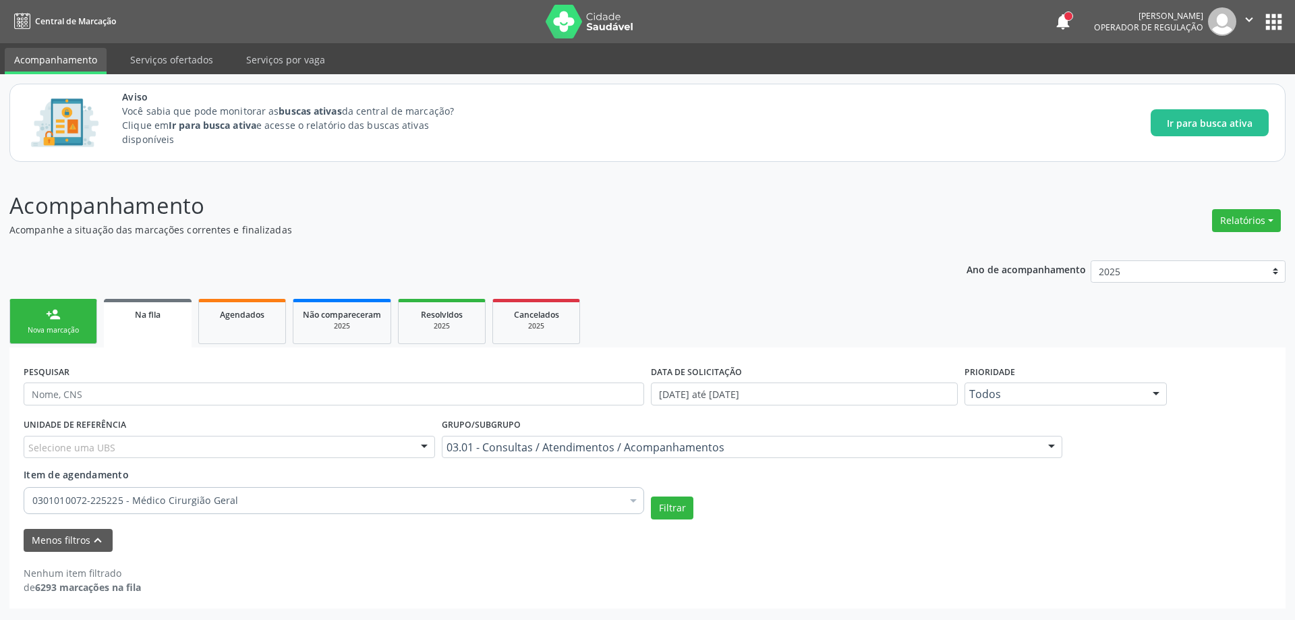
click at [156, 317] on span "Na fila" at bounding box center [148, 314] width 26 height 11
click at [59, 535] on button "Menos filtros keyboard_arrow_up" at bounding box center [68, 541] width 89 height 24
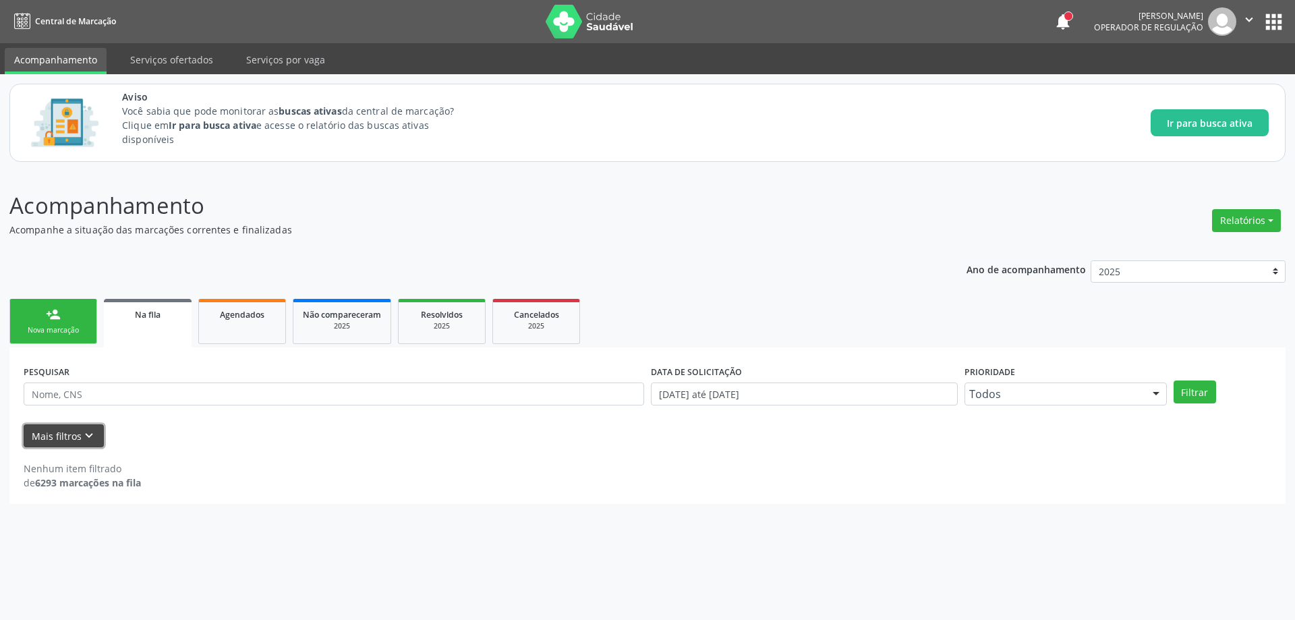
click at [70, 437] on button "Mais filtros keyboard_arrow_down" at bounding box center [64, 436] width 80 height 24
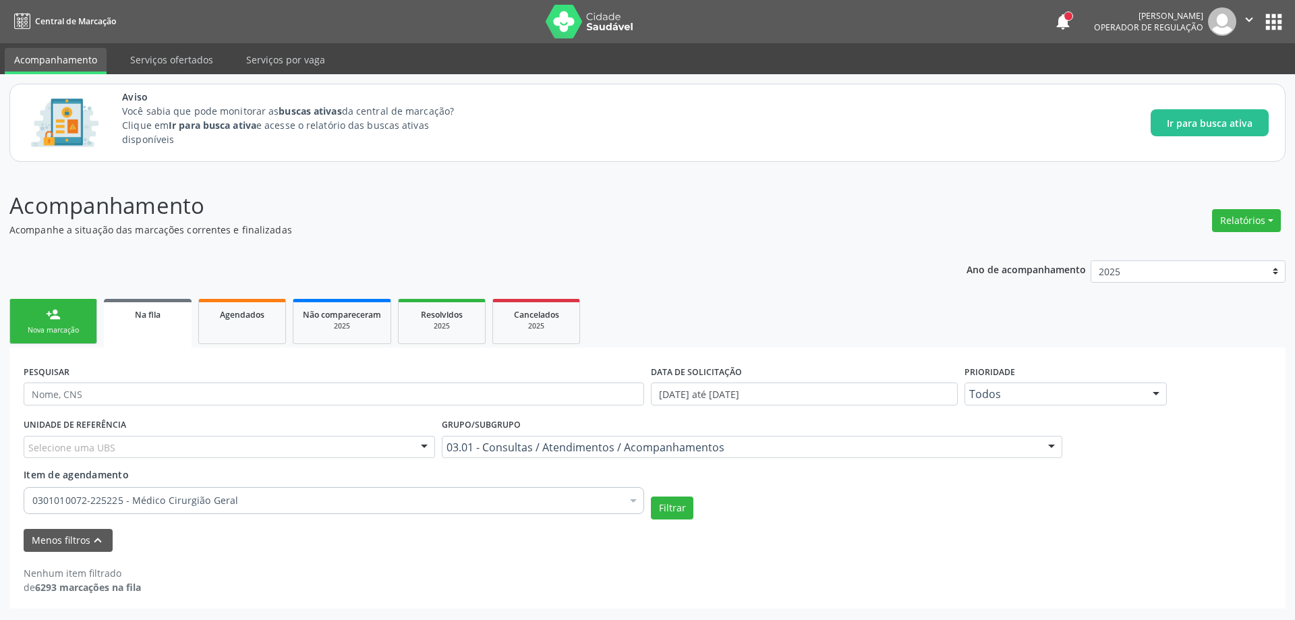
click at [1284, 553] on div "Acompanhamento Acompanhe a situação das marcações correntes e finalizadas Relat…" at bounding box center [647, 395] width 1295 height 448
click at [674, 510] on button "Filtrar" at bounding box center [672, 507] width 42 height 23
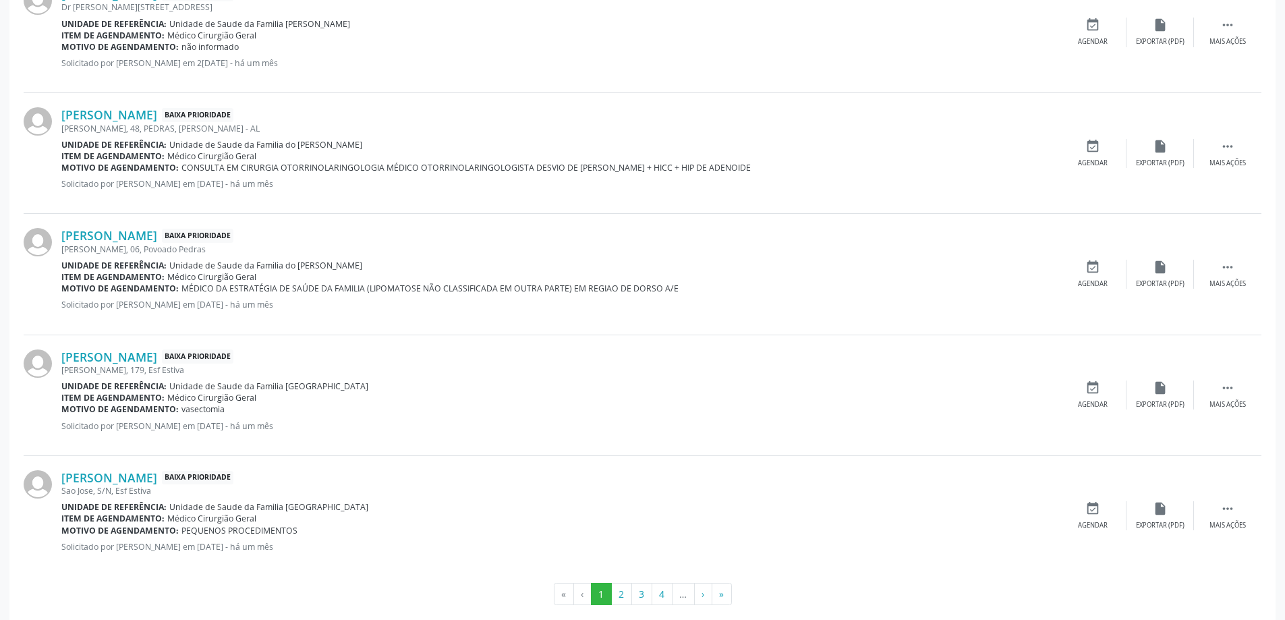
scroll to position [1871, 0]
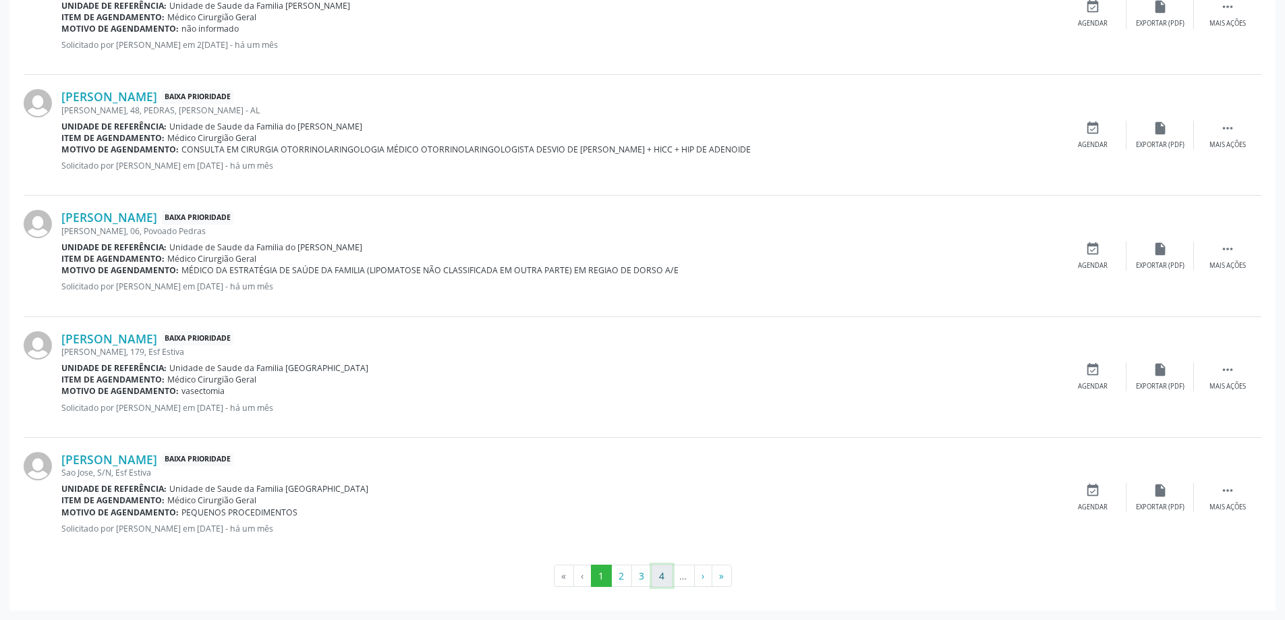
click at [660, 577] on button "4" at bounding box center [661, 575] width 21 height 23
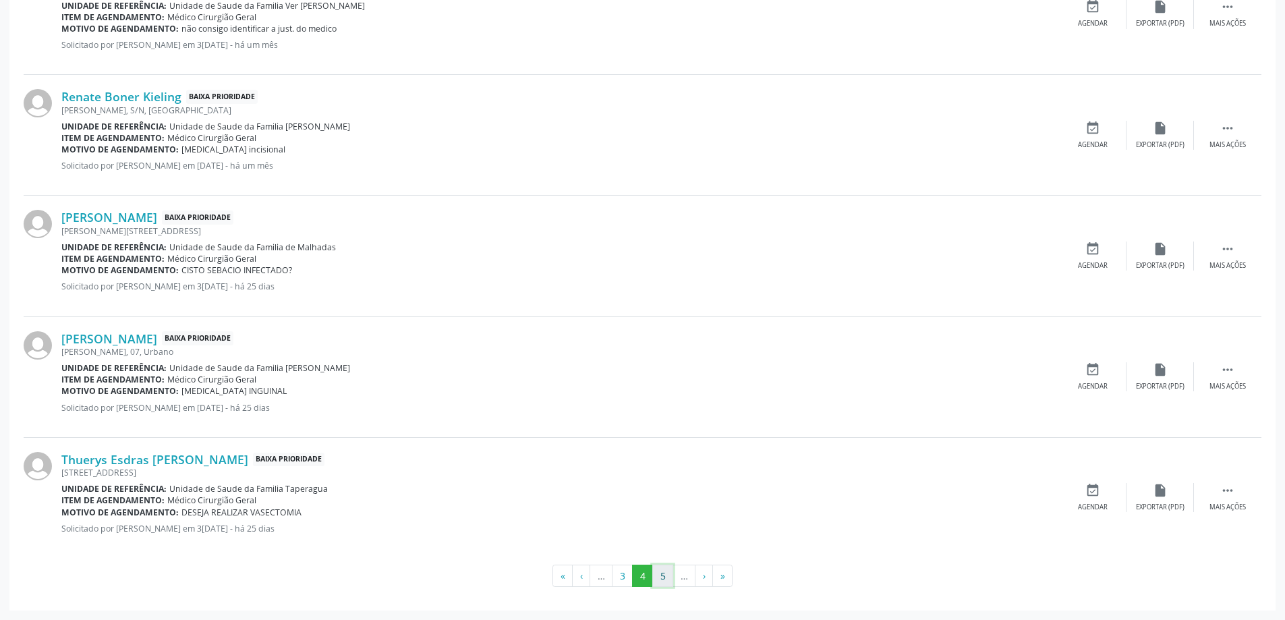
click at [664, 580] on button "5" at bounding box center [662, 575] width 21 height 23
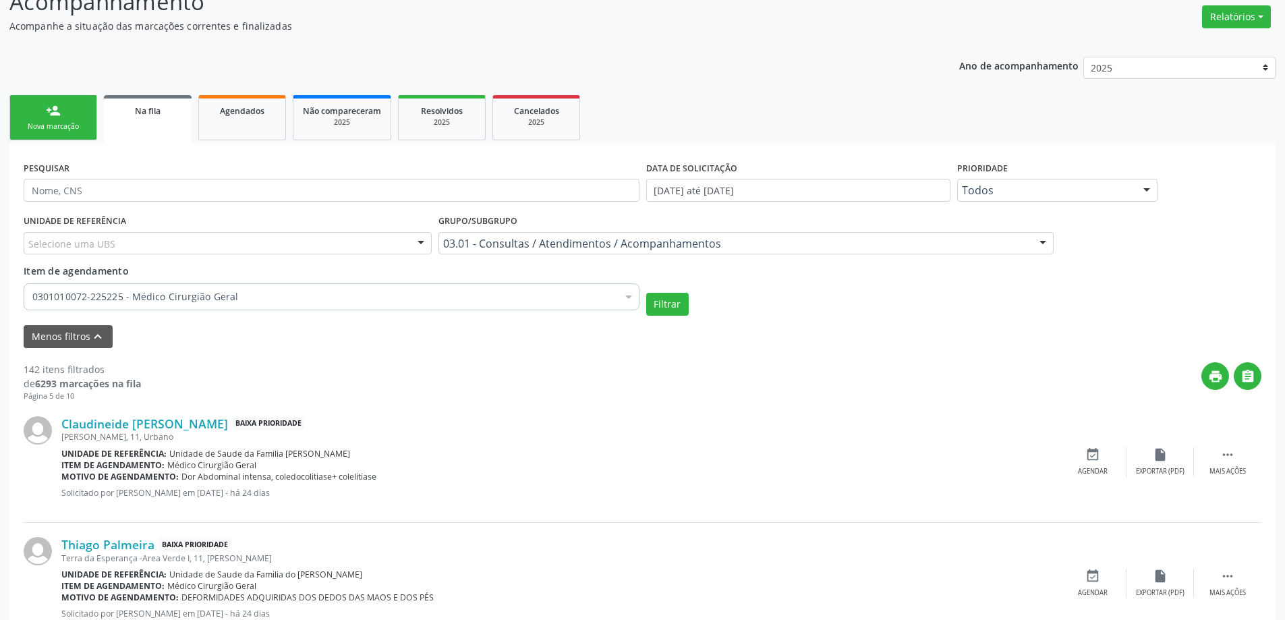
scroll to position [185, 0]
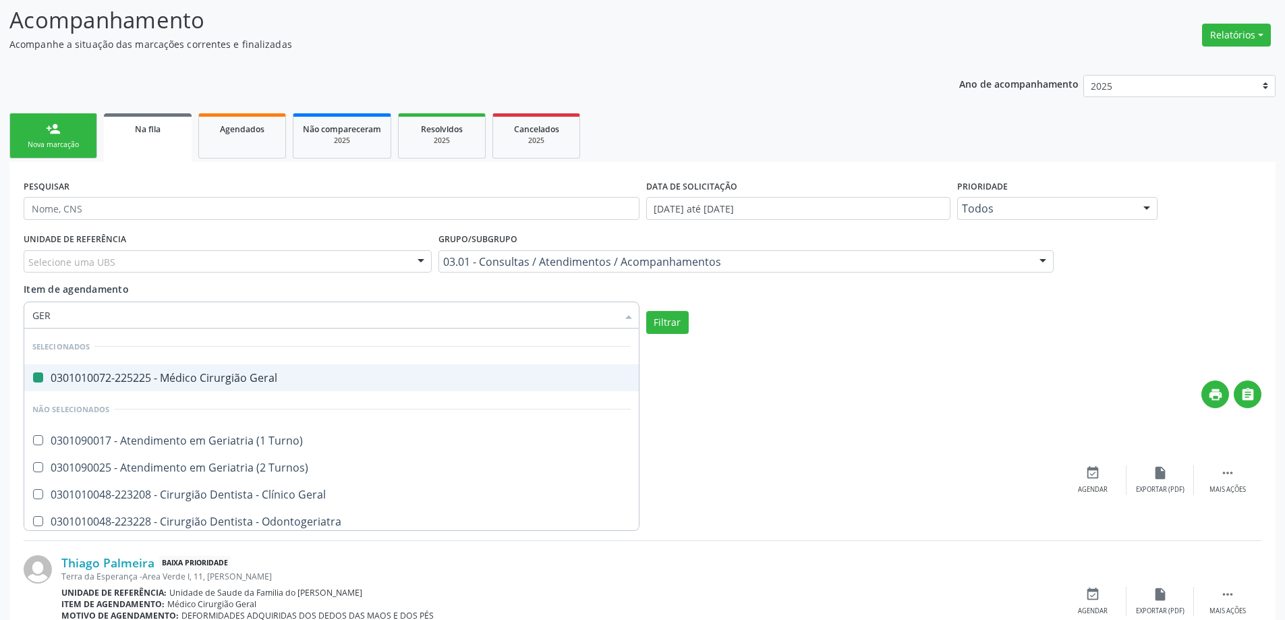
type input "[PERSON_NAME]"
checkbox Geral "false"
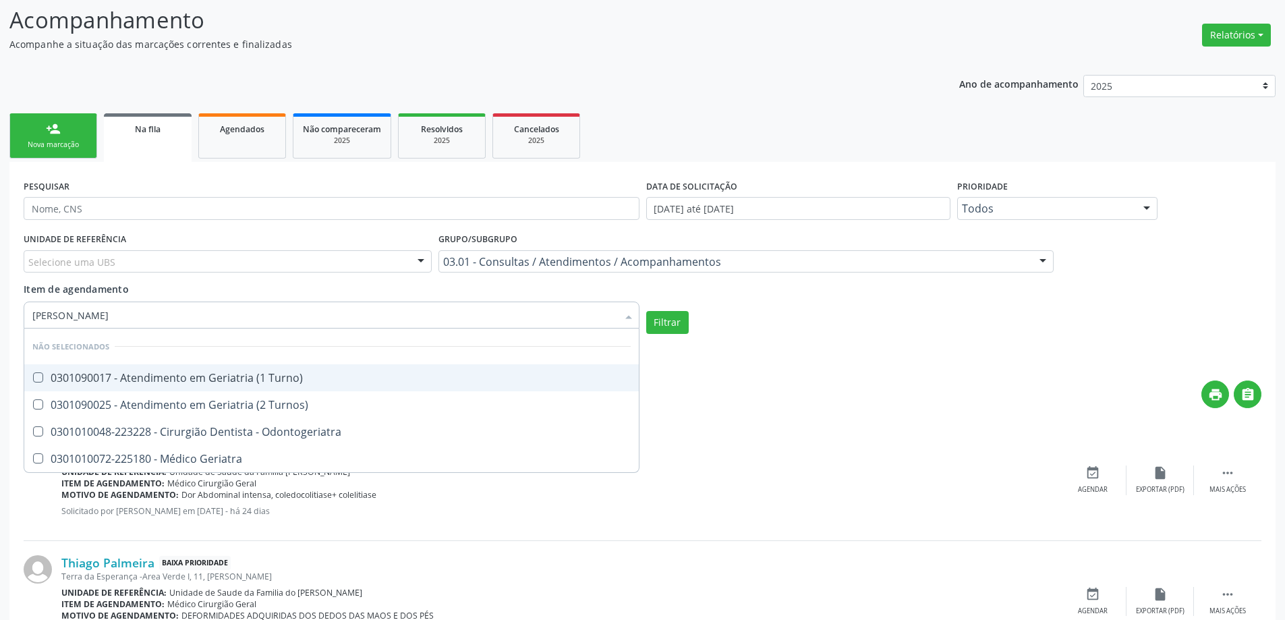
type input "GERIA"
click at [260, 386] on span "0301090017 - Atendimento em Geriatria (1 Turno)" at bounding box center [331, 377] width 614 height 27
checkbox Turno\) "true"
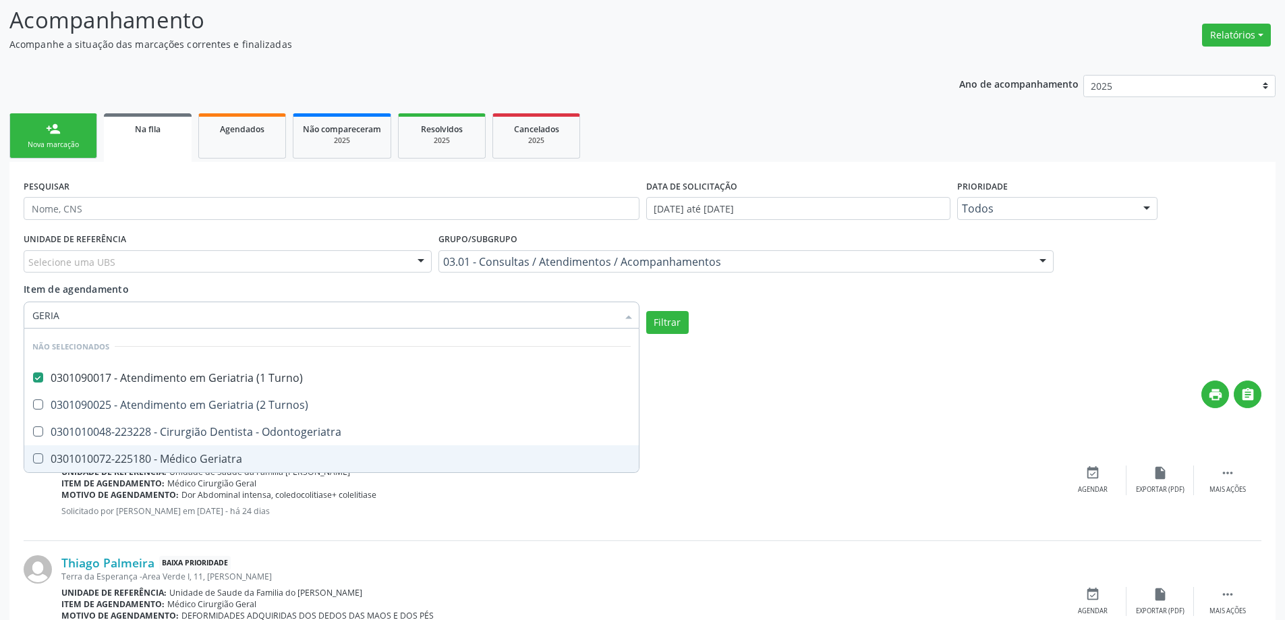
click at [177, 463] on div "0301010072-225180 - Médico Geriatra" at bounding box center [331, 458] width 598 height 11
click at [216, 462] on div "0301010072-225180 - Médico Geriatra" at bounding box center [331, 458] width 598 height 11
click at [42, 463] on div "0301010072-225180 - Médico Geriatra" at bounding box center [331, 458] width 598 height 11
checkbox Geriatra "true"
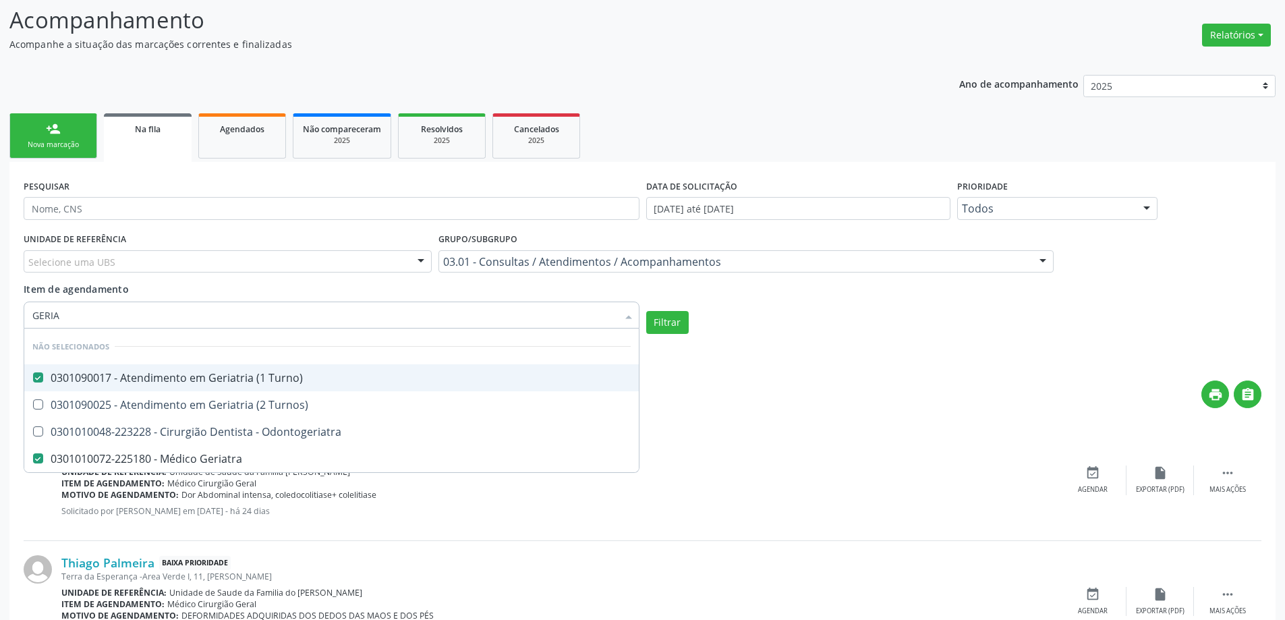
click at [36, 380] on Turno\) at bounding box center [38, 377] width 10 height 10
click at [33, 380] on Turno\) "checkbox" at bounding box center [28, 377] width 9 height 9
click at [676, 322] on button "Filtrar" at bounding box center [667, 322] width 42 height 23
checkbox Turno\) "true"
checkbox Geriatra "false"
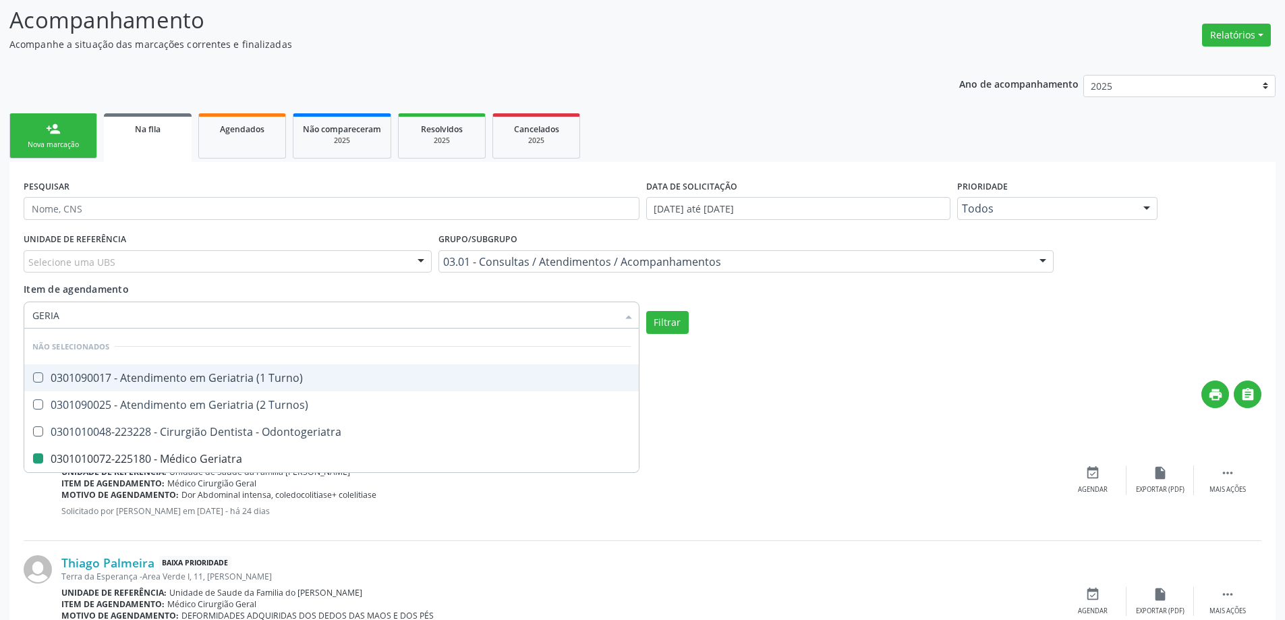
checkbox Turnos\) "true"
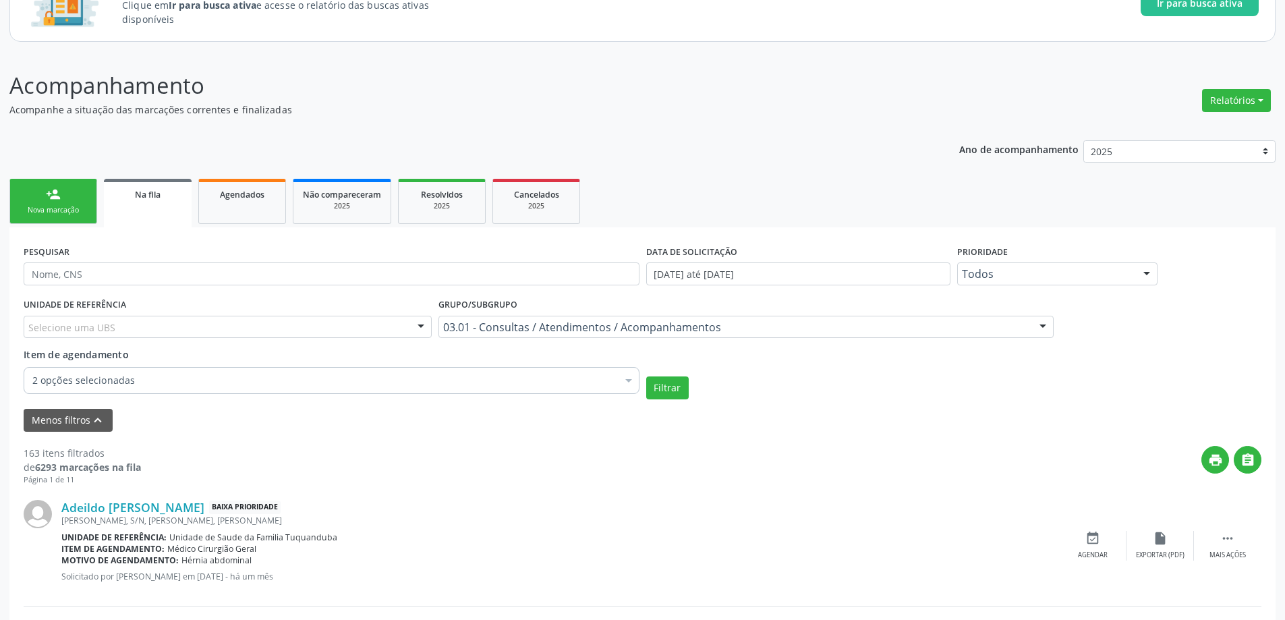
scroll to position [118, 0]
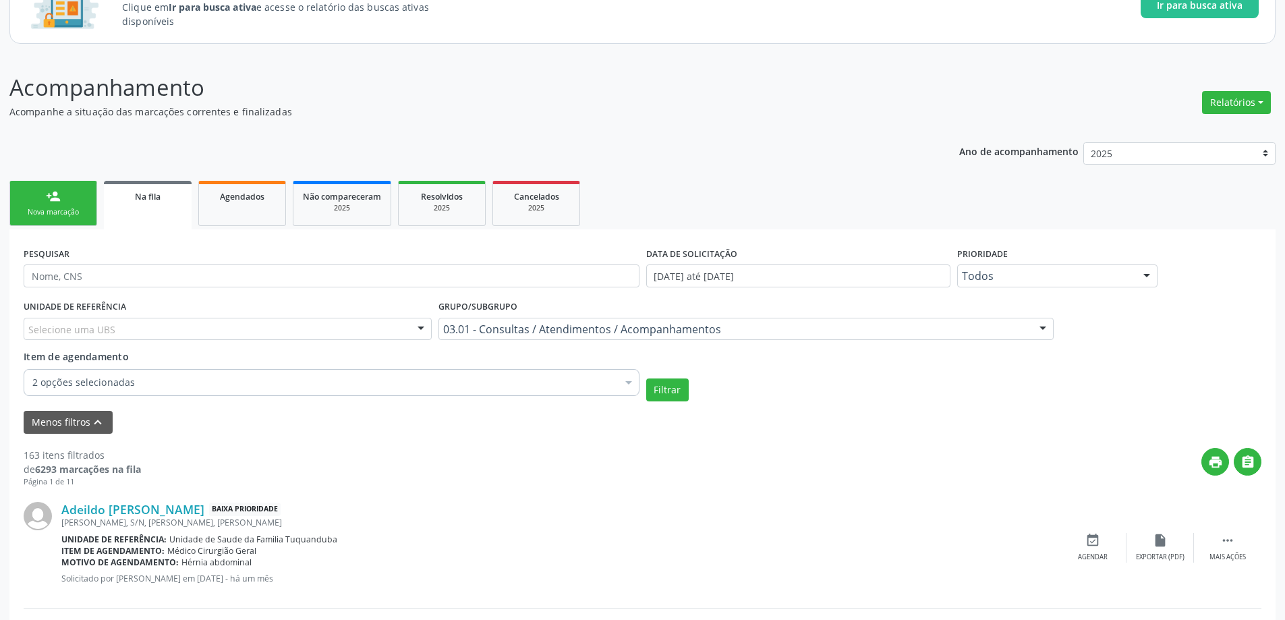
click at [151, 208] on link "Na fila" at bounding box center [148, 205] width 88 height 49
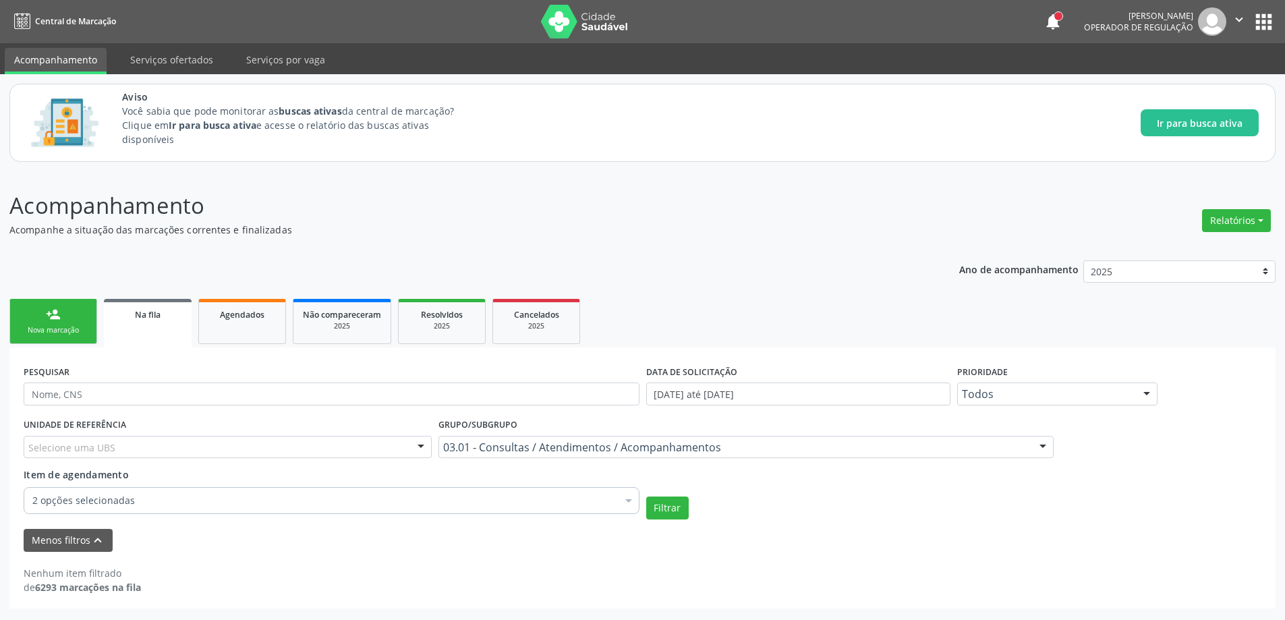
scroll to position [0, 0]
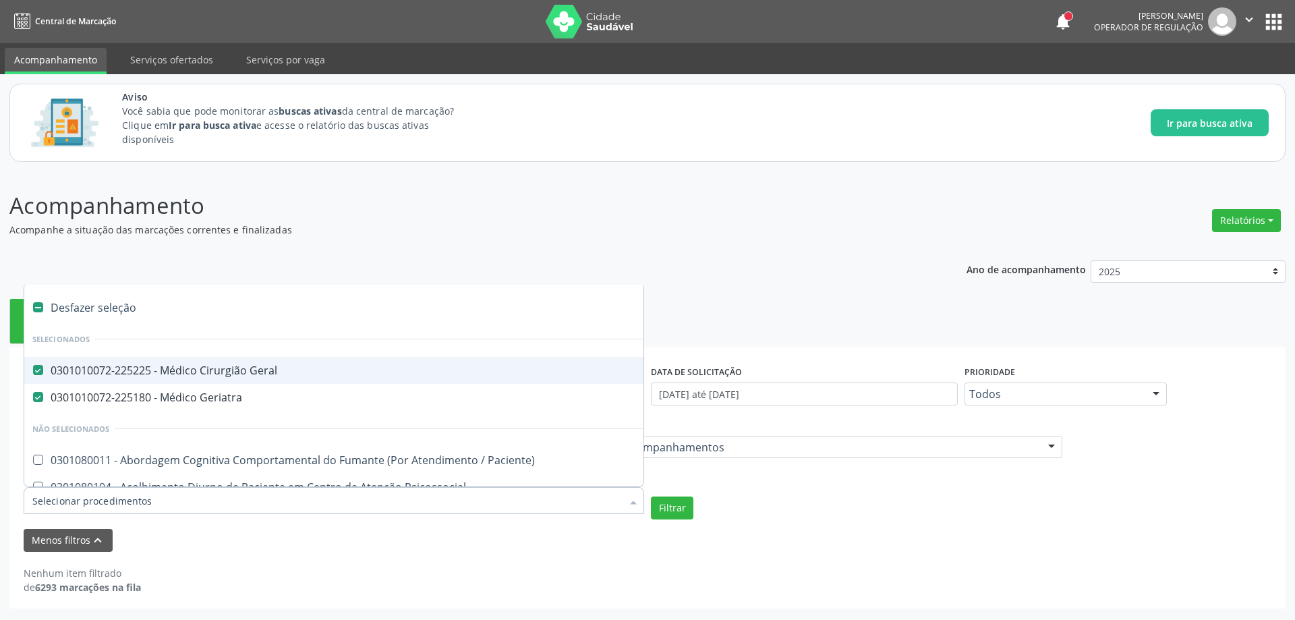
click at [35, 376] on div "0301010072-225225 - Médico Cirurgião Geral" at bounding box center [746, 370] width 1428 height 11
checkbox Geral "false"
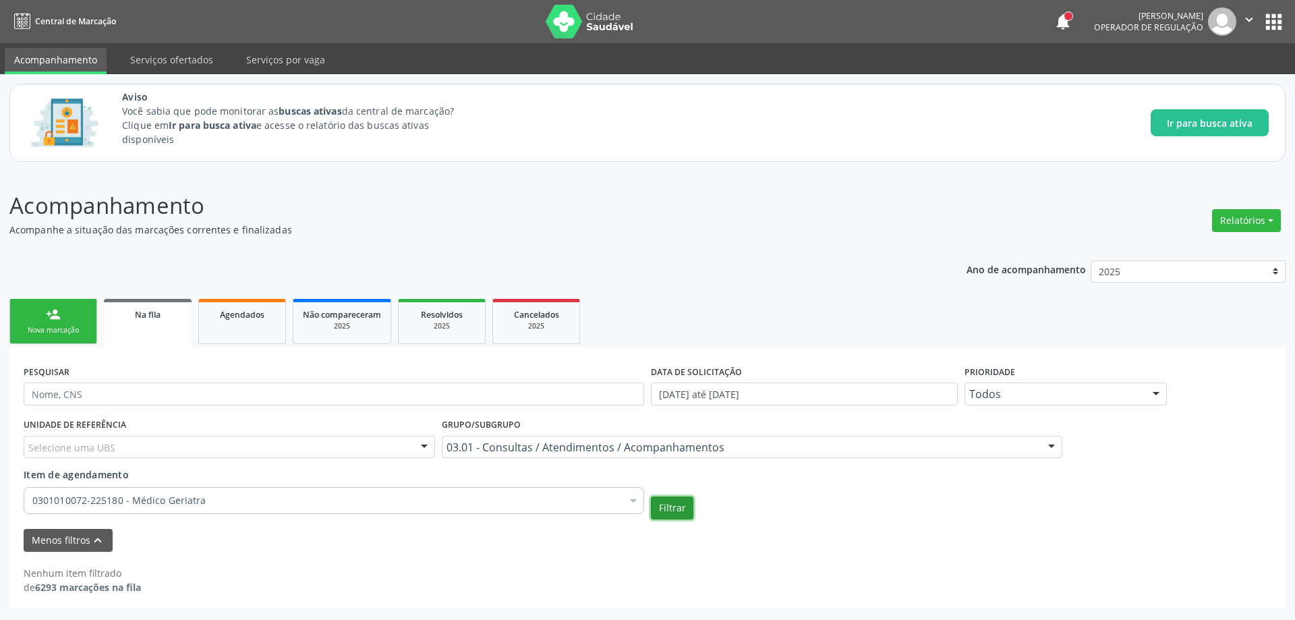
click at [668, 508] on button "Filtrar" at bounding box center [672, 507] width 42 height 23
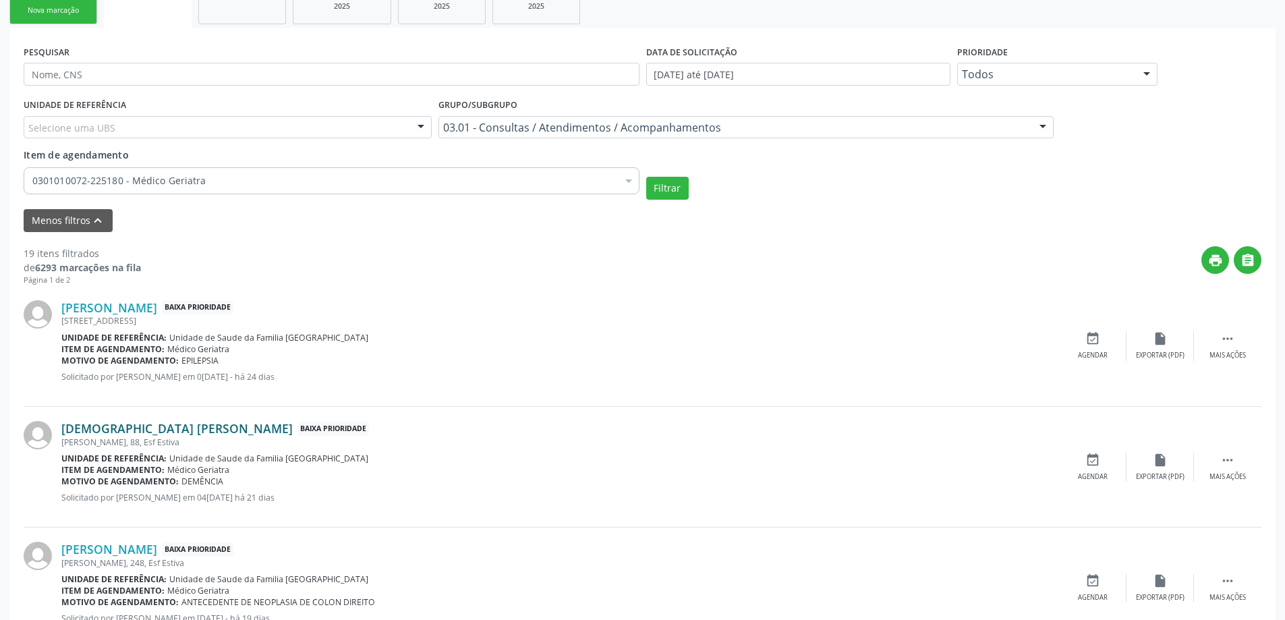
scroll to position [337, 0]
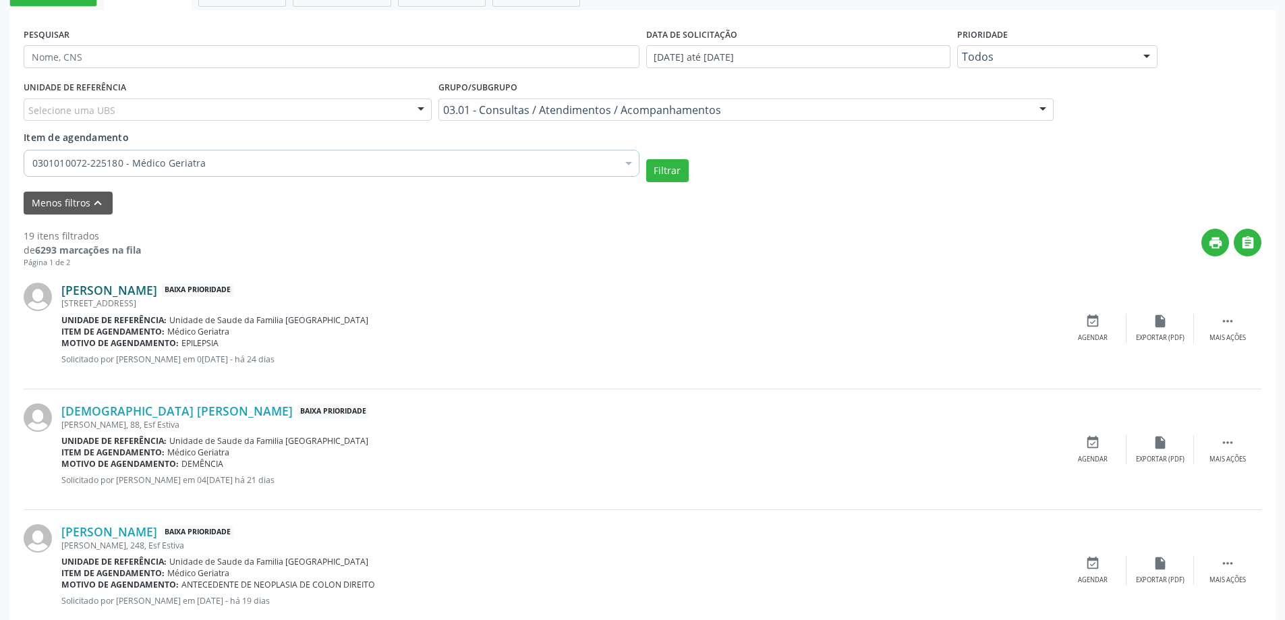
click at [126, 295] on link "[PERSON_NAME]" at bounding box center [109, 290] width 96 height 15
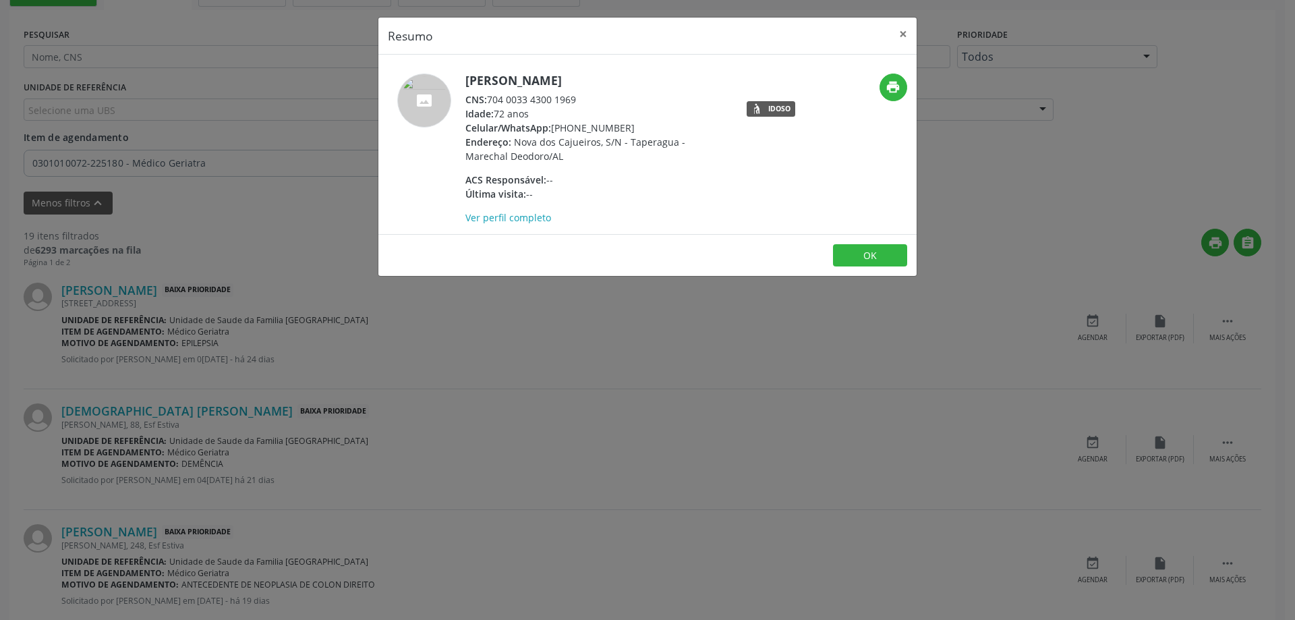
drag, startPoint x: 575, startPoint y: 98, endPoint x: 489, endPoint y: 102, distance: 86.4
click at [489, 102] on div "CNS: 704 0033 4300 1969" at bounding box center [596, 99] width 262 height 14
copy div "704 0033 4300 1969"
click at [904, 29] on button "×" at bounding box center [902, 34] width 27 height 33
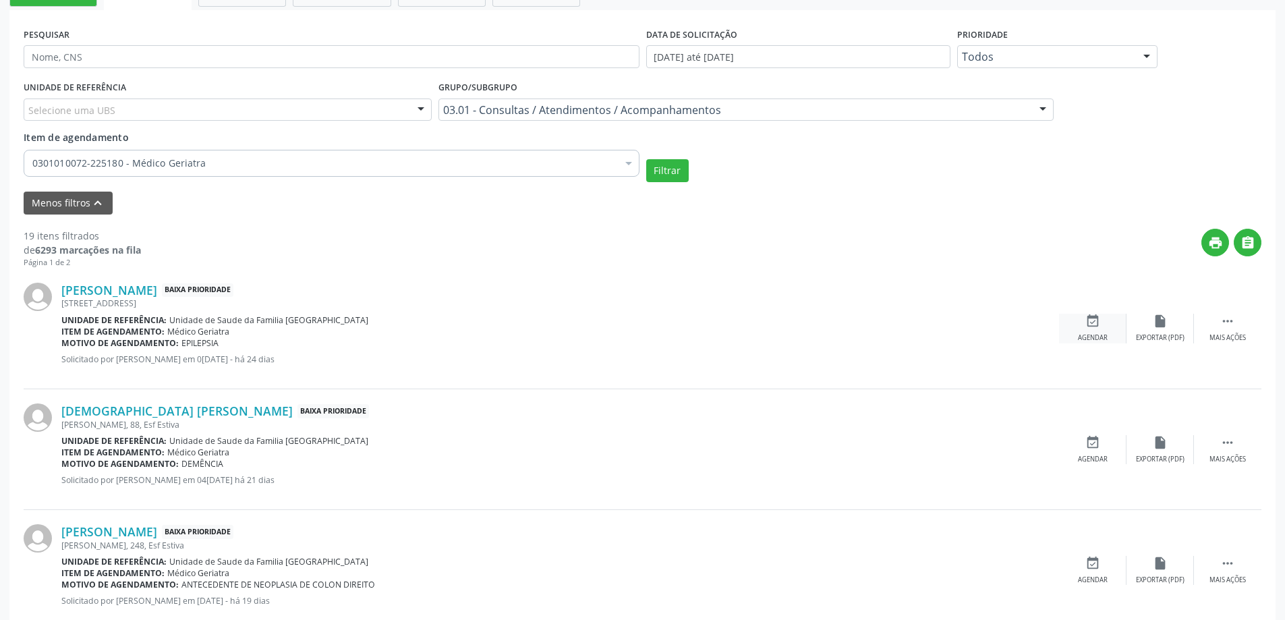
click at [1103, 330] on div "event_available Agendar" at bounding box center [1092, 328] width 67 height 29
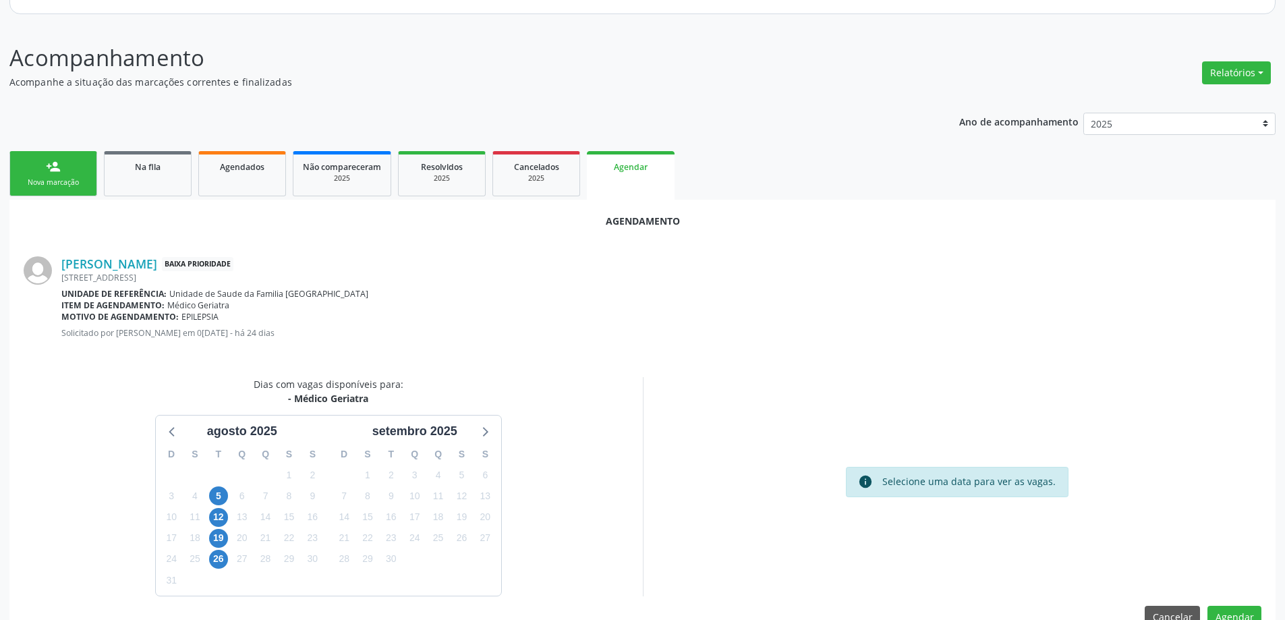
scroll to position [179, 0]
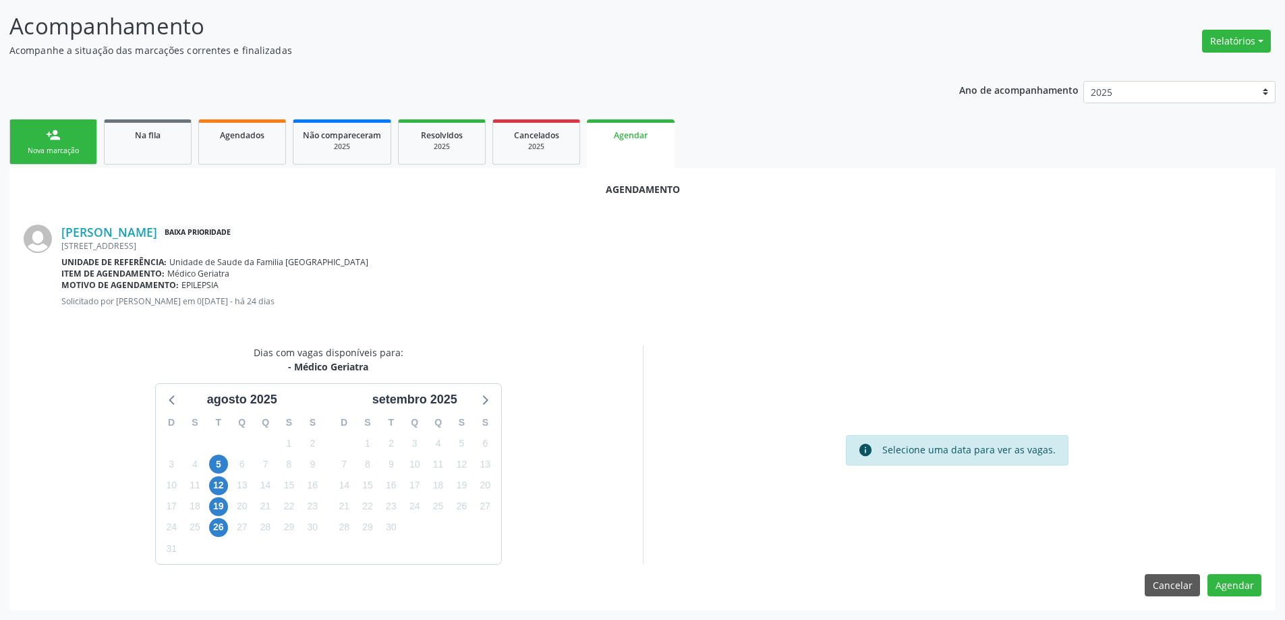
click at [882, 345] on div "info Selecione uma data para ver as vagas." at bounding box center [957, 454] width 629 height 219
click at [147, 153] on link "Na fila" at bounding box center [148, 141] width 88 height 45
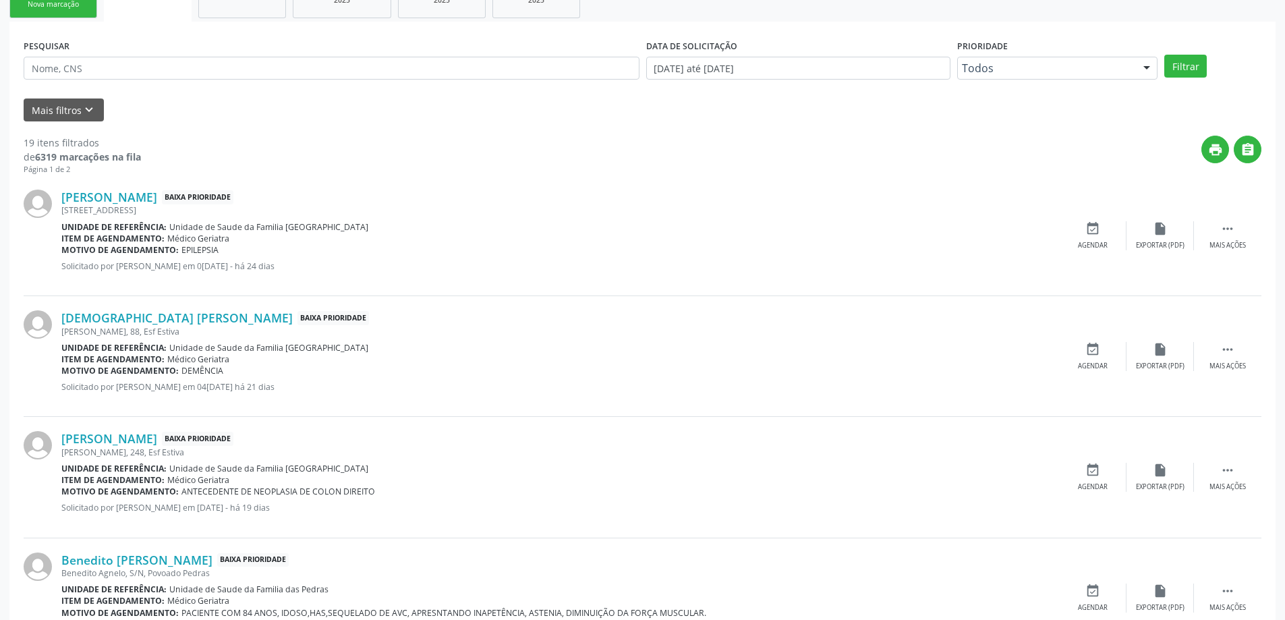
scroll to position [337, 0]
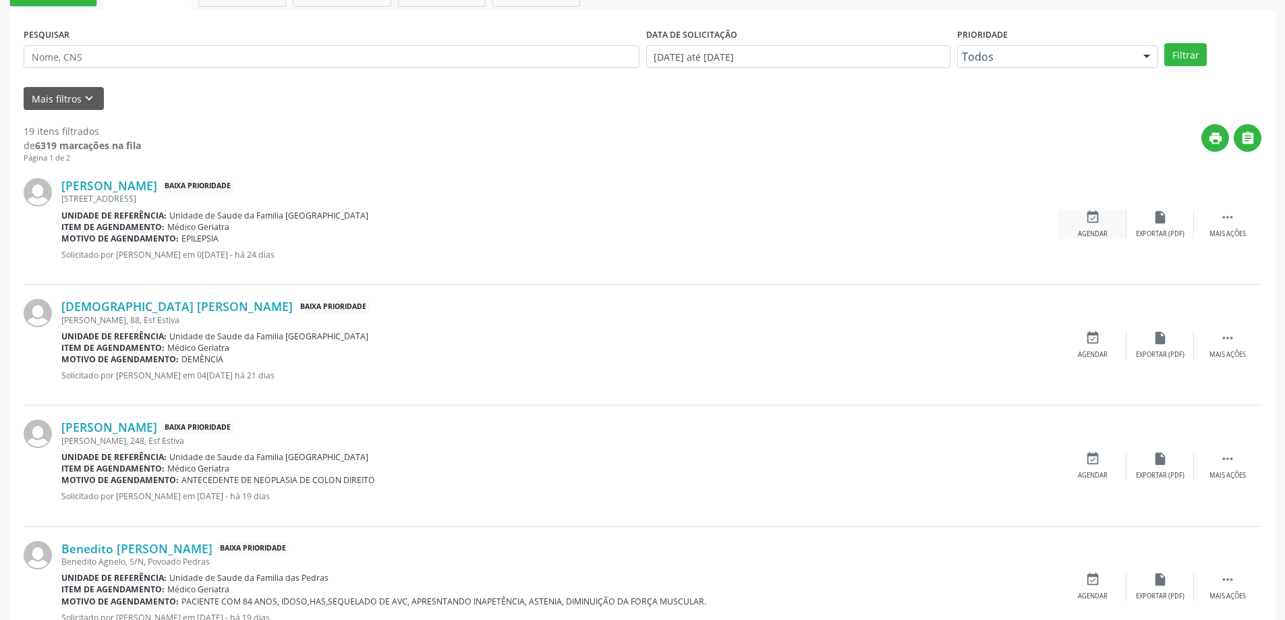
click at [1087, 223] on icon "event_available" at bounding box center [1092, 217] width 15 height 15
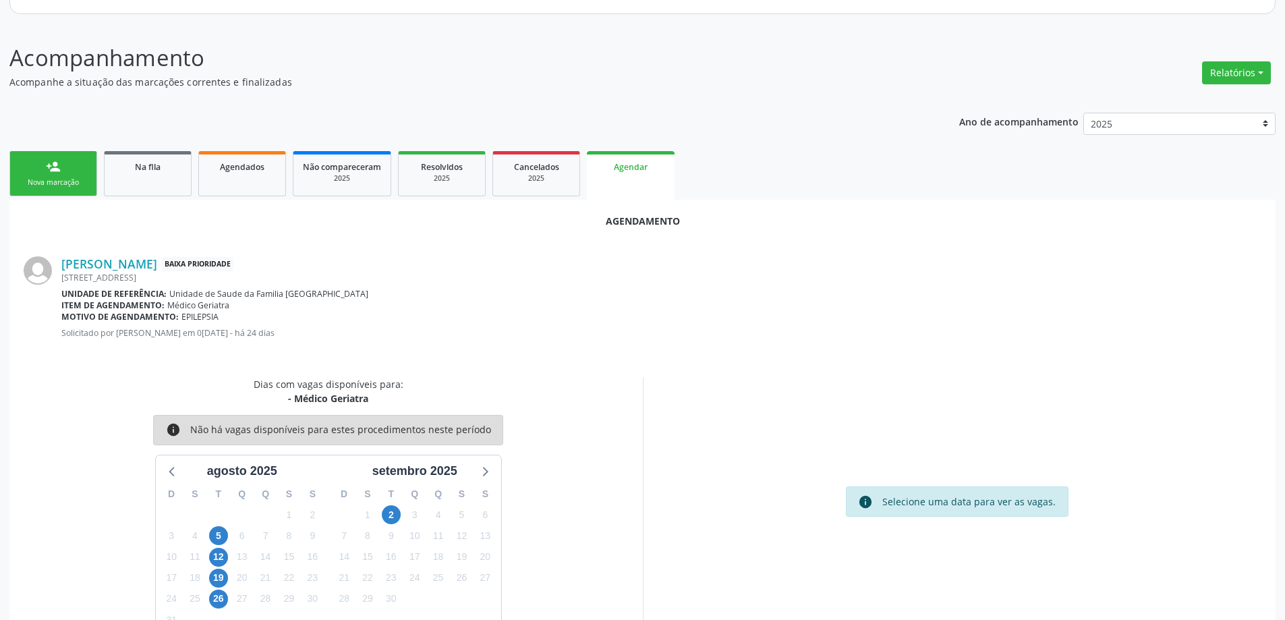
scroll to position [179, 0]
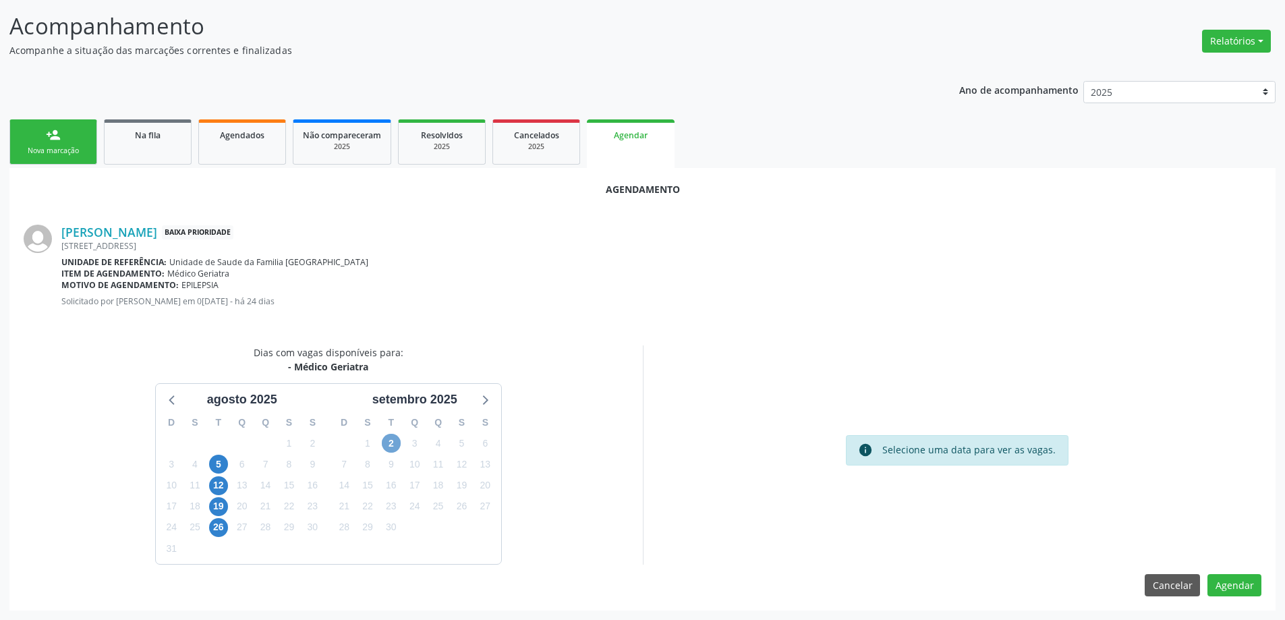
click at [386, 446] on span "2" at bounding box center [391, 443] width 19 height 19
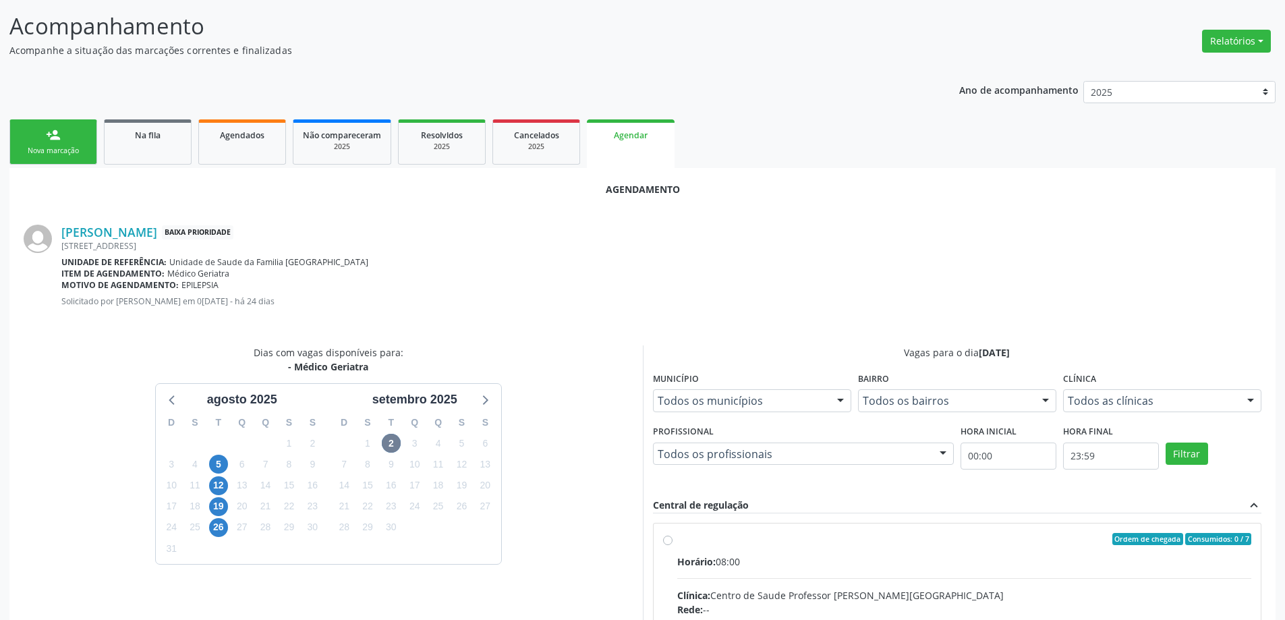
radio input "true"
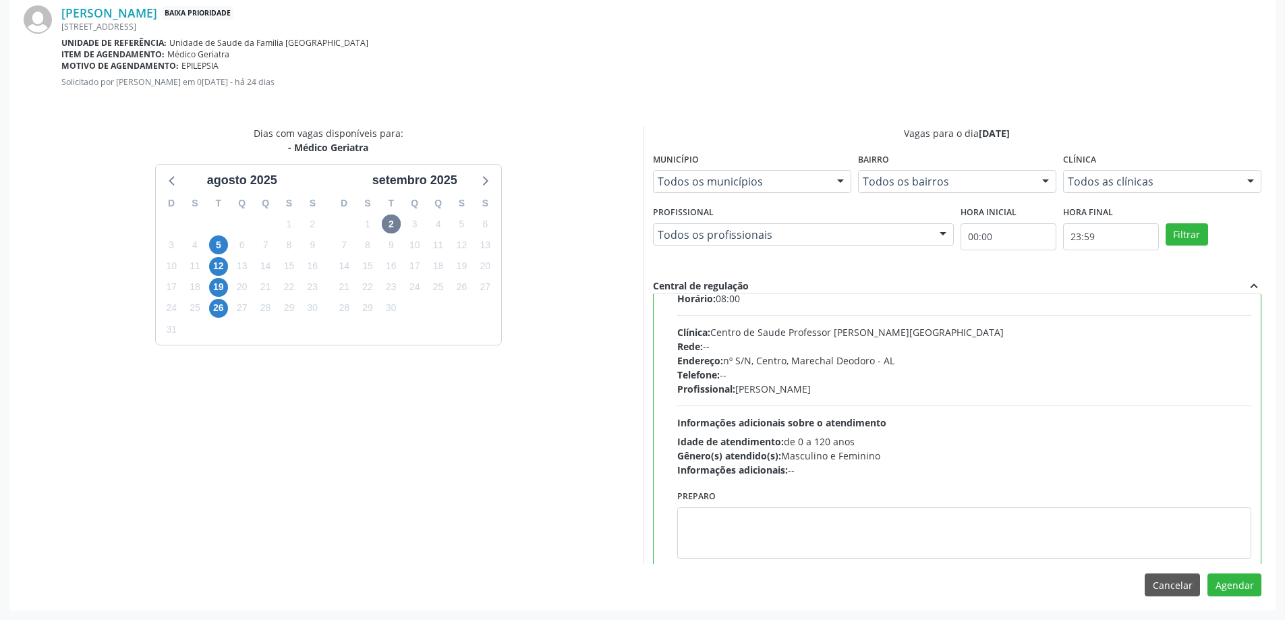
scroll to position [67, 0]
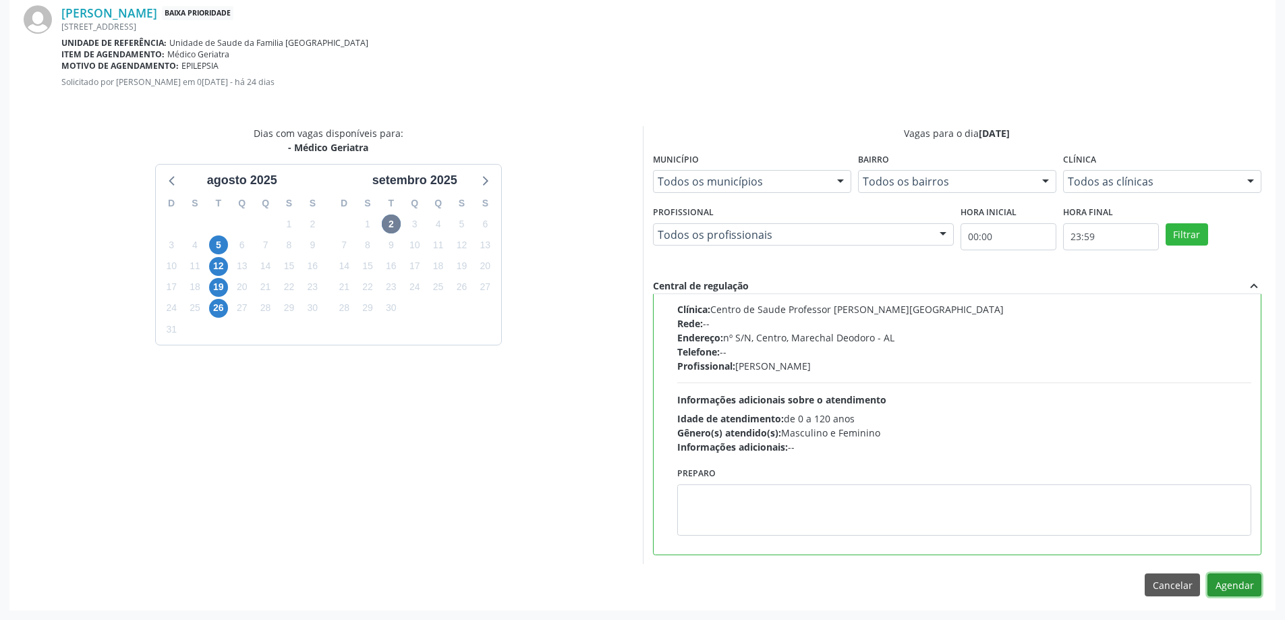
click at [1242, 584] on button "Agendar" at bounding box center [1234, 584] width 54 height 23
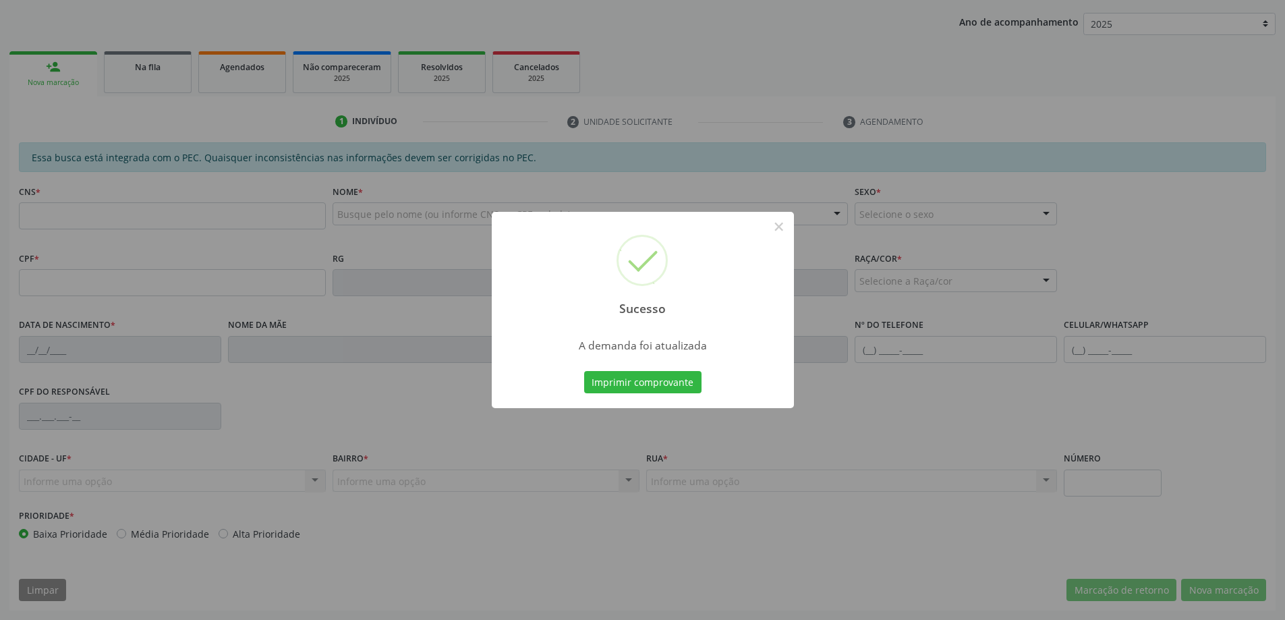
scroll to position [247, 0]
click at [776, 228] on button "×" at bounding box center [778, 226] width 23 height 23
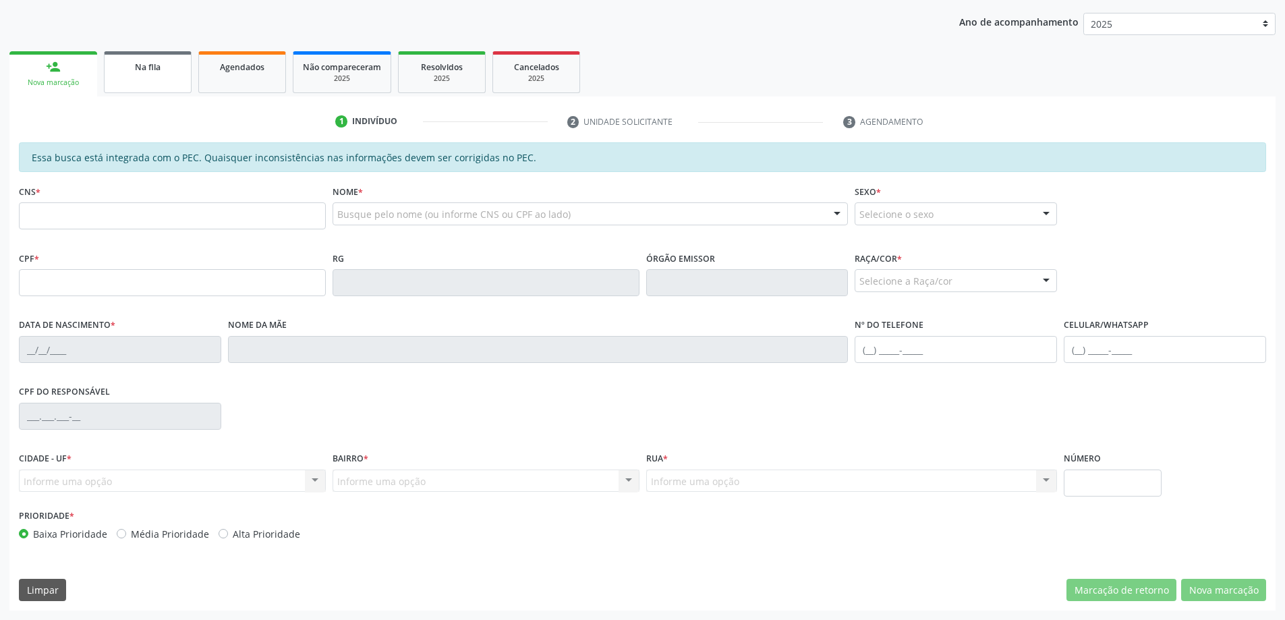
click at [169, 66] on div "Na fila" at bounding box center [147, 66] width 67 height 14
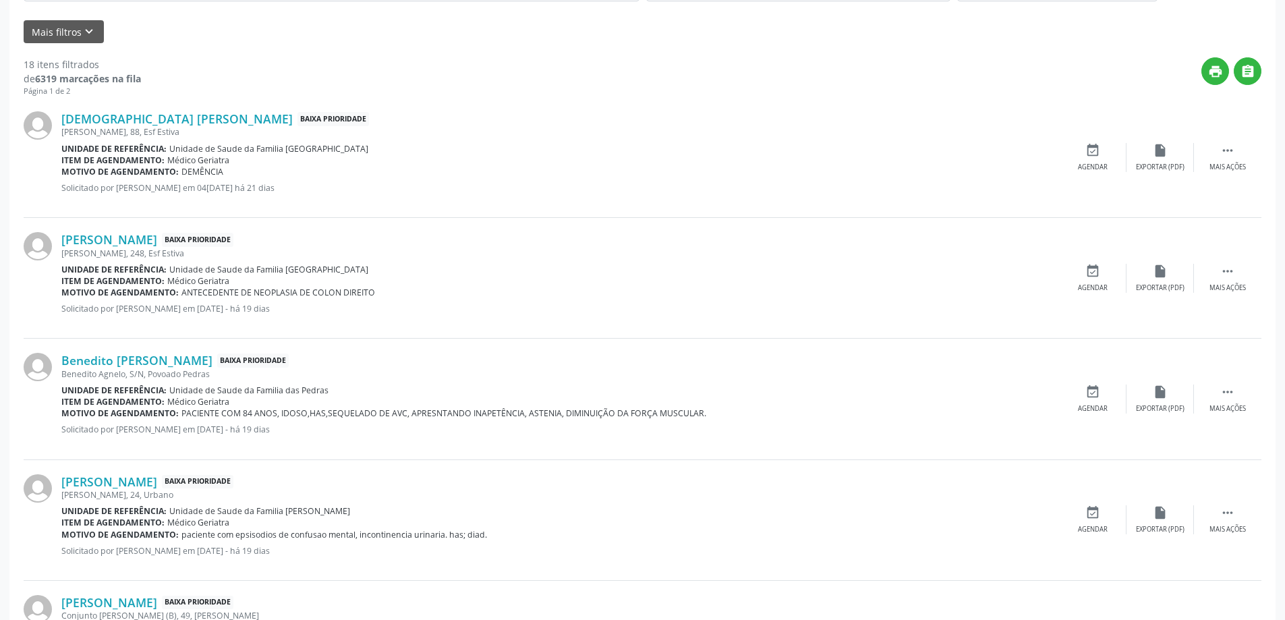
scroll to position [405, 0]
click at [126, 116] on link "[DEMOGRAPHIC_DATA] [PERSON_NAME]" at bounding box center [176, 118] width 231 height 15
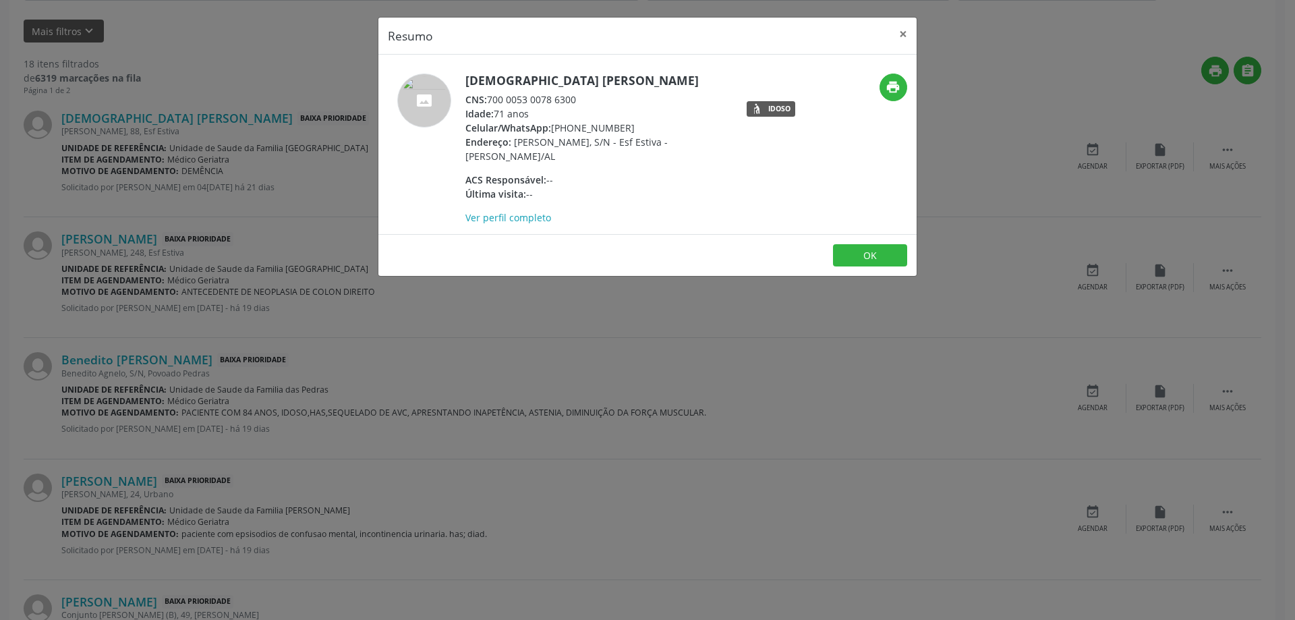
drag, startPoint x: 581, startPoint y: 97, endPoint x: 491, endPoint y: 100, distance: 89.7
click at [491, 100] on div "CNS: 700 0053 0078 6300" at bounding box center [596, 99] width 262 height 14
copy div "700 0053 0078 6300"
click at [908, 34] on button "×" at bounding box center [902, 34] width 27 height 33
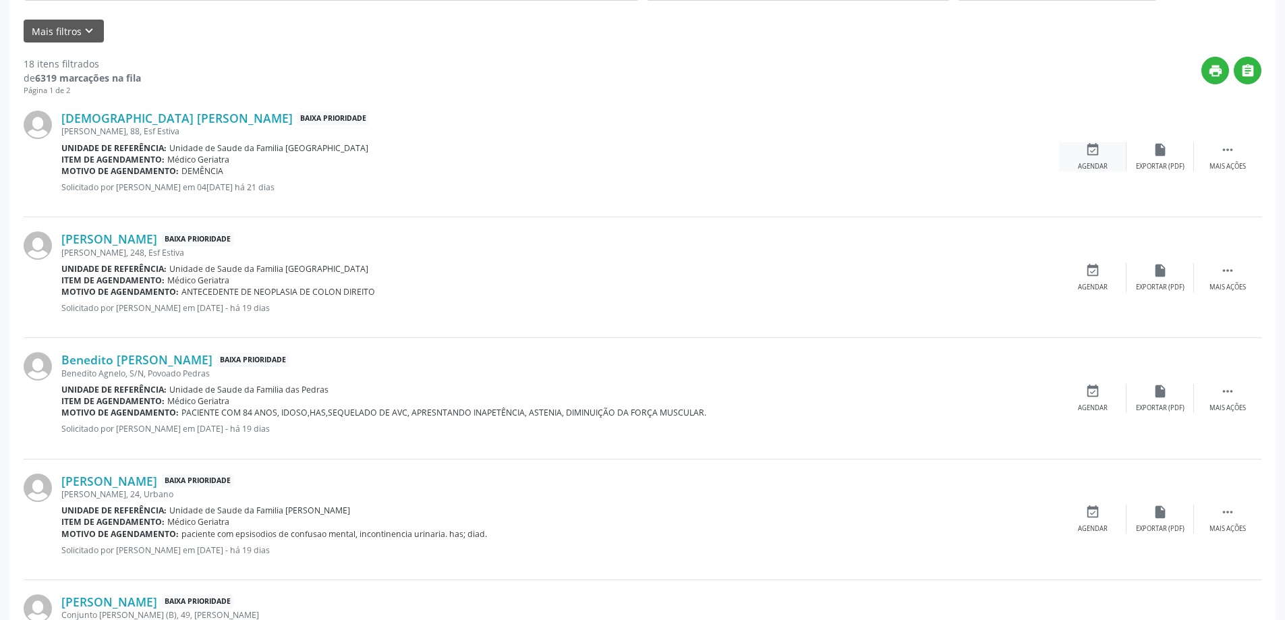
click at [1089, 153] on icon "event_available" at bounding box center [1092, 149] width 15 height 15
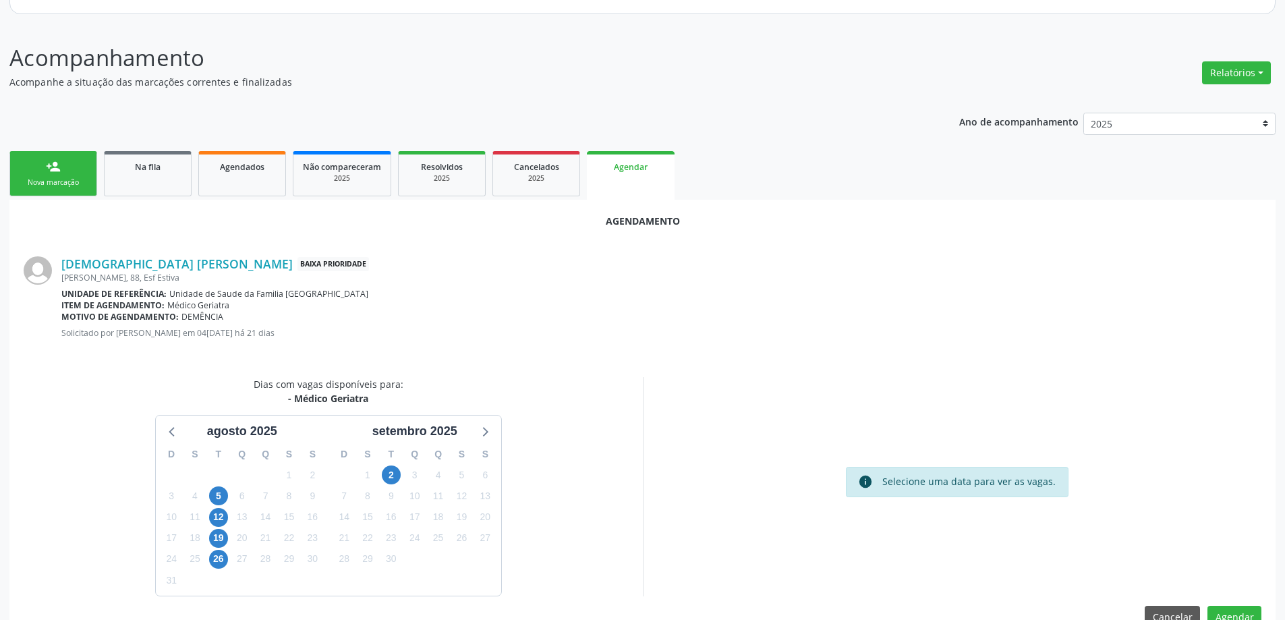
scroll to position [179, 0]
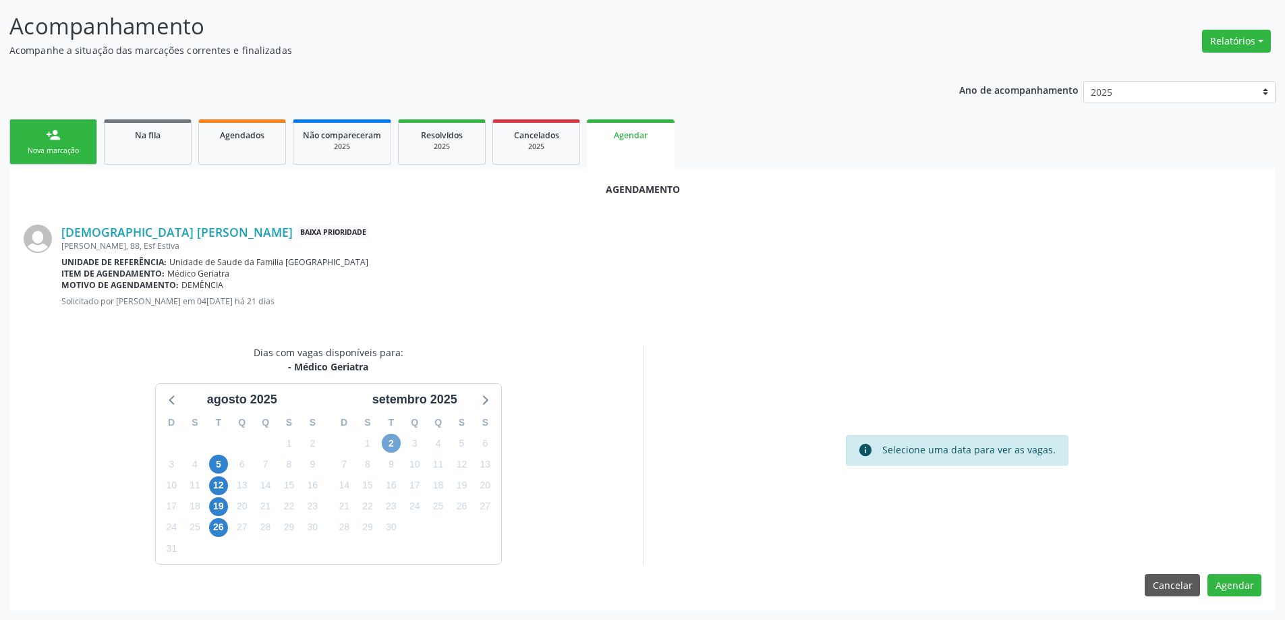
click at [388, 443] on span "2" at bounding box center [391, 443] width 19 height 19
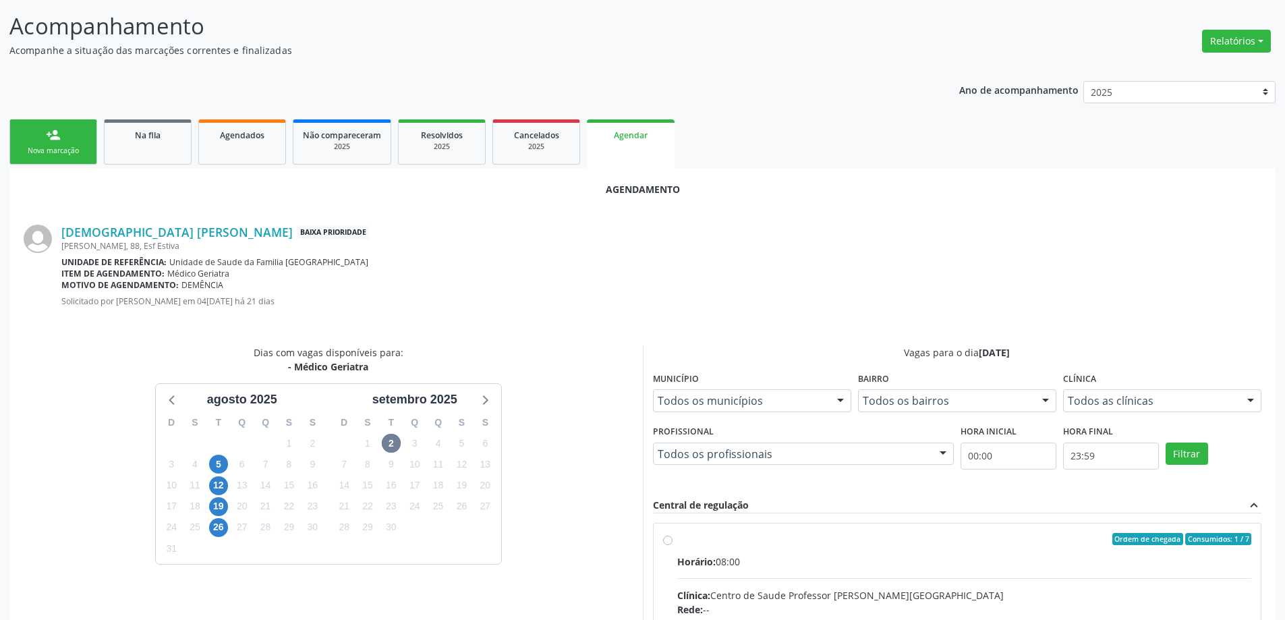
click at [665, 542] on input "Ordem de chegada Consumidos: 1 / 7 Horário: 08:00 Clínica: Centro de Saude Prof…" at bounding box center [667, 539] width 9 height 12
radio input "true"
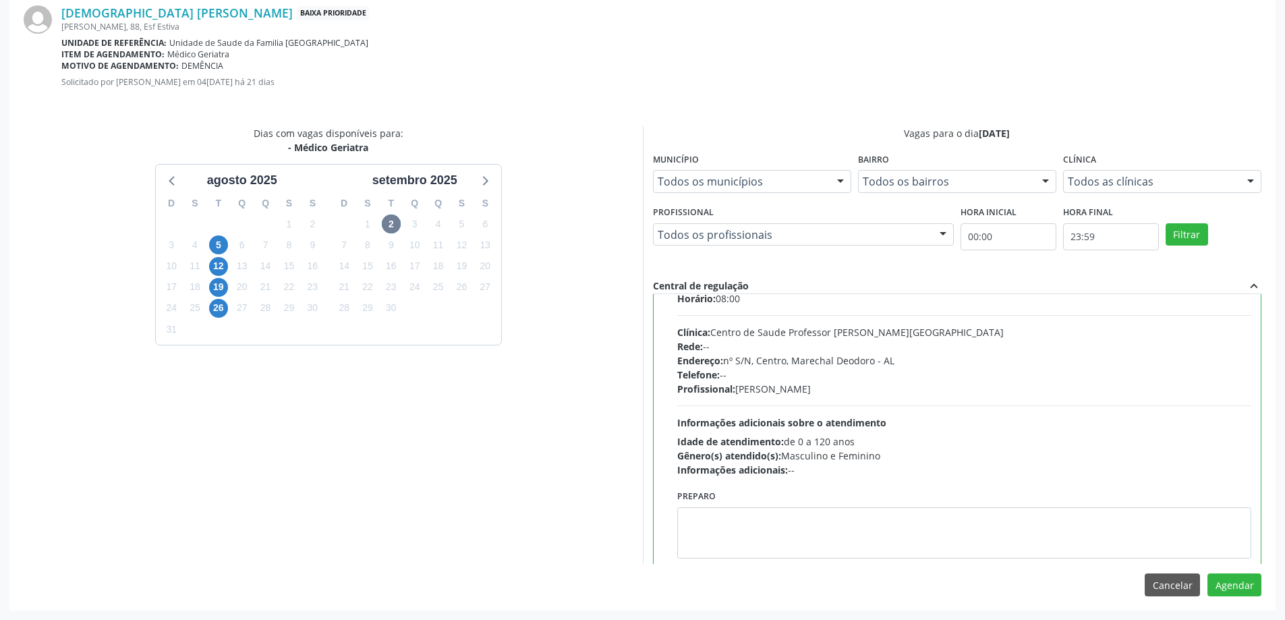
scroll to position [67, 0]
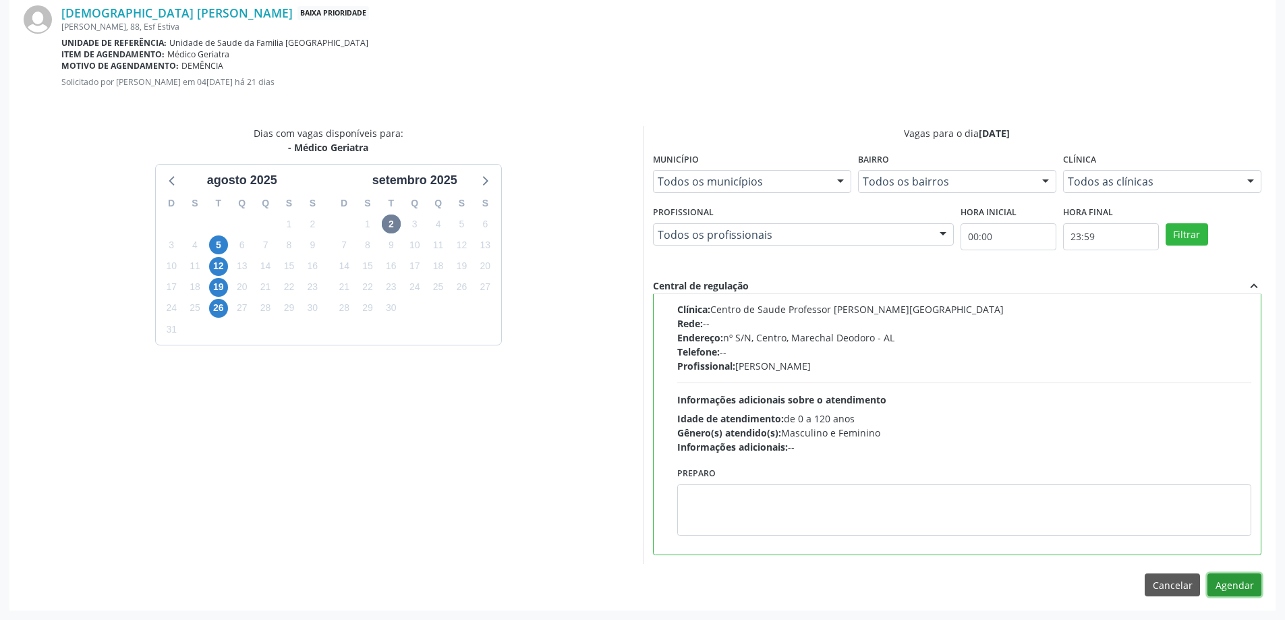
click at [1224, 589] on button "Agendar" at bounding box center [1234, 584] width 54 height 23
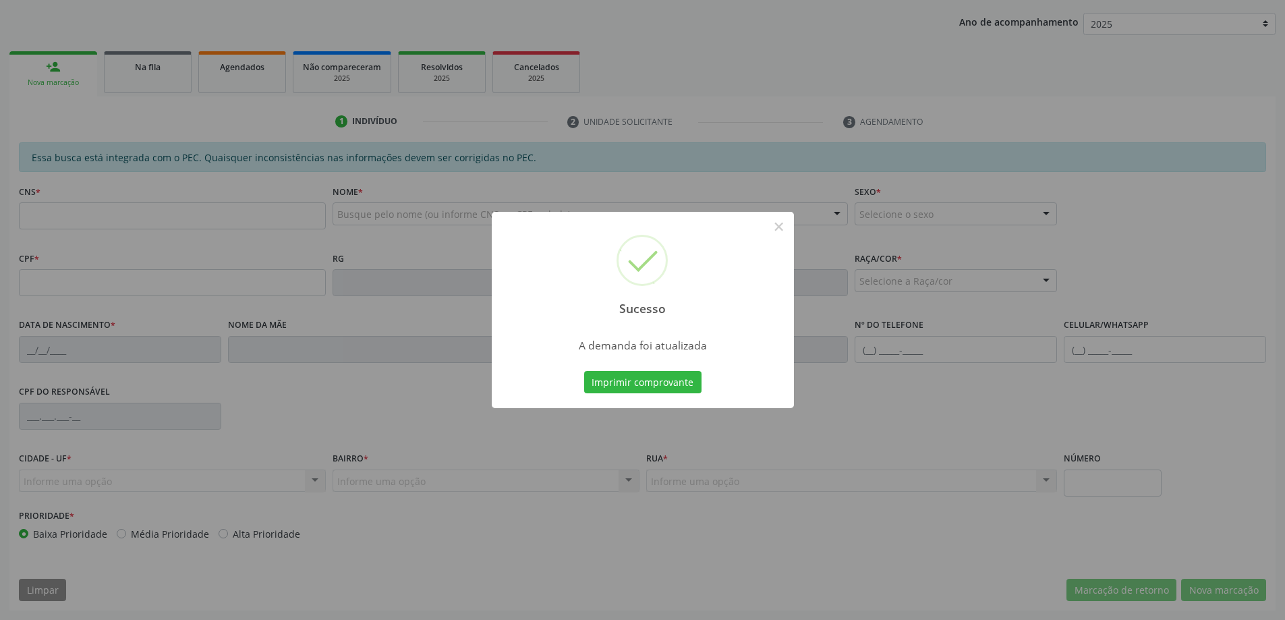
scroll to position [247, 0]
click at [776, 228] on button "×" at bounding box center [778, 226] width 23 height 23
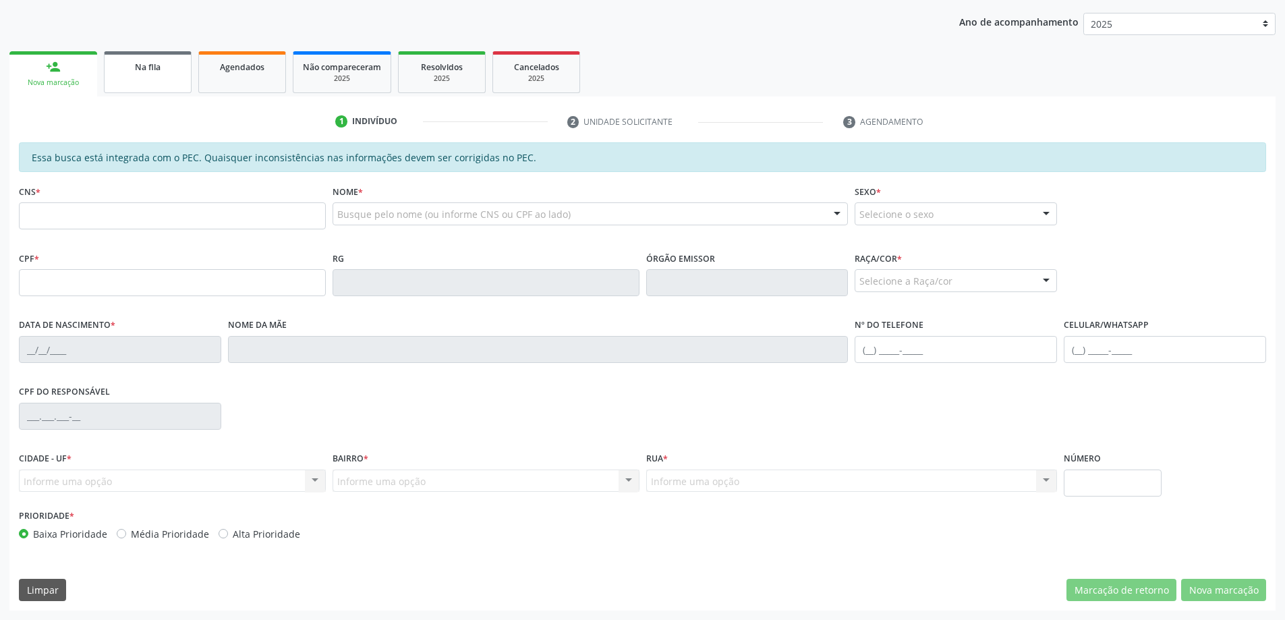
click at [123, 82] on link "Na fila" at bounding box center [148, 72] width 88 height 42
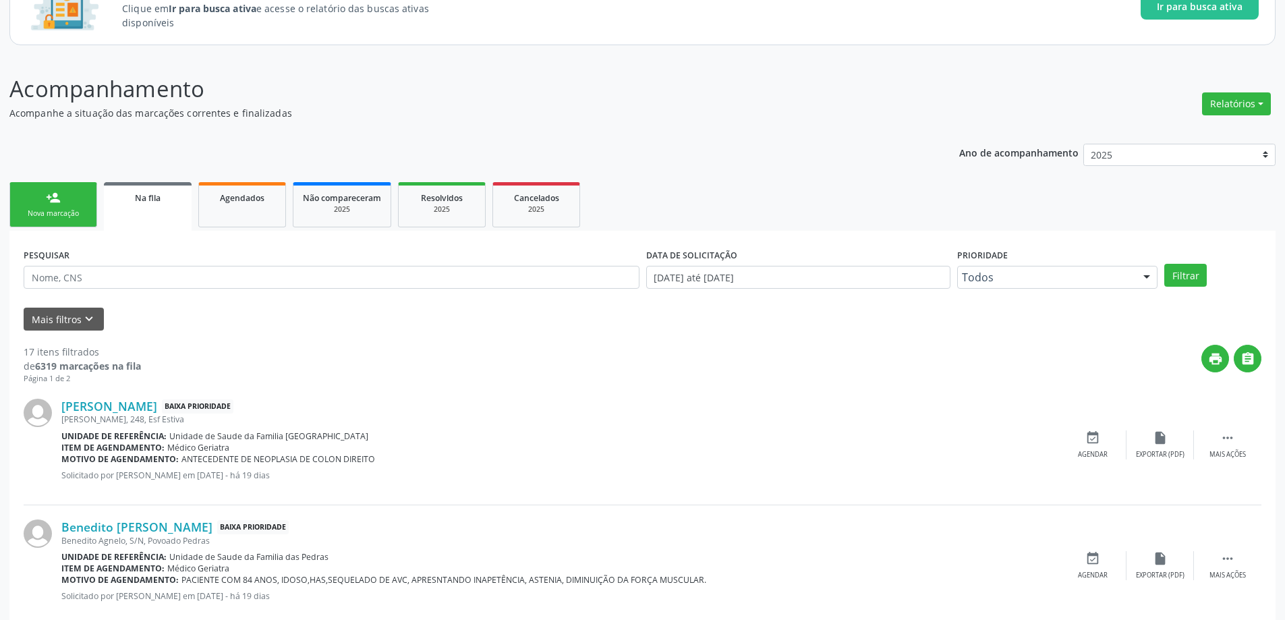
scroll to position [135, 0]
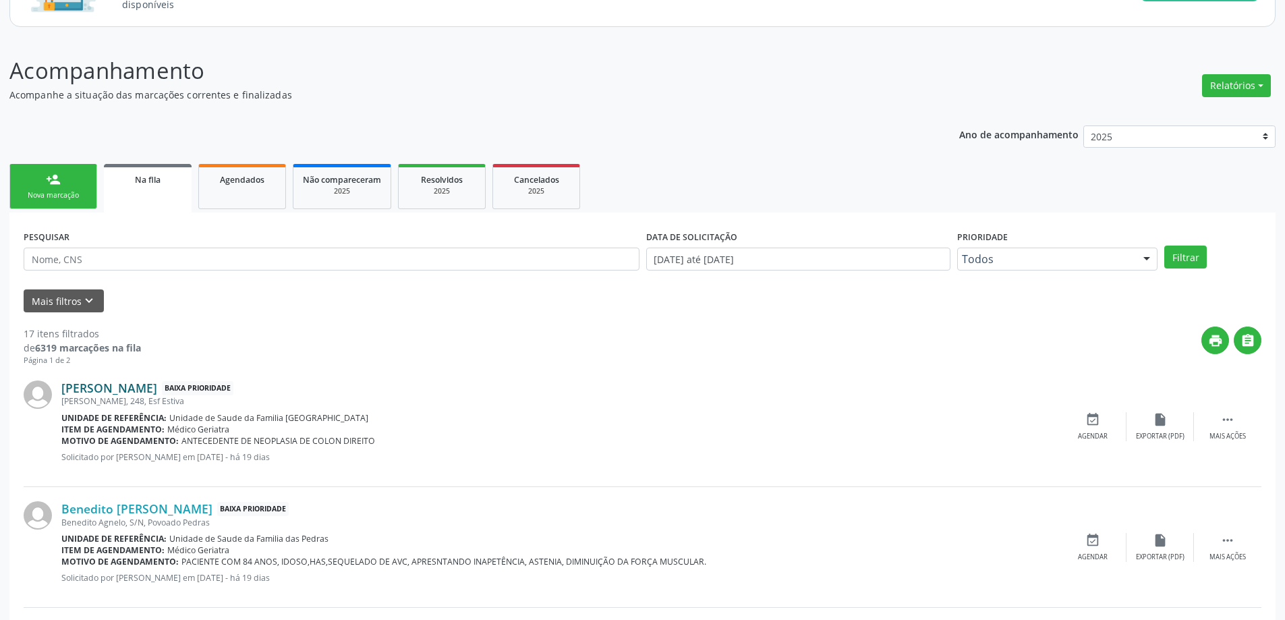
click at [131, 386] on link "[PERSON_NAME]" at bounding box center [109, 387] width 96 height 15
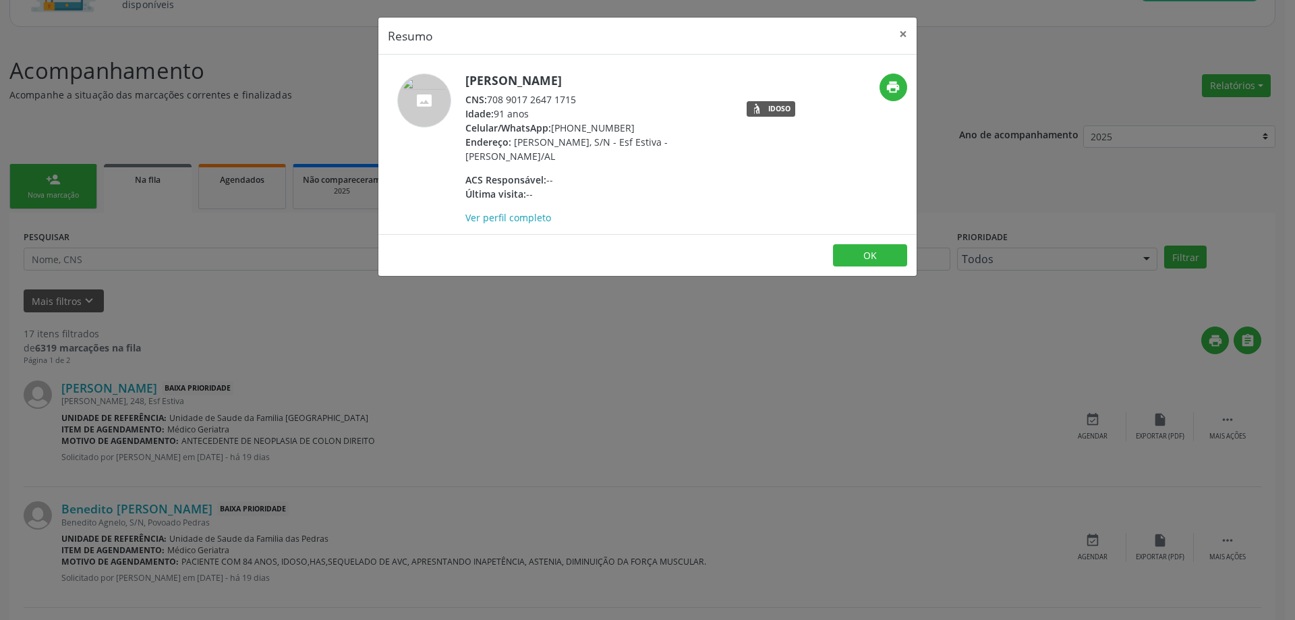
drag, startPoint x: 581, startPoint y: 99, endPoint x: 488, endPoint y: 100, distance: 93.1
click at [488, 100] on div "CNS: 708 9017 2647 1715" at bounding box center [596, 99] width 262 height 14
copy div "708 9017 2647 1715"
click at [900, 40] on button "×" at bounding box center [902, 34] width 27 height 33
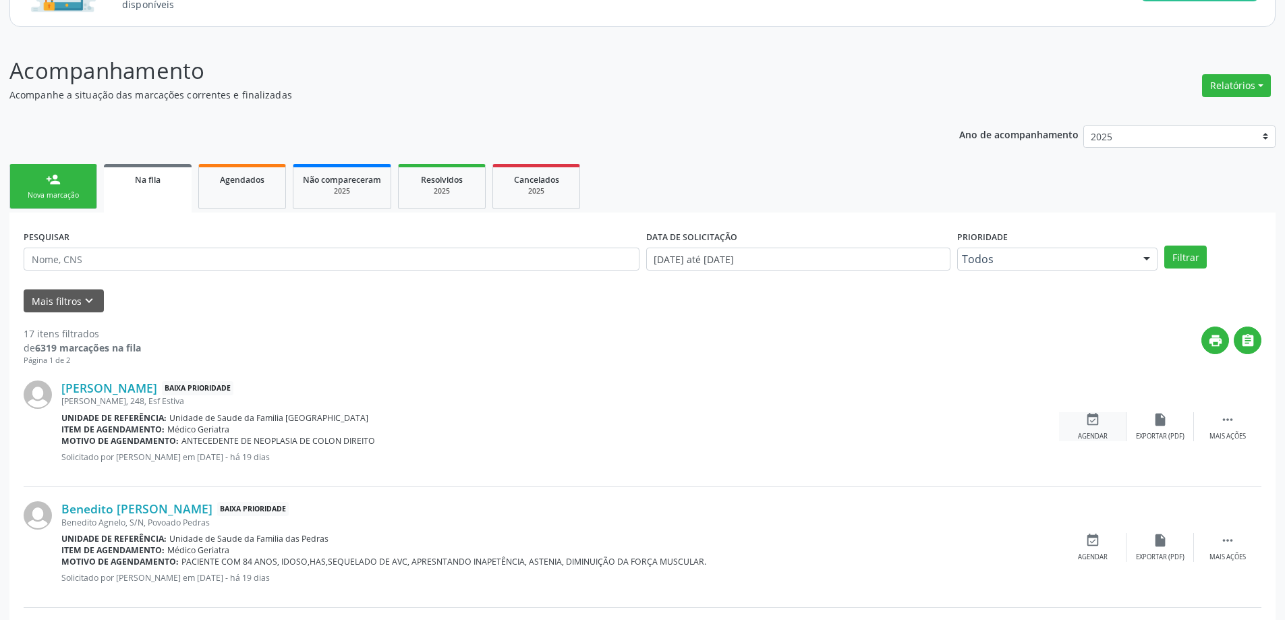
click at [1090, 421] on icon "event_available" at bounding box center [1092, 419] width 15 height 15
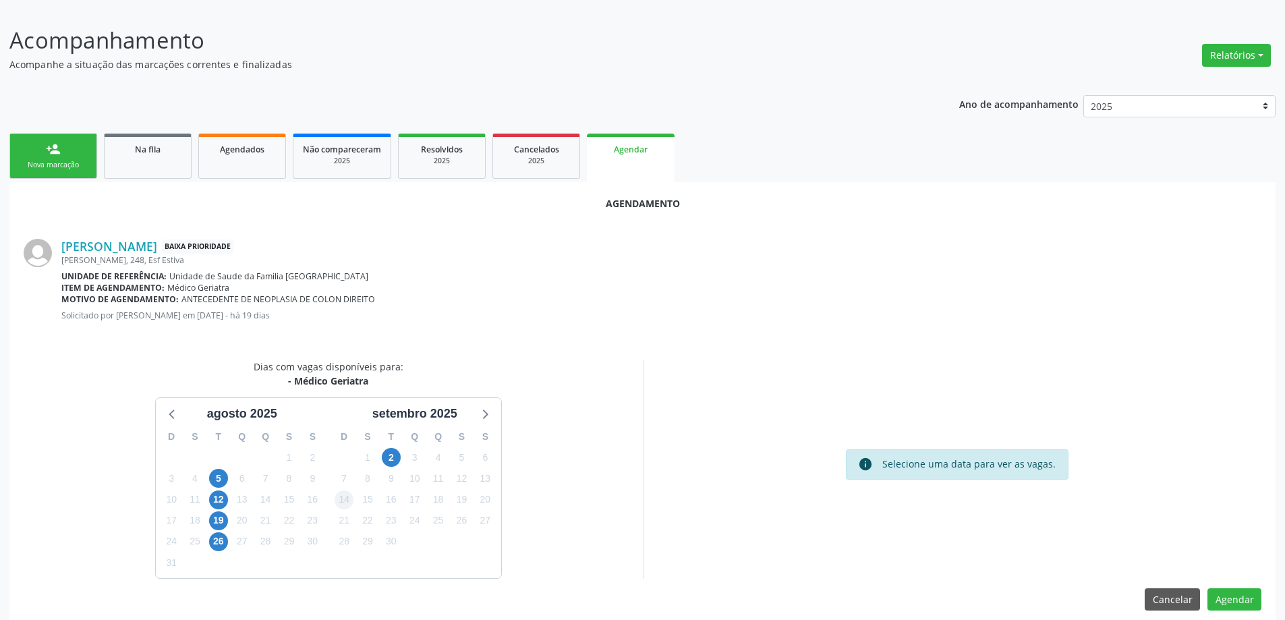
scroll to position [179, 0]
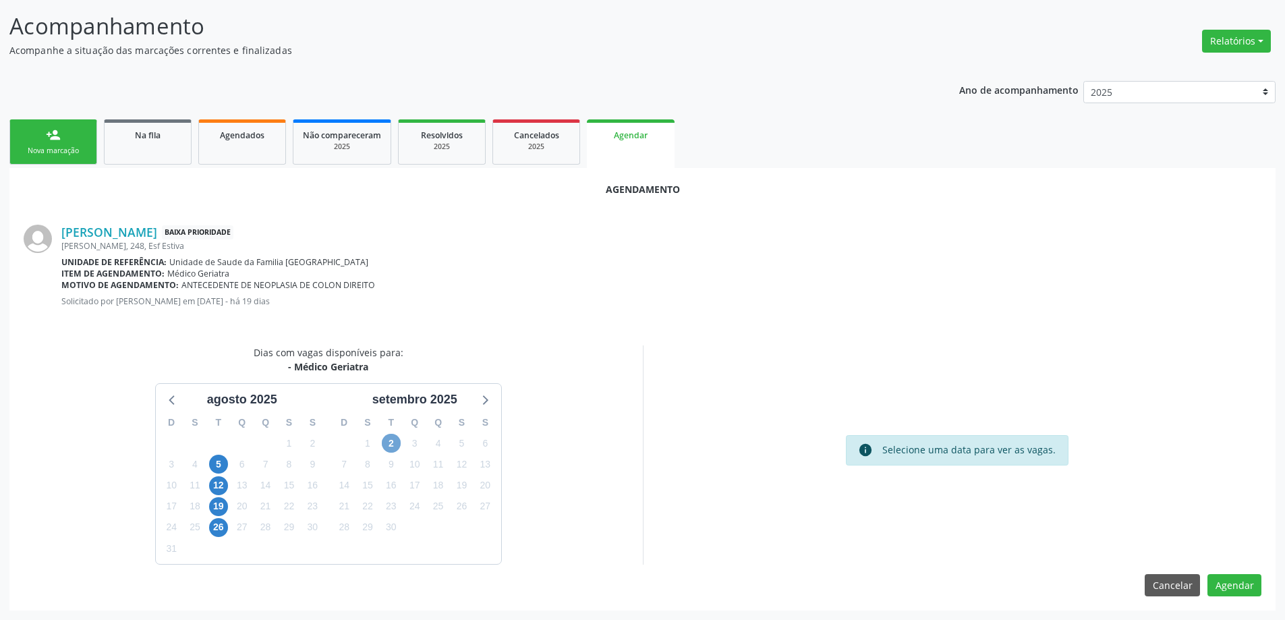
click at [393, 439] on span "2" at bounding box center [391, 443] width 19 height 19
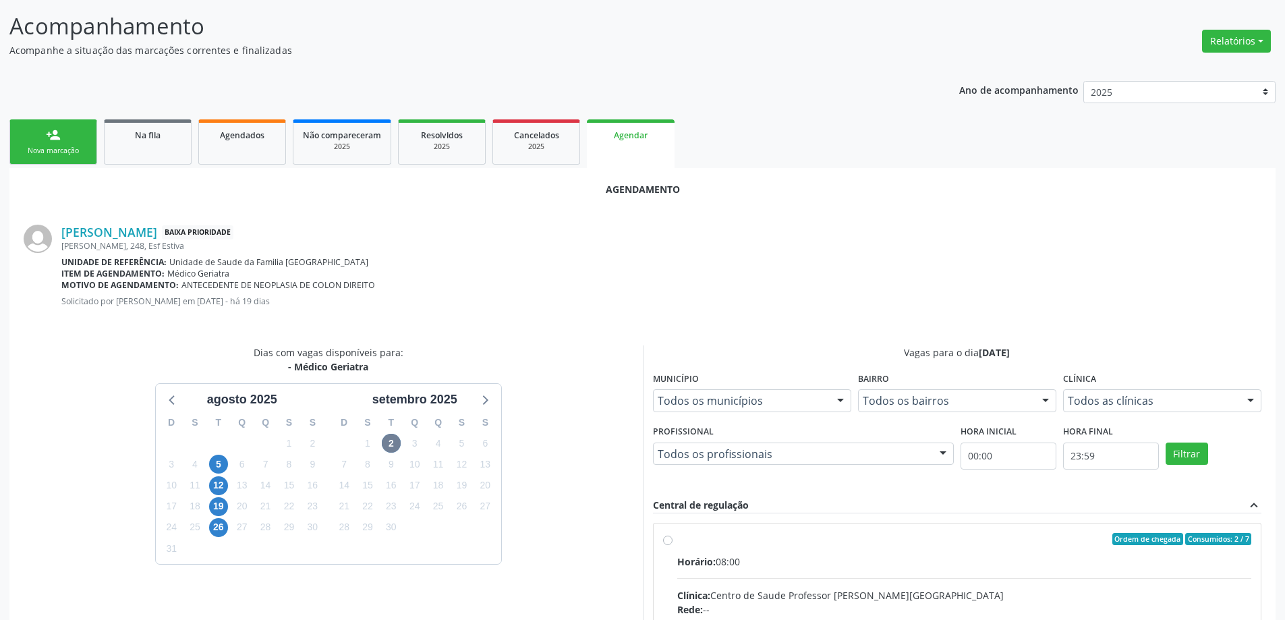
click at [665, 540] on input "Ordem de chegada Consumidos: 2 / 7 Horário: 08:00 Clínica: Centro de Saude Prof…" at bounding box center [667, 539] width 9 height 12
radio input "true"
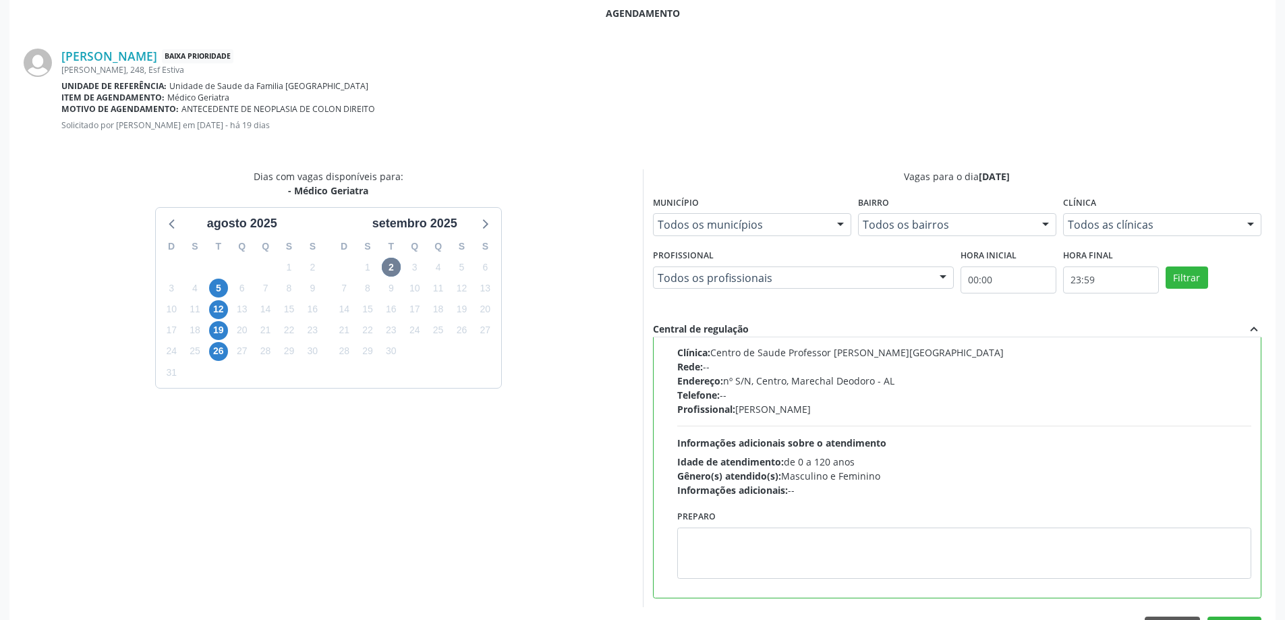
scroll to position [399, 0]
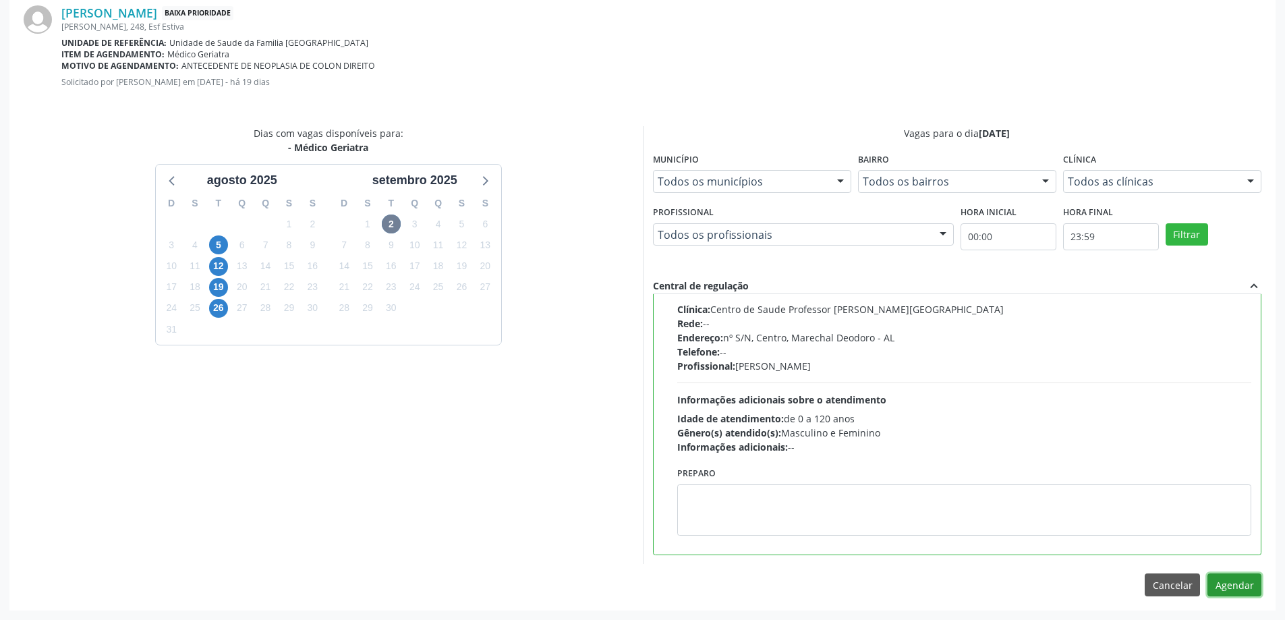
click at [1233, 589] on button "Agendar" at bounding box center [1234, 584] width 54 height 23
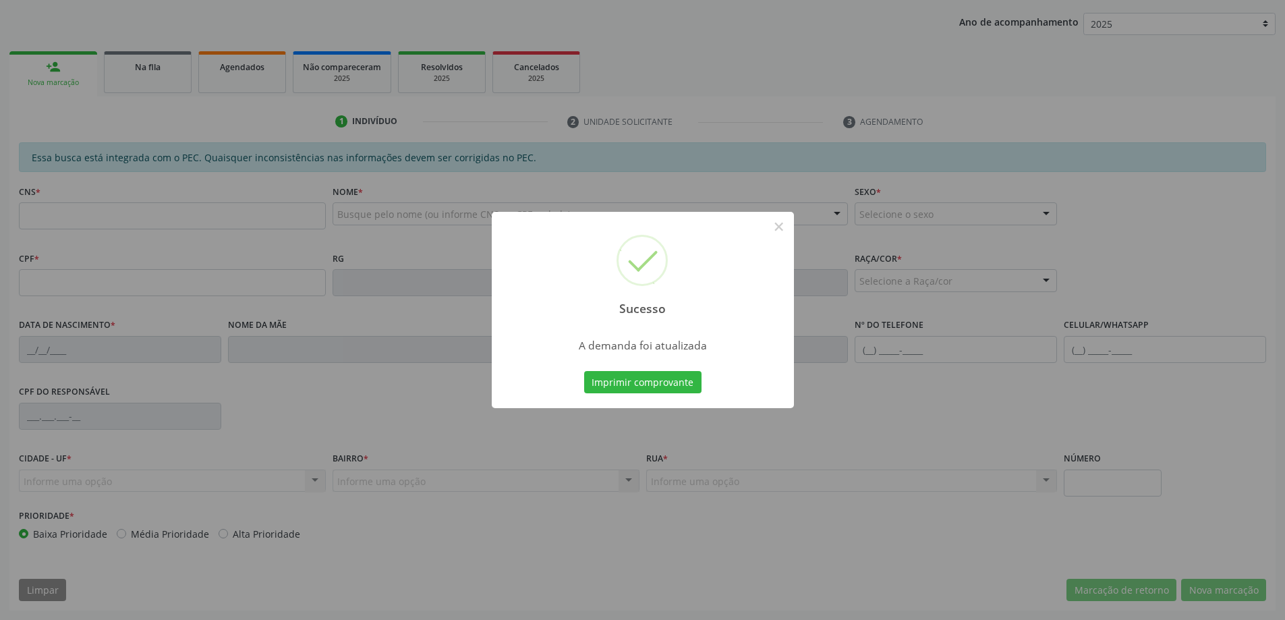
scroll to position [247, 0]
click at [781, 230] on button "×" at bounding box center [778, 226] width 23 height 23
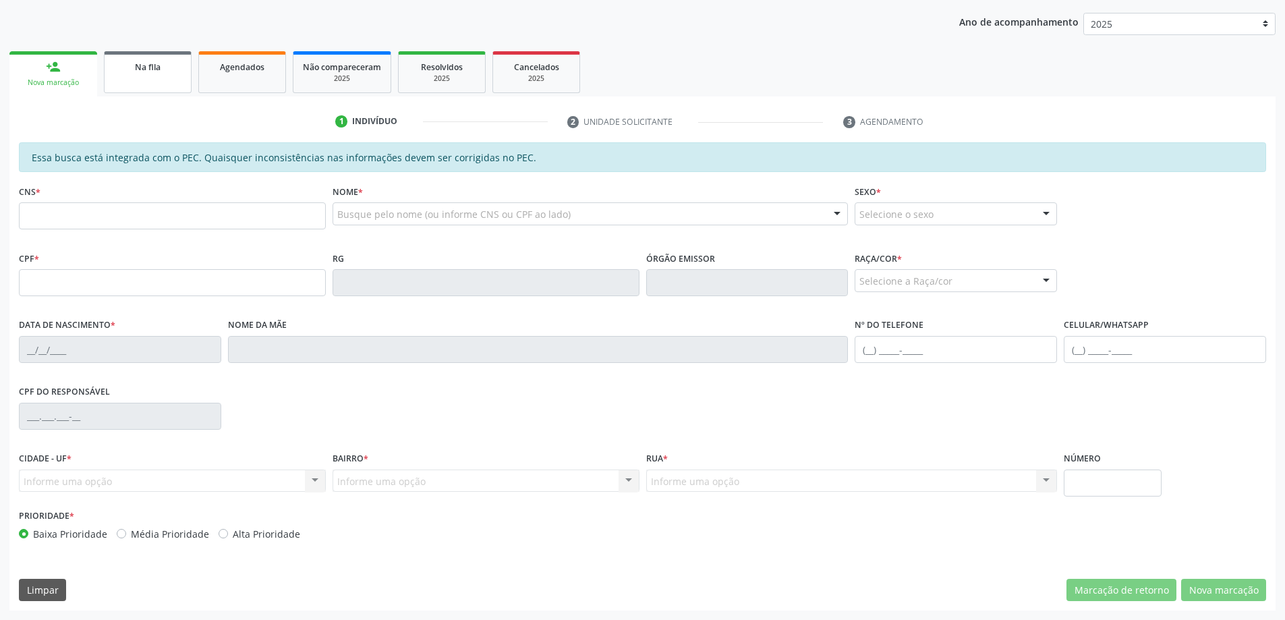
click at [149, 70] on span "Na fila" at bounding box center [148, 66] width 26 height 11
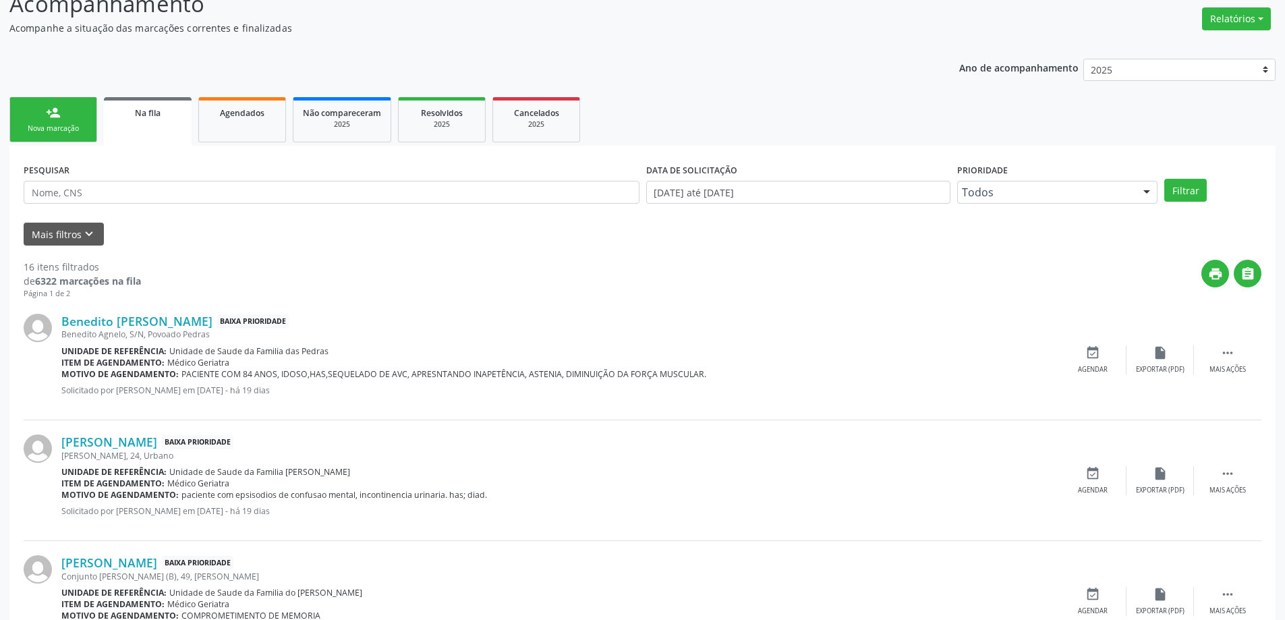
scroll to position [202, 0]
click at [117, 320] on link "Benedito [PERSON_NAME]" at bounding box center [136, 320] width 151 height 15
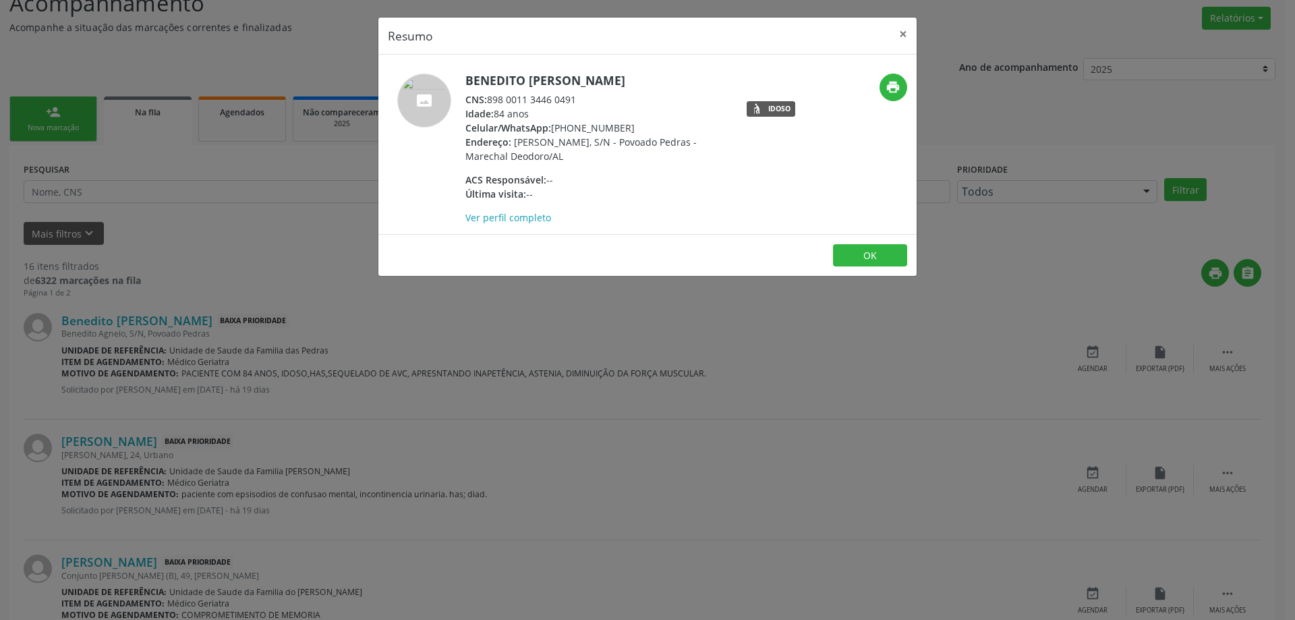
drag, startPoint x: 585, startPoint y: 100, endPoint x: 492, endPoint y: 103, distance: 93.1
click at [492, 103] on div "CNS: 898 0011 3446 0491" at bounding box center [596, 99] width 262 height 14
copy div "898 0011 3446 0491"
click at [902, 35] on button "×" at bounding box center [902, 34] width 27 height 33
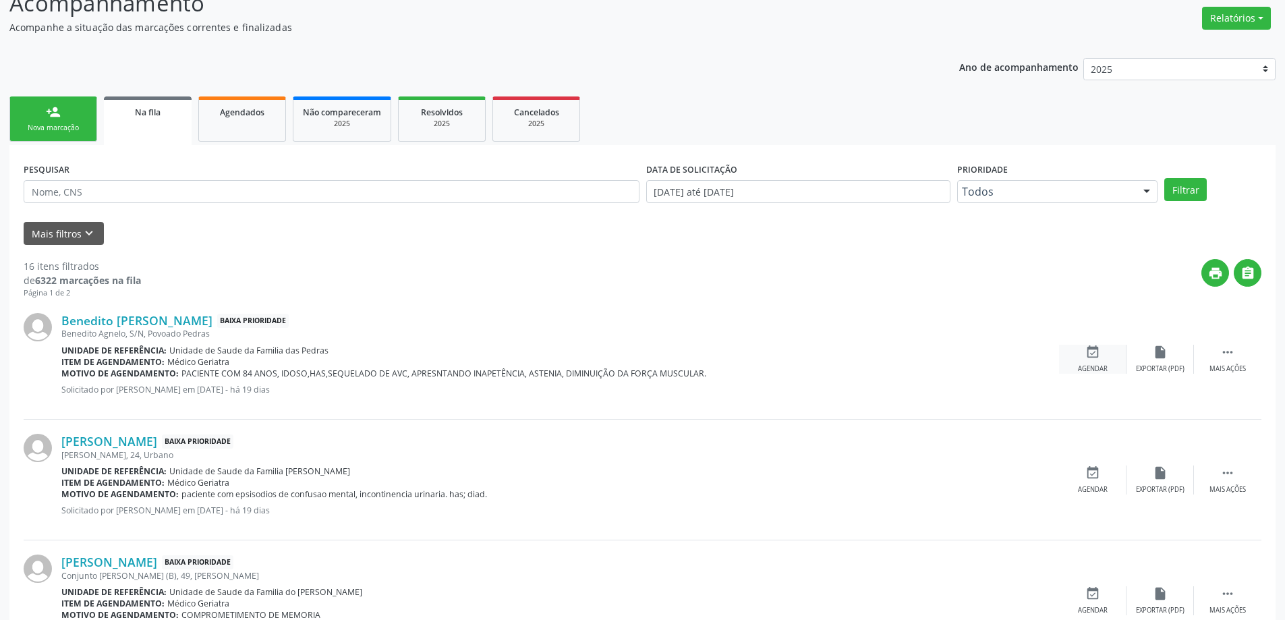
click at [1087, 354] on icon "event_available" at bounding box center [1092, 352] width 15 height 15
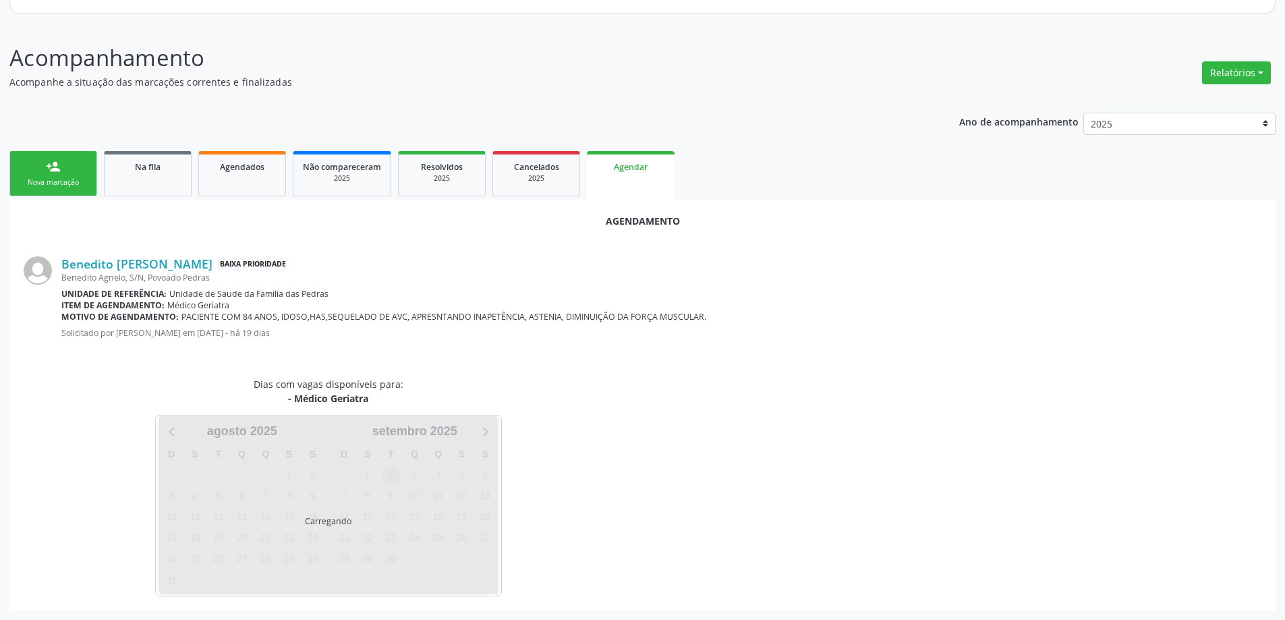
scroll to position [179, 0]
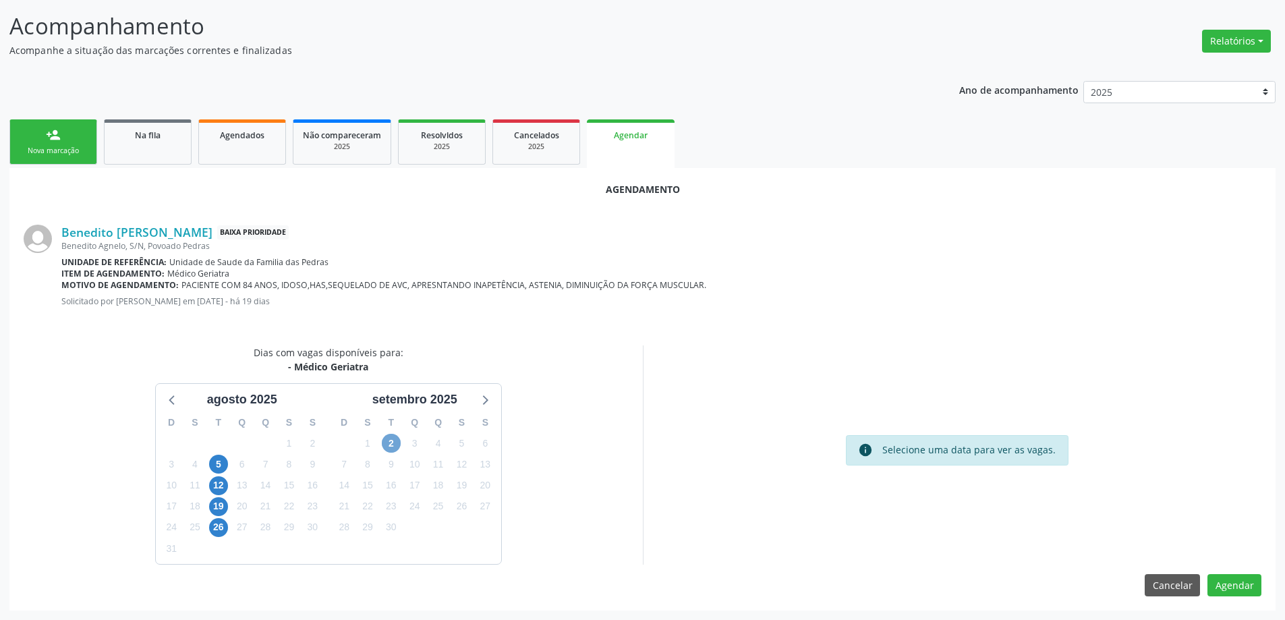
click at [393, 444] on span "2" at bounding box center [391, 443] width 19 height 19
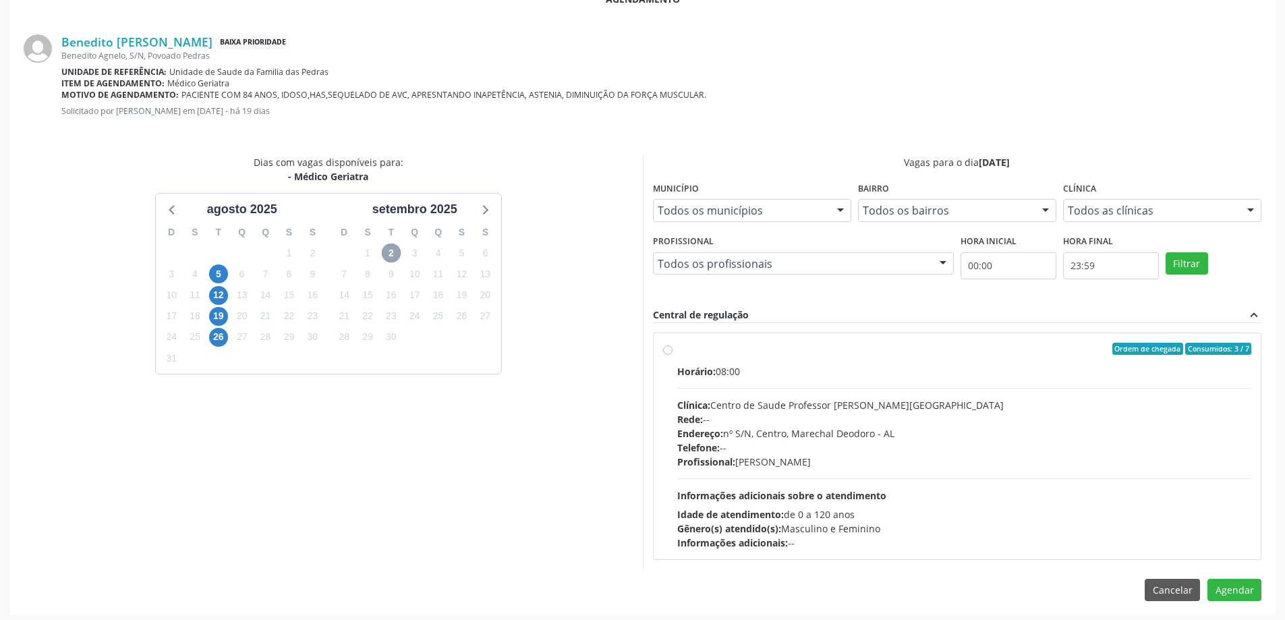
scroll to position [374, 0]
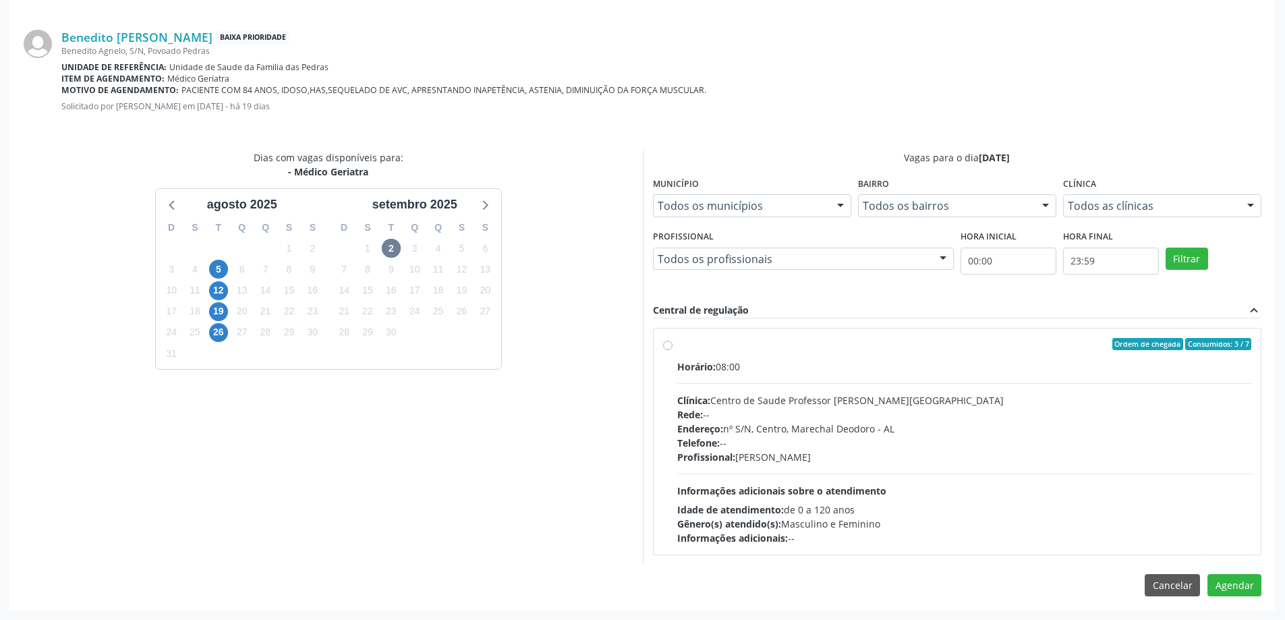
click at [677, 343] on label "Ordem de chegada Consumidos: 3 / 7 Horário: 08:00 Clínica: Centro de Saude Prof…" at bounding box center [964, 441] width 575 height 207
click at [666, 343] on input "Ordem de chegada Consumidos: 3 / 7 Horário: 08:00 Clínica: Centro de Saude Prof…" at bounding box center [667, 344] width 9 height 12
radio input "true"
click at [1235, 603] on button "Agendar" at bounding box center [1234, 608] width 54 height 23
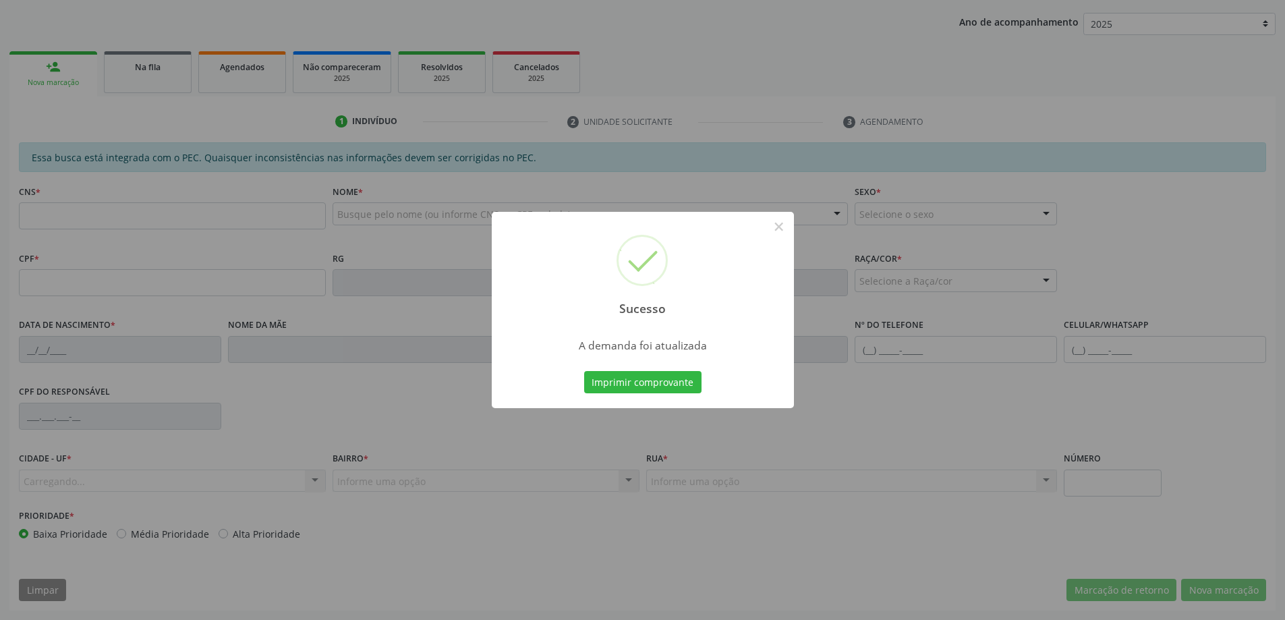
scroll to position [247, 0]
click at [773, 232] on button "×" at bounding box center [778, 226] width 23 height 23
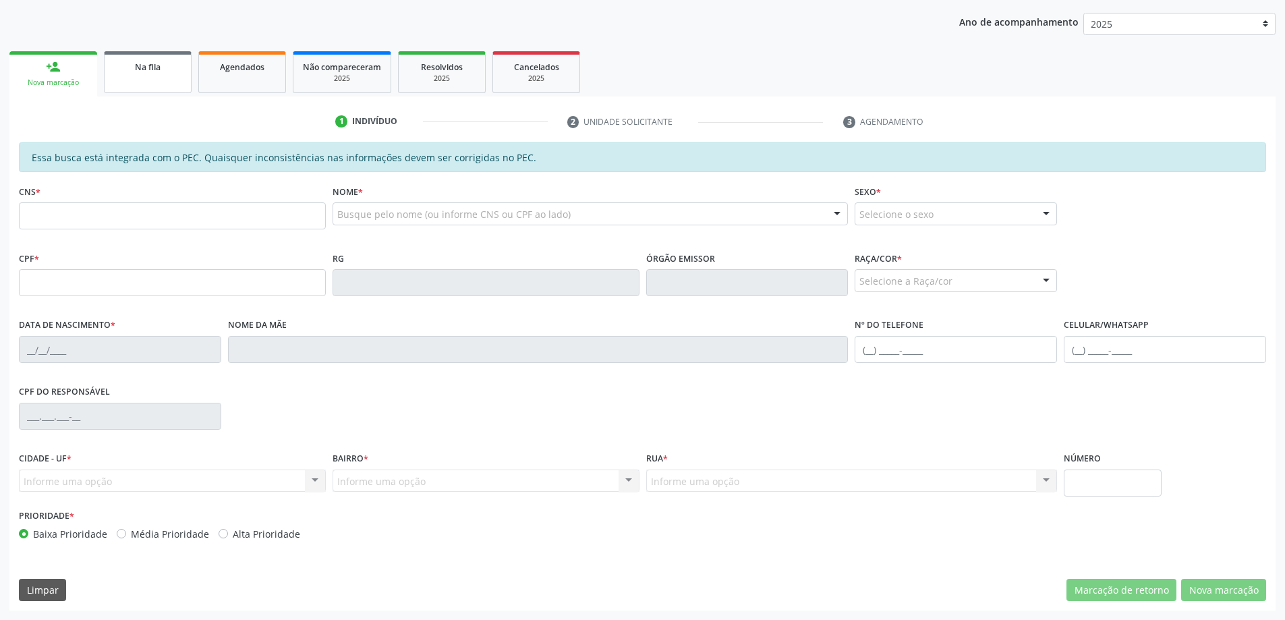
click at [154, 63] on span "Na fila" at bounding box center [148, 66] width 26 height 11
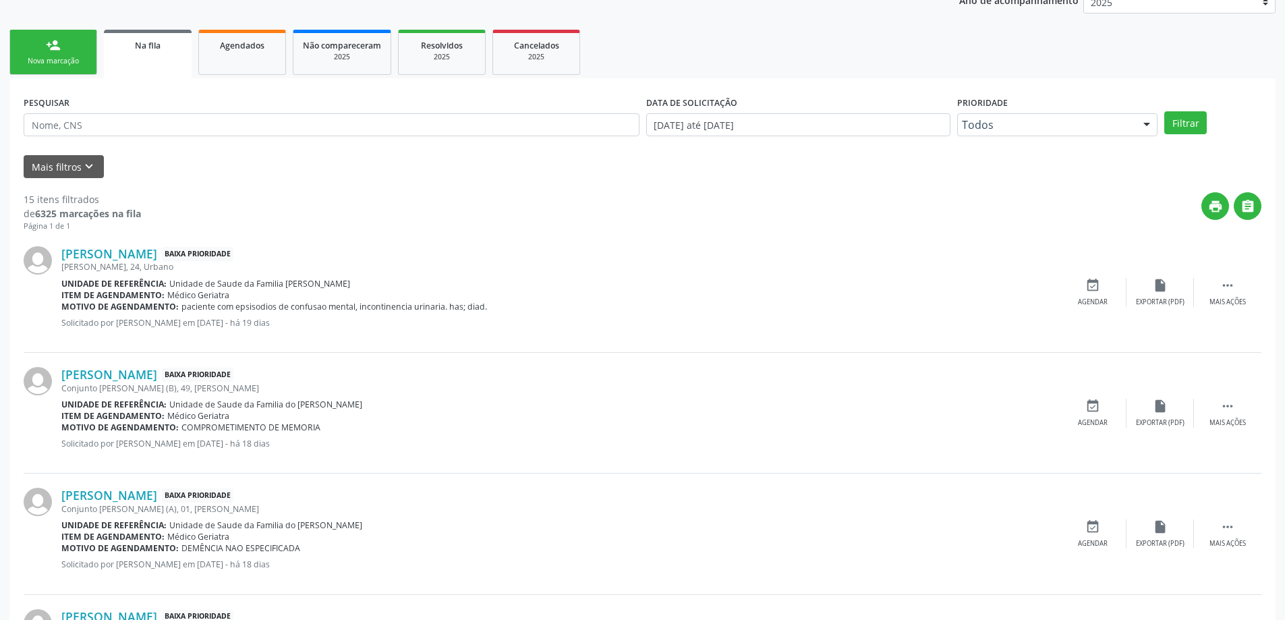
scroll to position [270, 0]
click at [92, 250] on link "[PERSON_NAME]" at bounding box center [109, 252] width 96 height 15
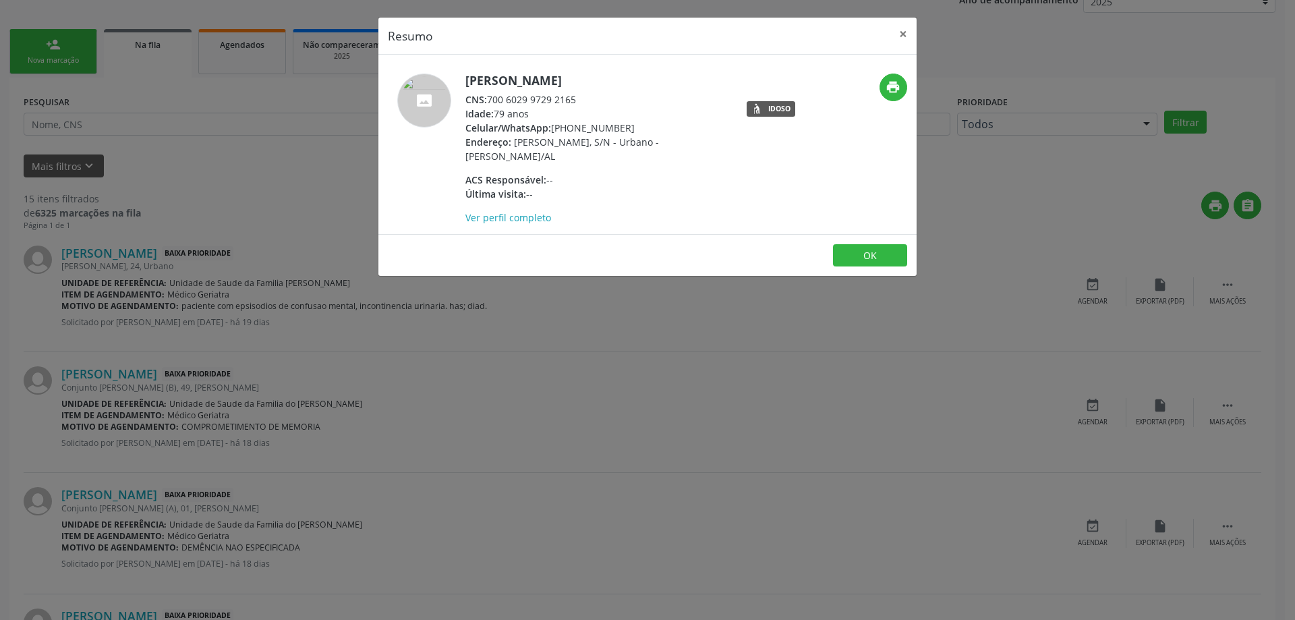
drag, startPoint x: 576, startPoint y: 100, endPoint x: 486, endPoint y: 102, distance: 90.4
click at [486, 102] on div "CNS: 700 6029 9729 2165" at bounding box center [596, 99] width 262 height 14
copy div "700 6029 9729 2165"
click at [906, 39] on button "×" at bounding box center [902, 34] width 27 height 33
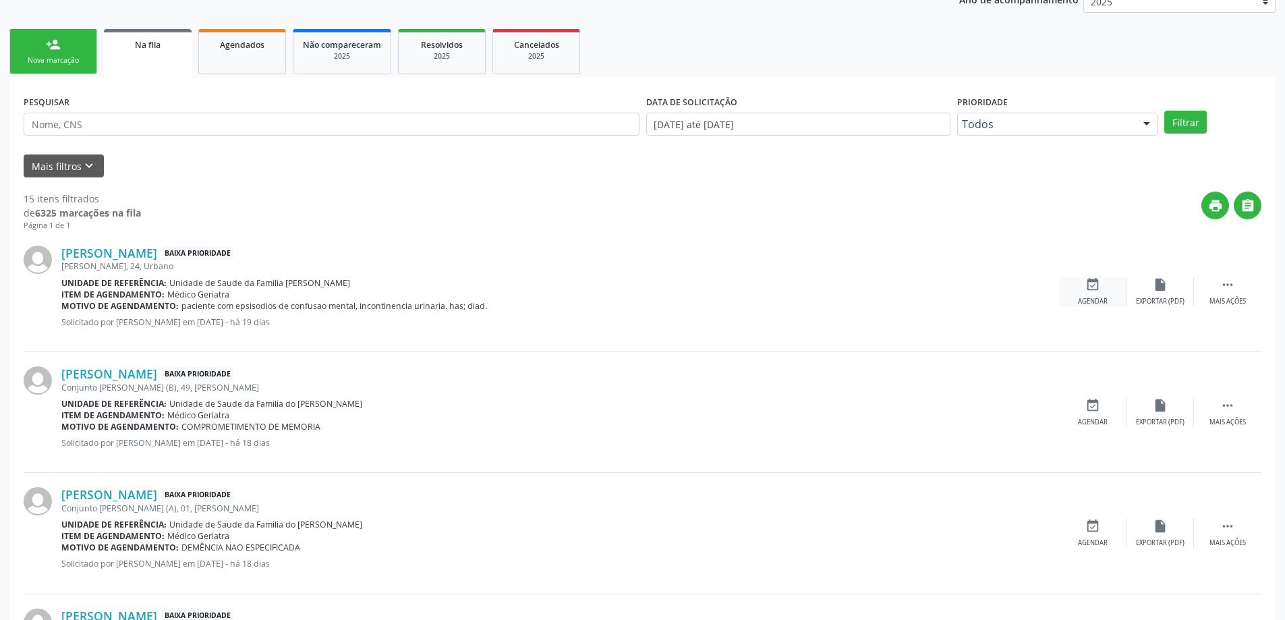
click at [1099, 289] on icon "event_available" at bounding box center [1092, 284] width 15 height 15
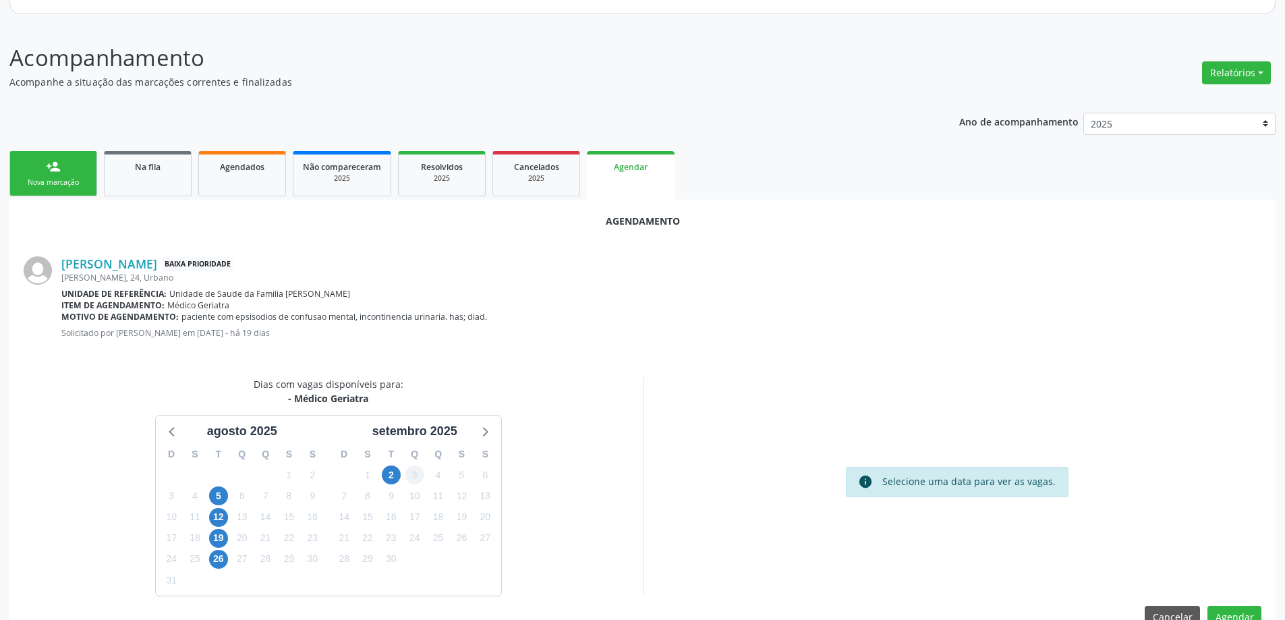
scroll to position [179, 0]
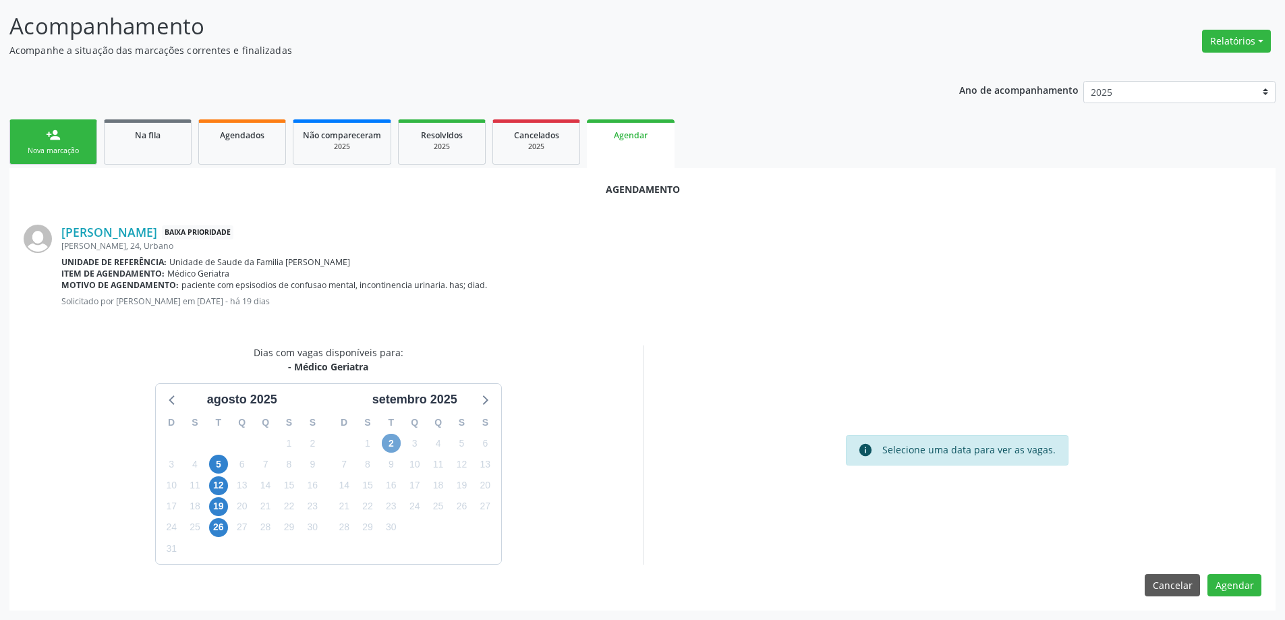
click at [390, 443] on span "2" at bounding box center [391, 443] width 19 height 19
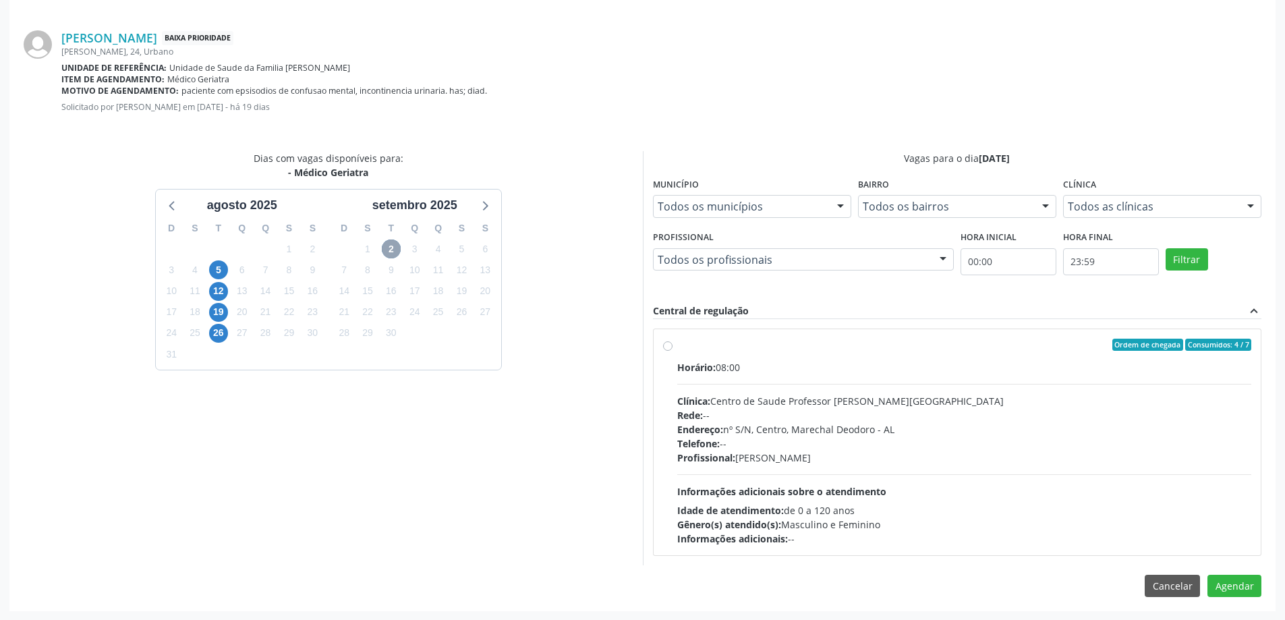
scroll to position [374, 0]
click at [677, 349] on label "Ordem de chegada Consumidos: 4 / 7 Horário: 08:00 Clínica: Centro de Saude Prof…" at bounding box center [964, 441] width 575 height 207
click at [663, 349] on input "Ordem de chegada Consumidos: 4 / 7 Horário: 08:00 Clínica: Centro de Saude Prof…" at bounding box center [667, 344] width 9 height 12
radio input "true"
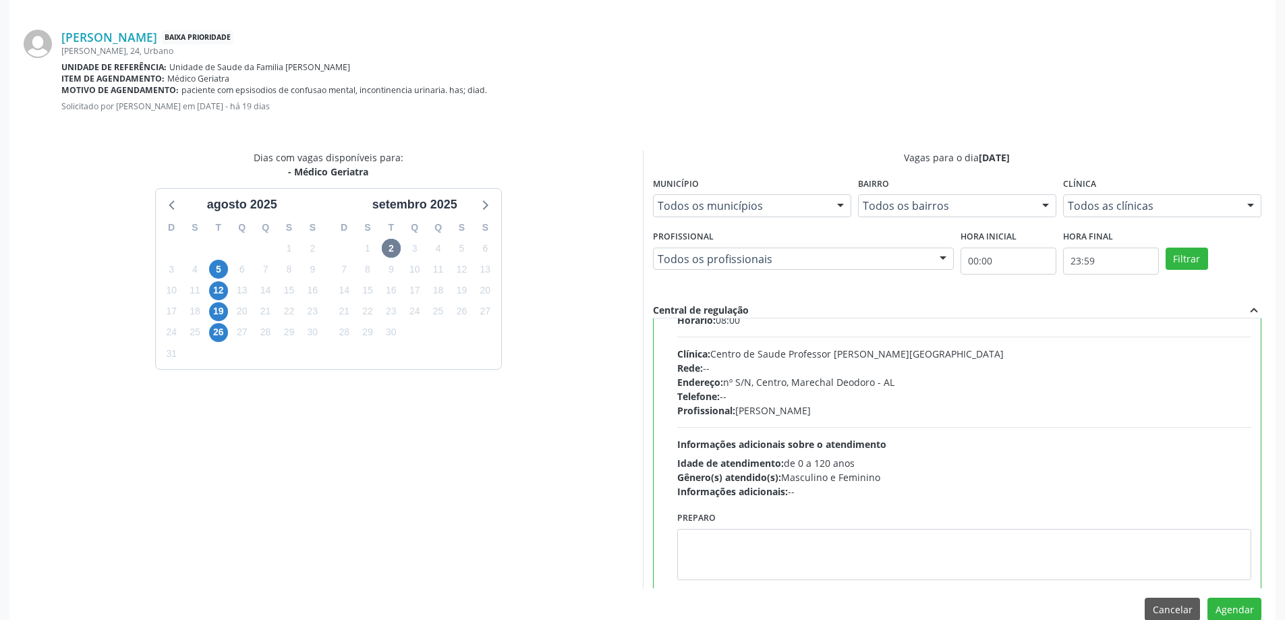
scroll to position [67, 0]
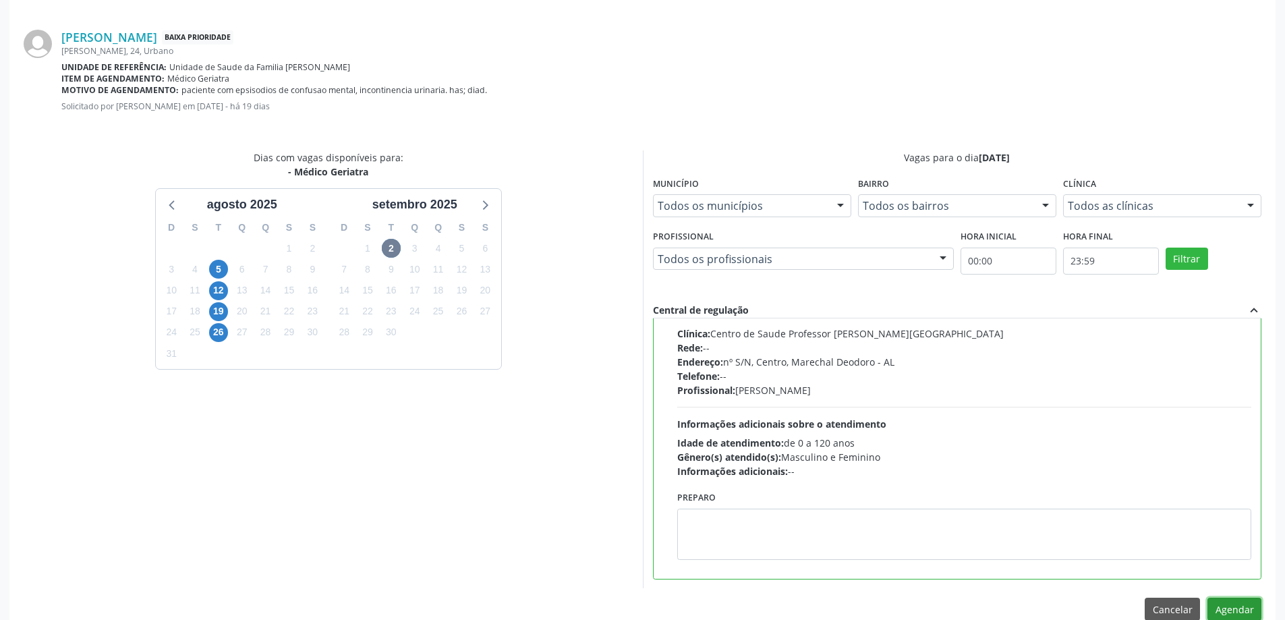
click at [1229, 612] on button "Agendar" at bounding box center [1234, 608] width 54 height 23
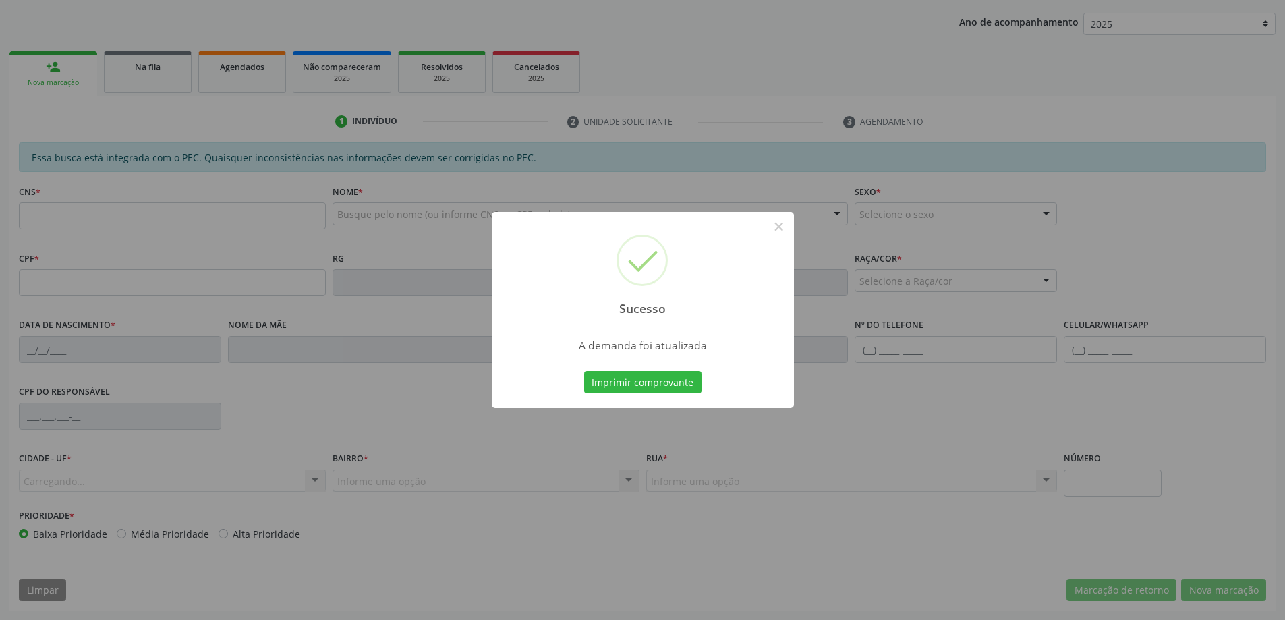
scroll to position [247, 0]
click at [774, 224] on button "×" at bounding box center [778, 226] width 23 height 23
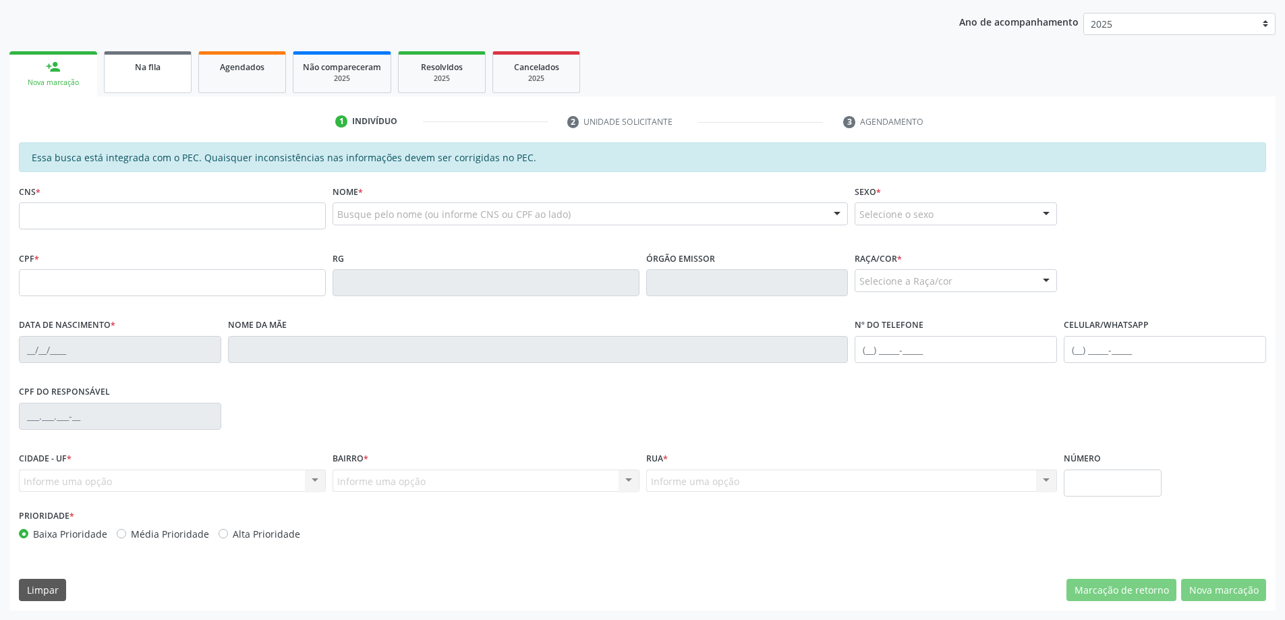
click at [135, 65] on span "Na fila" at bounding box center [148, 66] width 26 height 11
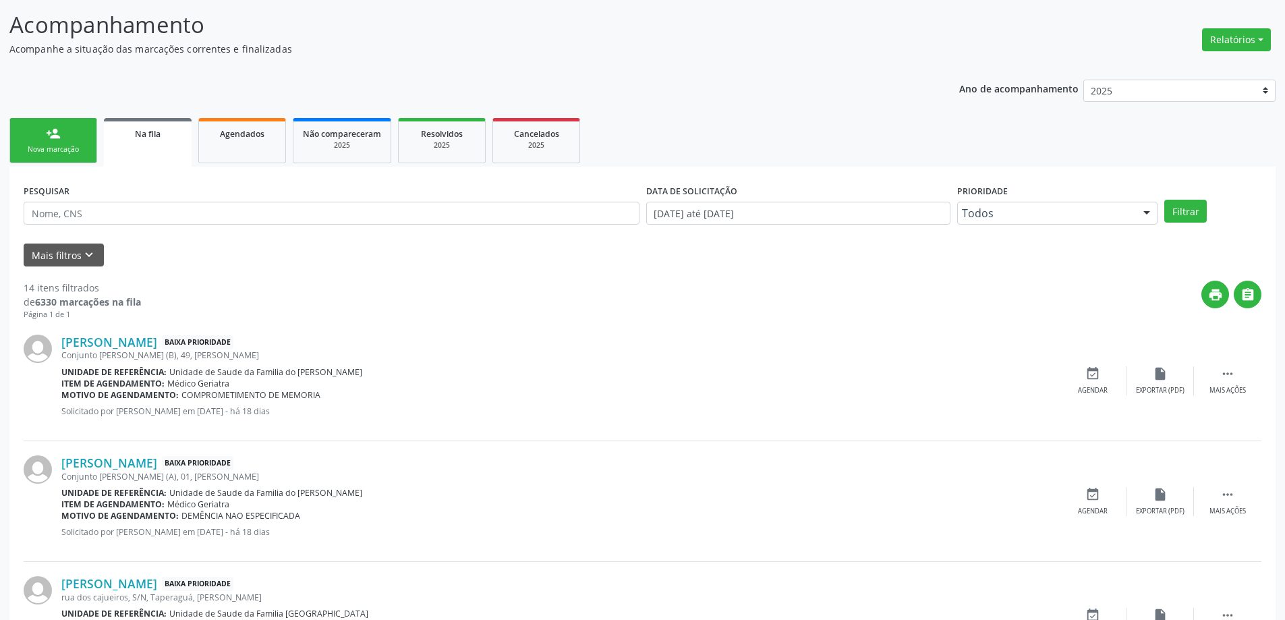
scroll to position [270, 0]
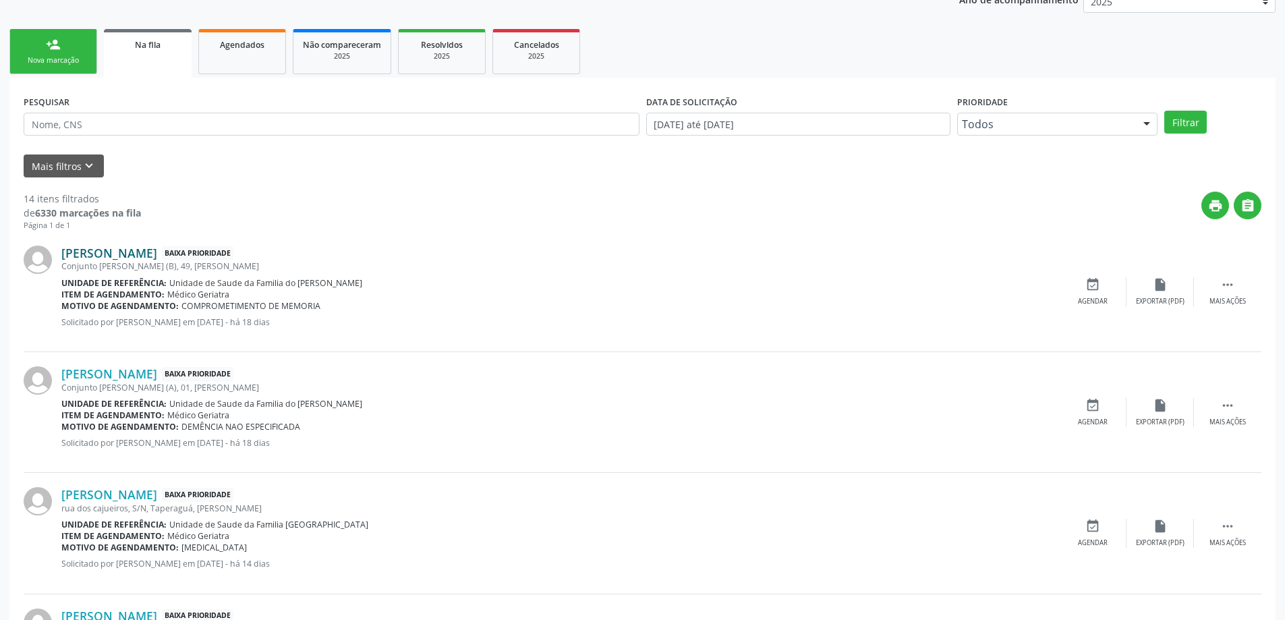
click at [148, 259] on link "[PERSON_NAME]" at bounding box center [109, 252] width 96 height 15
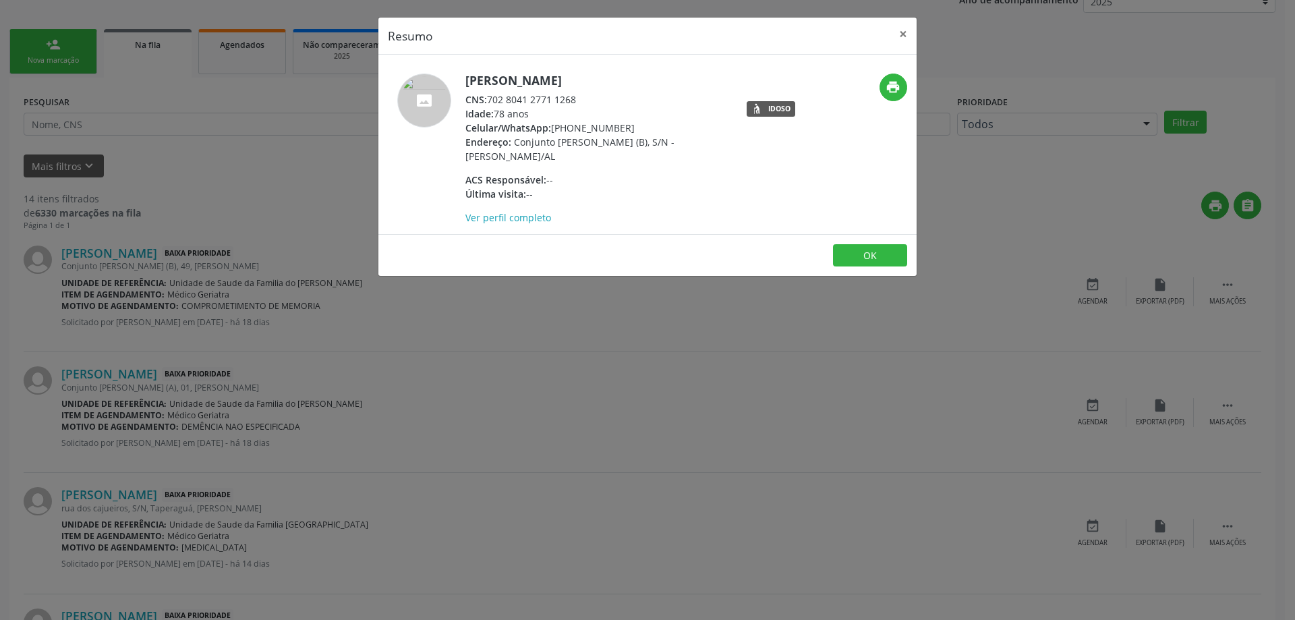
drag, startPoint x: 577, startPoint y: 100, endPoint x: 490, endPoint y: 105, distance: 87.1
click at [490, 105] on div "CNS: 702 8041 2771 1268" at bounding box center [596, 99] width 262 height 14
click at [906, 36] on button "×" at bounding box center [902, 34] width 27 height 33
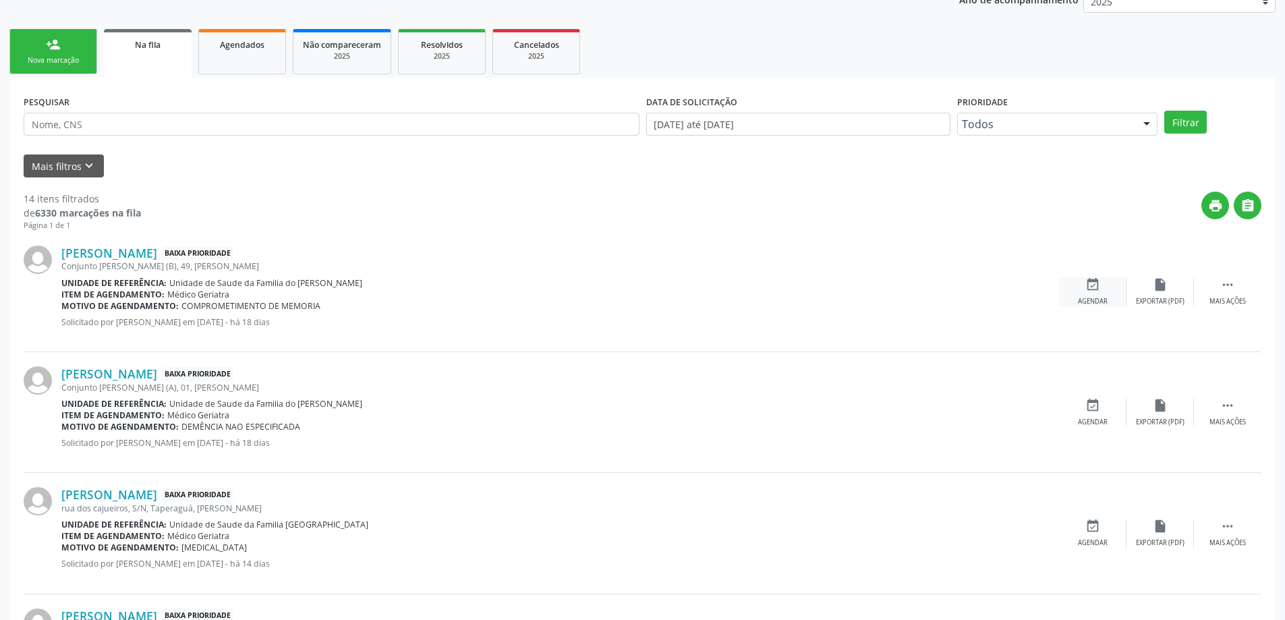
click at [1099, 283] on icon "event_available" at bounding box center [1092, 284] width 15 height 15
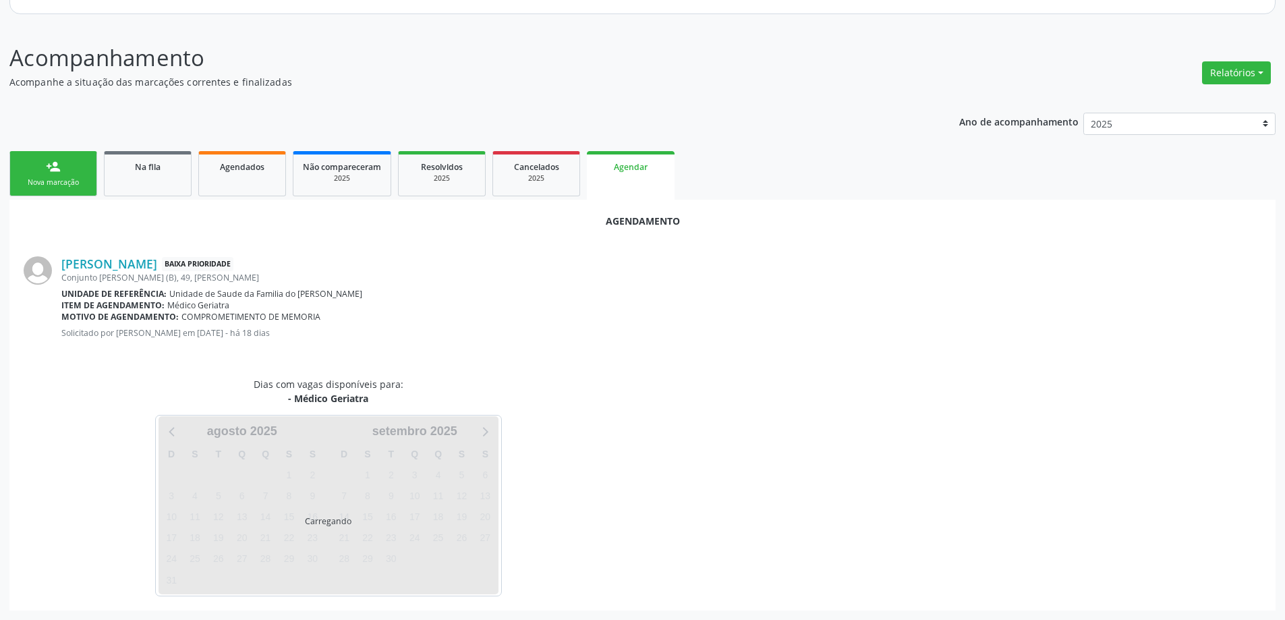
scroll to position [179, 0]
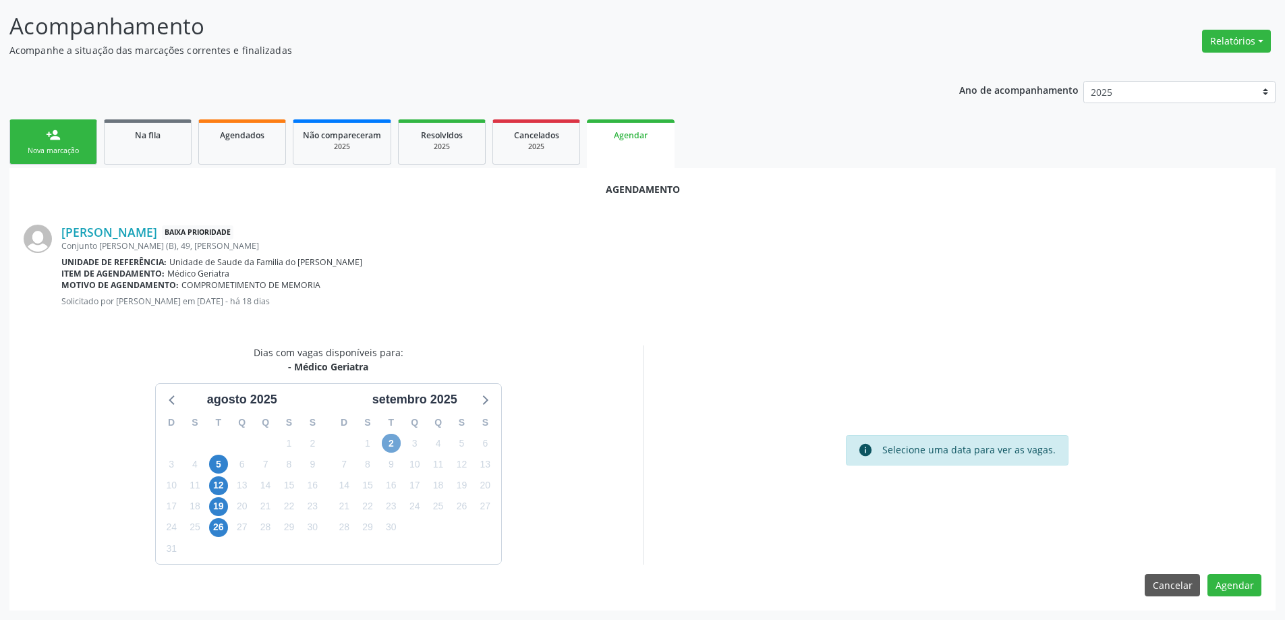
click at [396, 440] on span "2" at bounding box center [391, 443] width 19 height 19
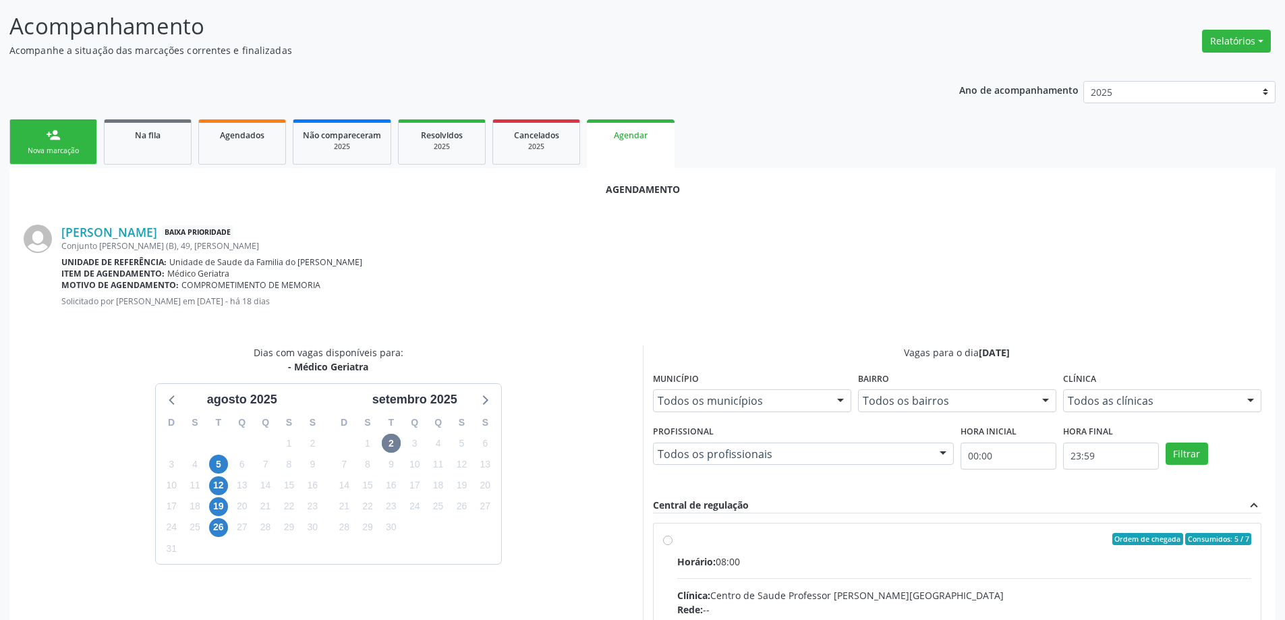
radio input "true"
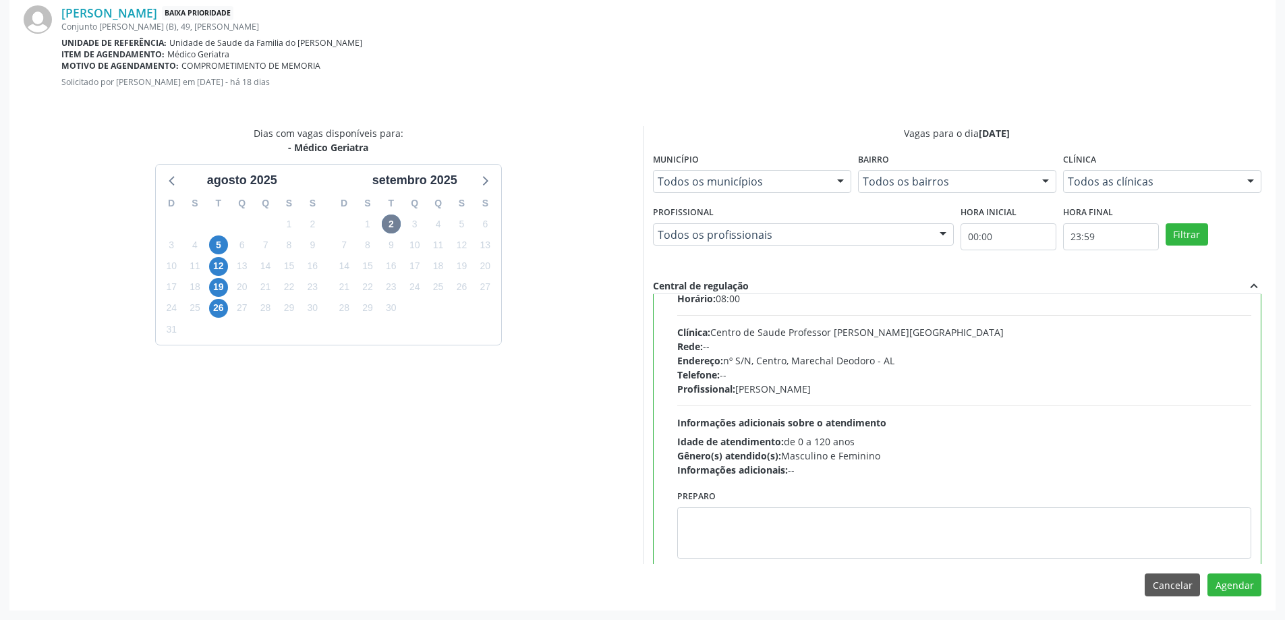
scroll to position [67, 0]
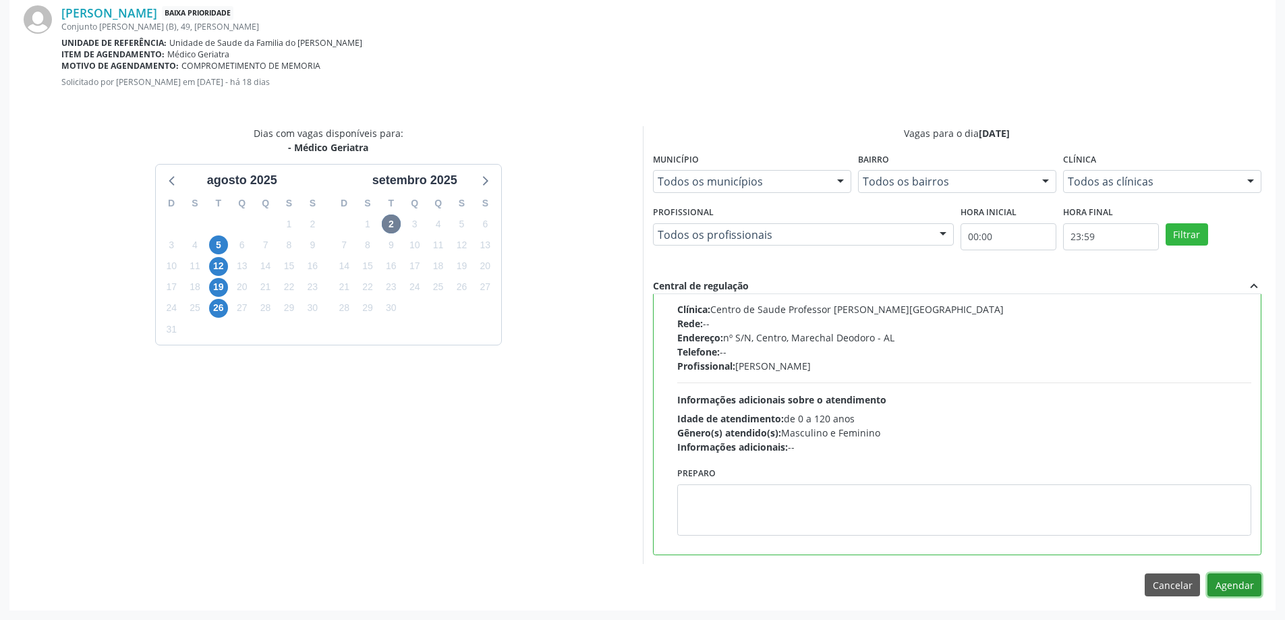
click at [1230, 579] on button "Agendar" at bounding box center [1234, 584] width 54 height 23
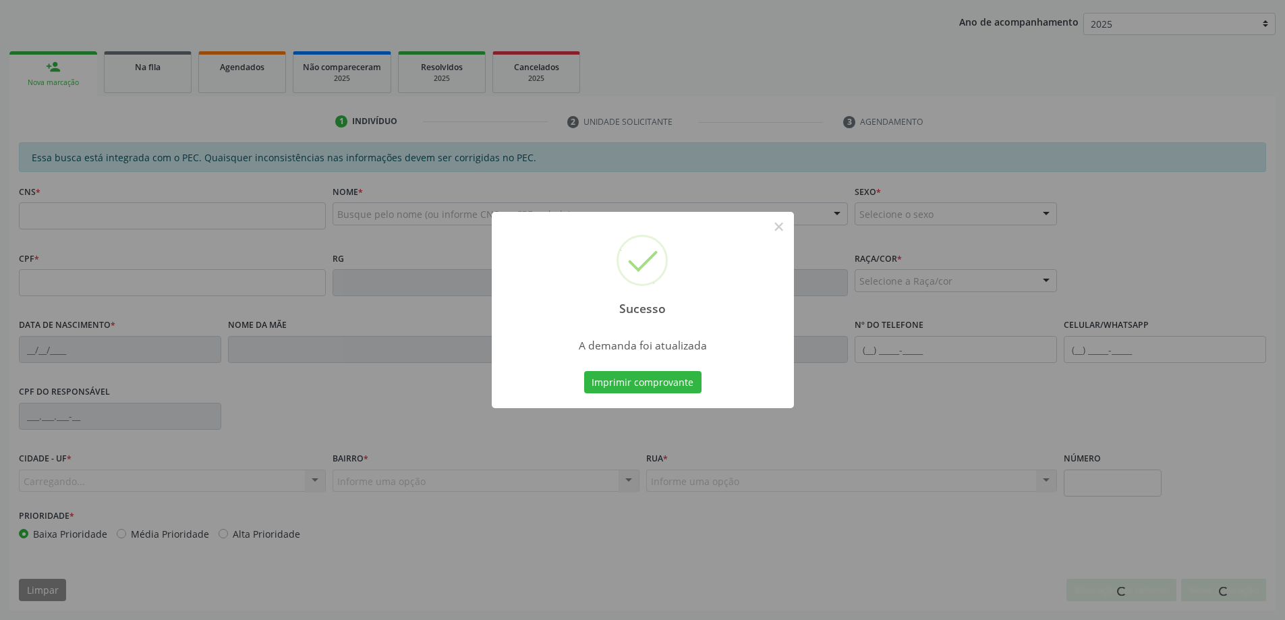
scroll to position [247, 0]
click at [784, 230] on button "×" at bounding box center [778, 226] width 23 height 23
